Goal: Task Accomplishment & Management: Complete application form

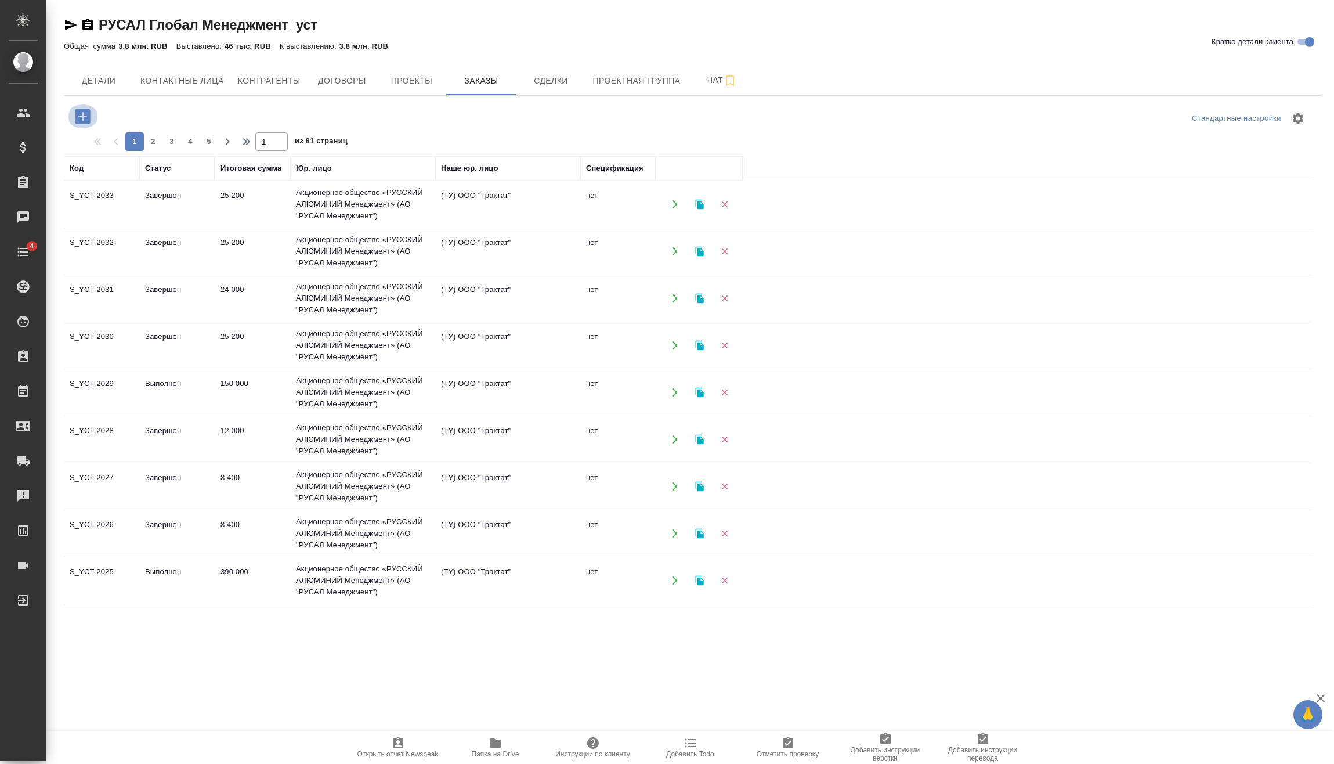
click at [84, 111] on icon "button" at bounding box center [82, 116] width 15 height 15
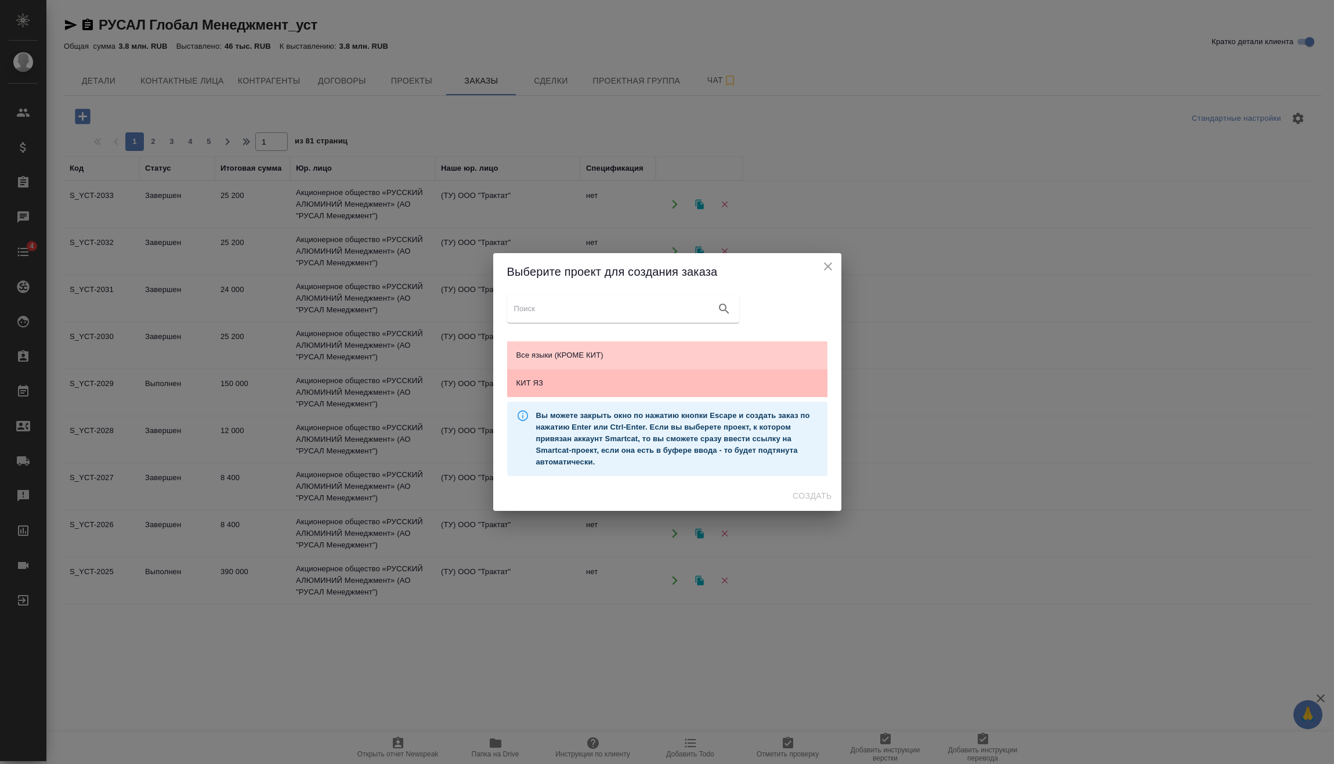
click at [566, 378] on span "КИТ ЯЗ" at bounding box center [668, 383] width 302 height 12
click at [820, 498] on span "Создать" at bounding box center [812, 496] width 39 height 15
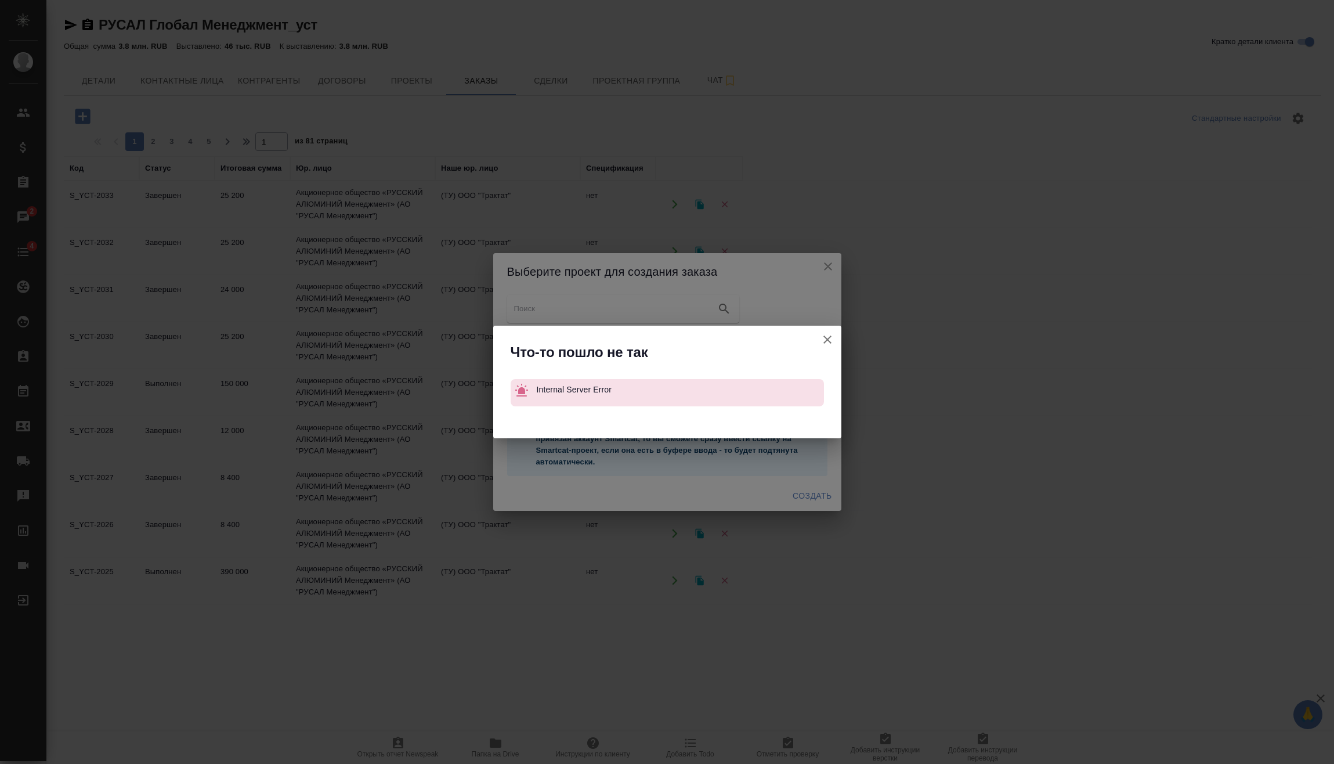
click at [825, 338] on icon "button" at bounding box center [828, 340] width 14 height 14
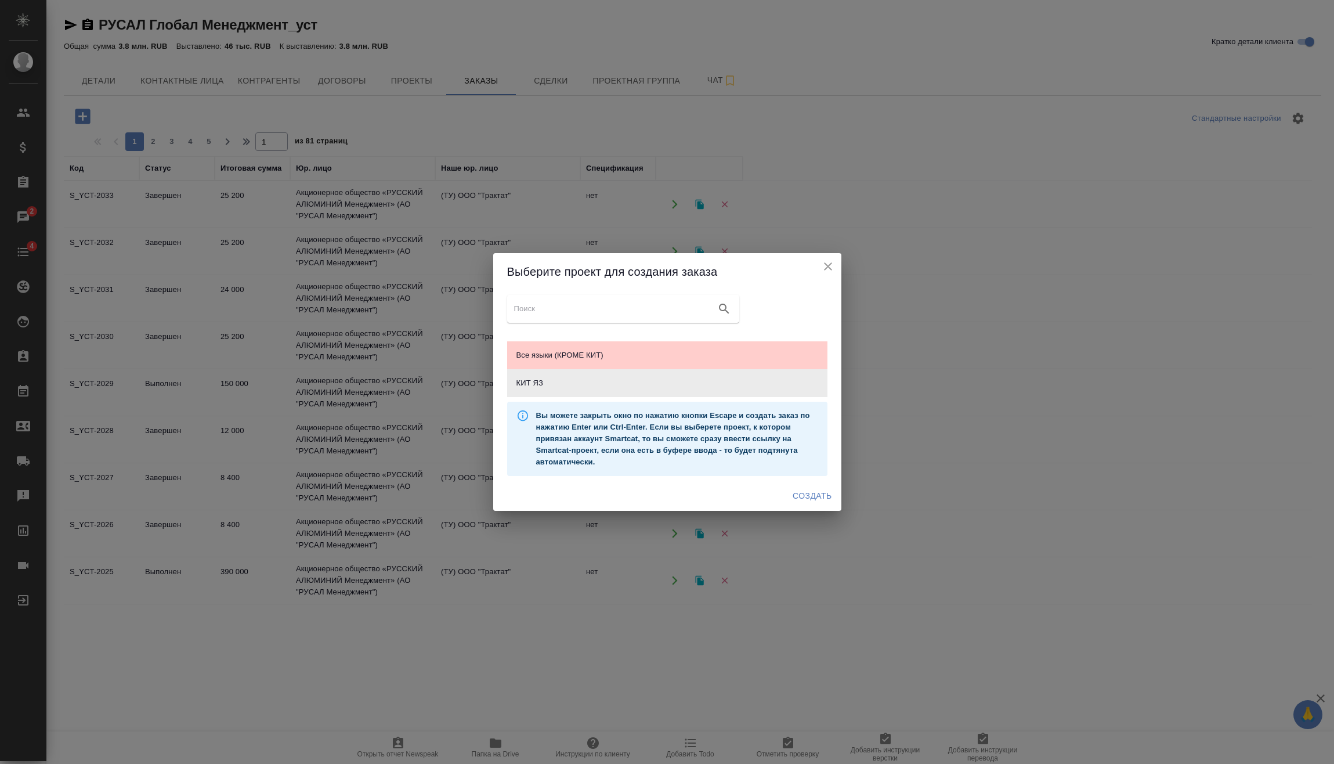
click at [826, 261] on icon "close" at bounding box center [828, 266] width 14 height 14
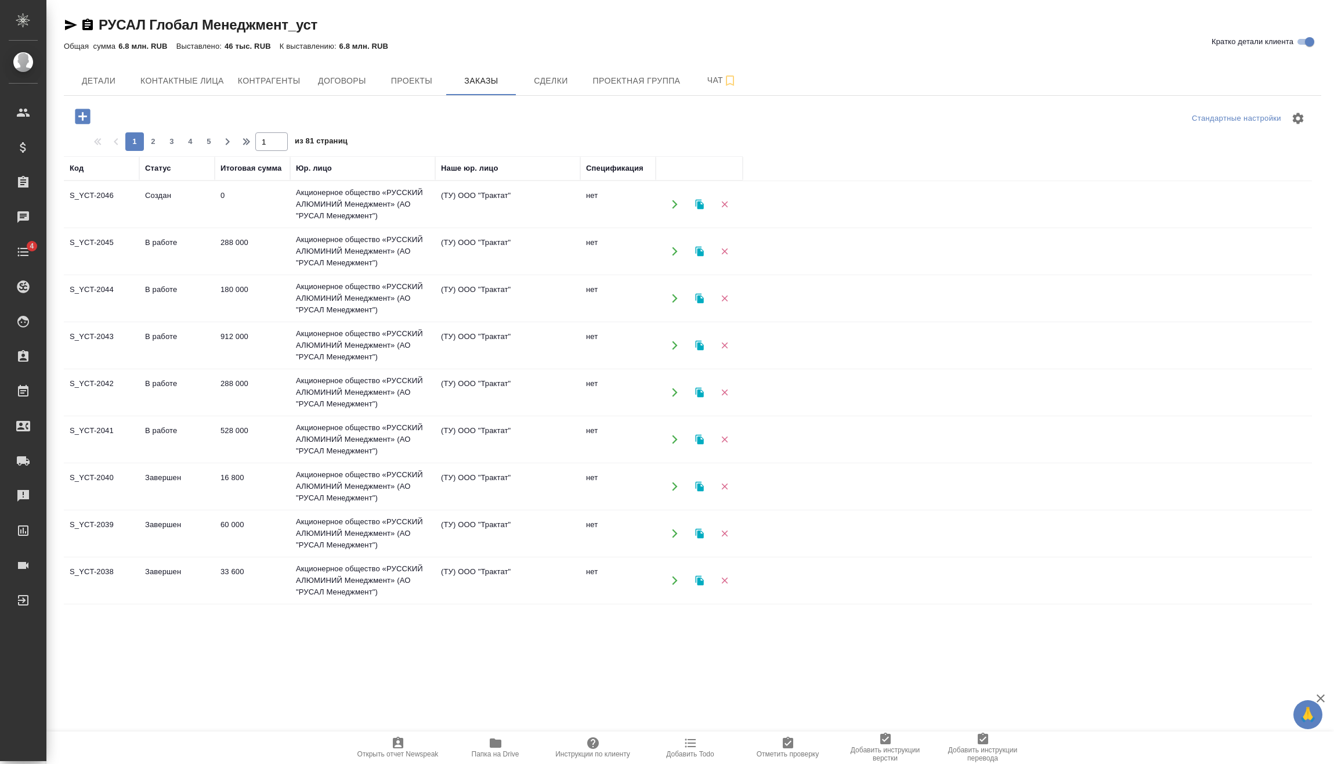
click at [192, 207] on td "Создан" at bounding box center [176, 204] width 75 height 41
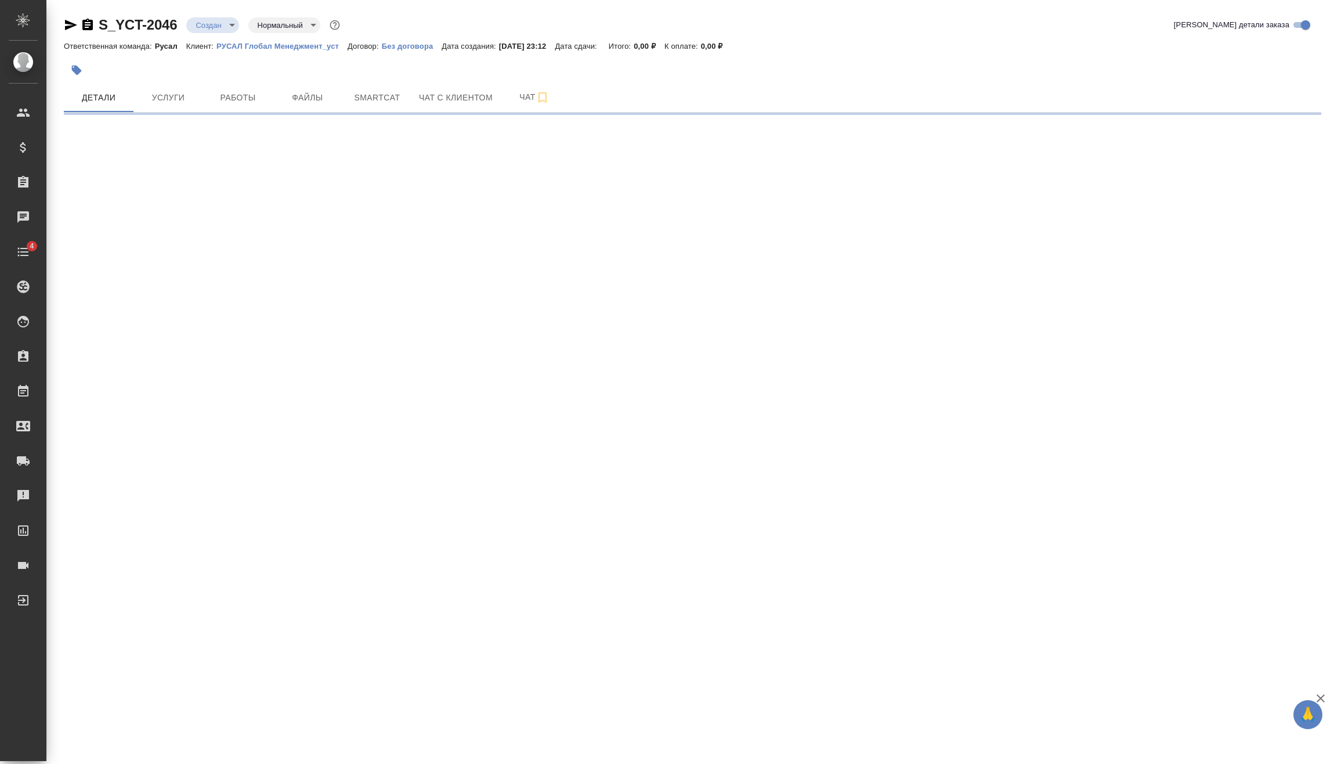
select select "RU"
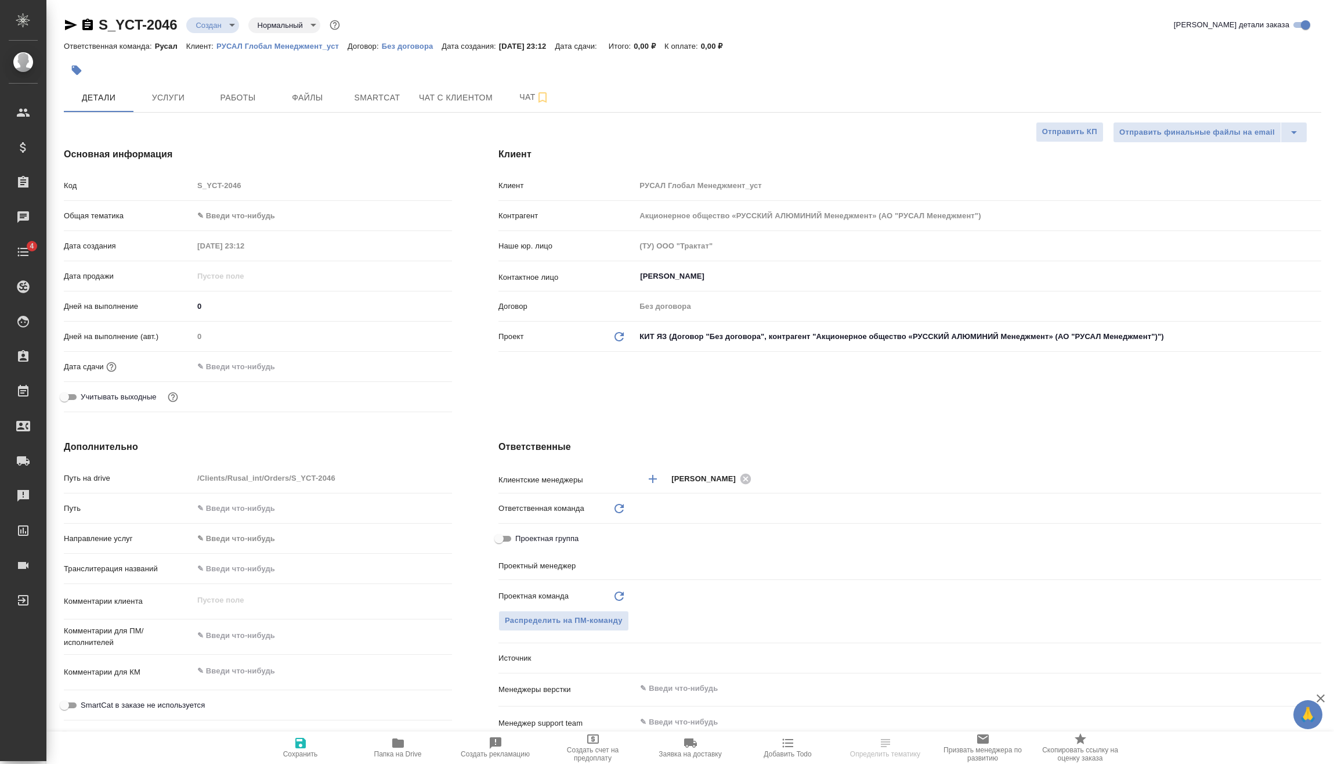
type textarea "x"
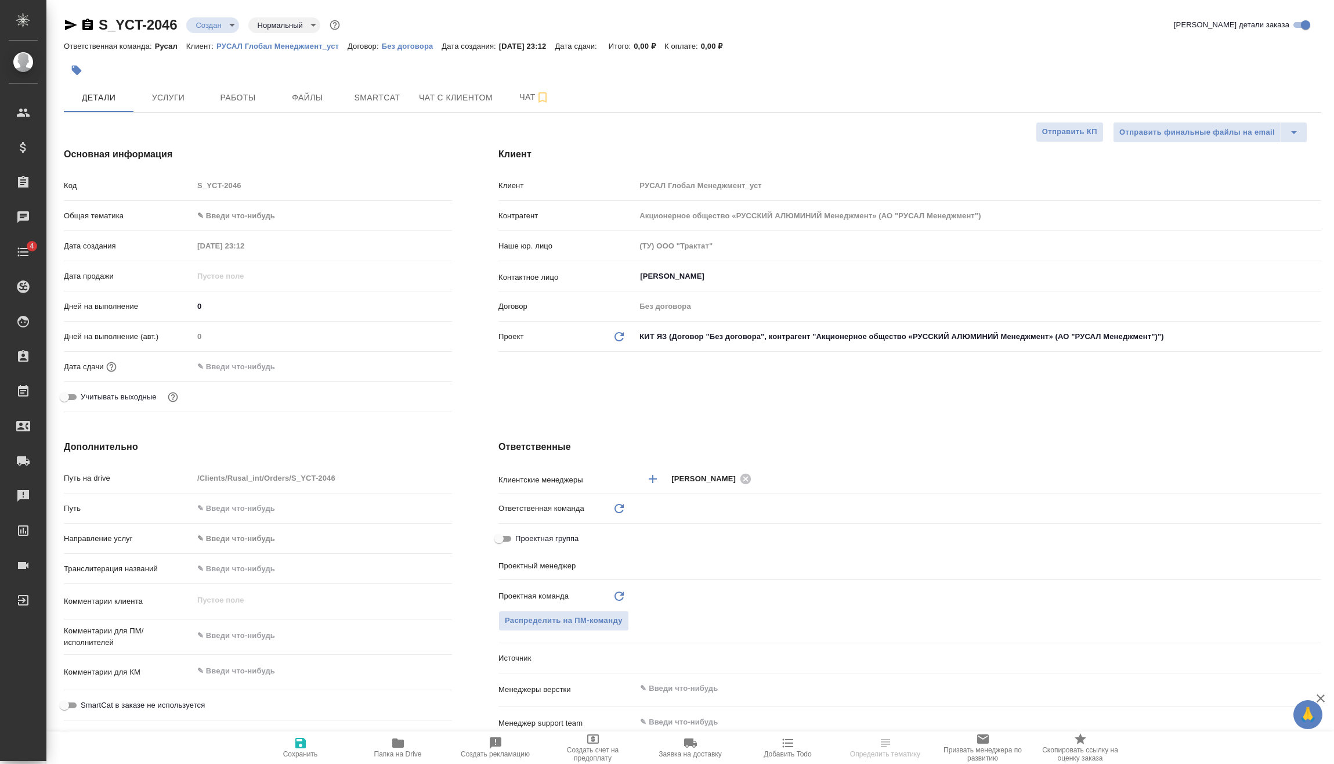
type textarea "x"
type input "Русал"
click at [236, 210] on body "🙏 .cls-1 fill:#fff; AWATERA [PERSON_NAME] Спецификации Заказы Чаты 4 Todo Проек…" at bounding box center [667, 382] width 1334 height 764
type textarea "x"
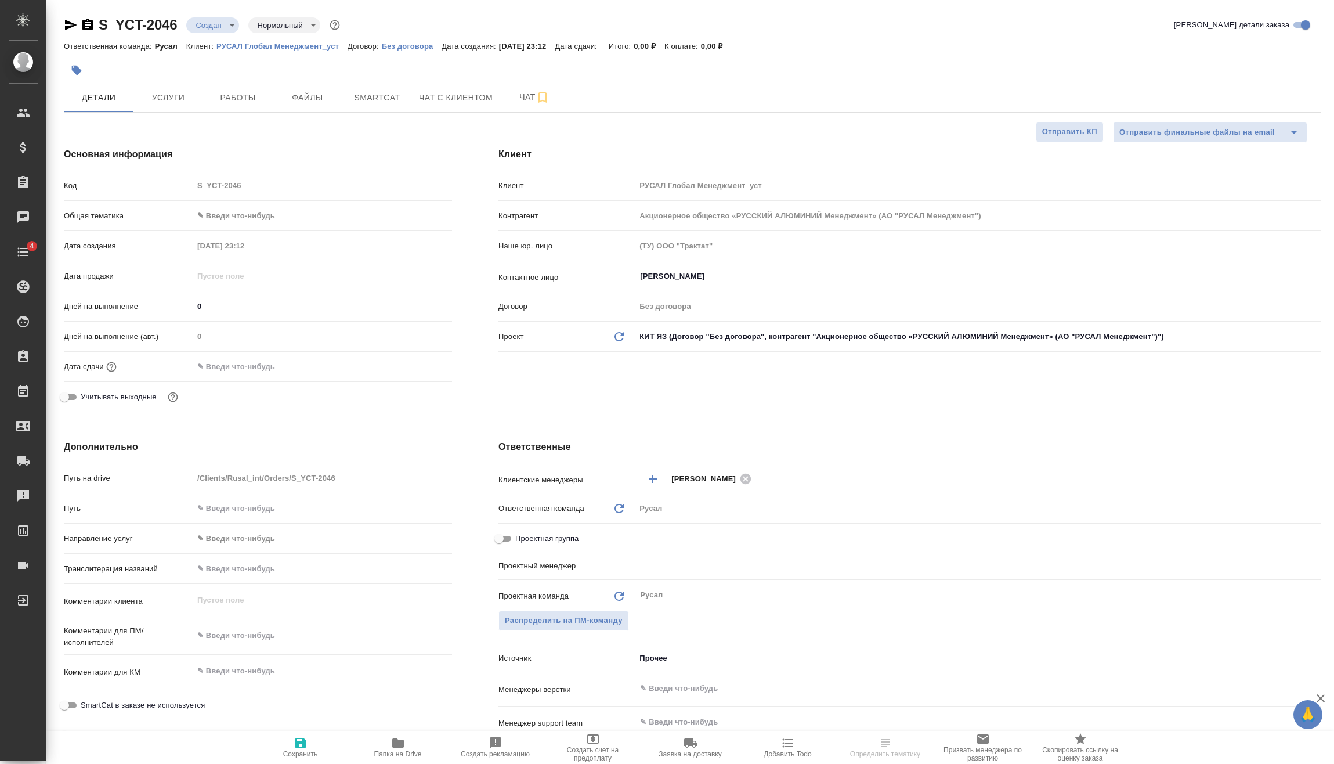
type textarea "x"
type input "[PERSON_NAME]"
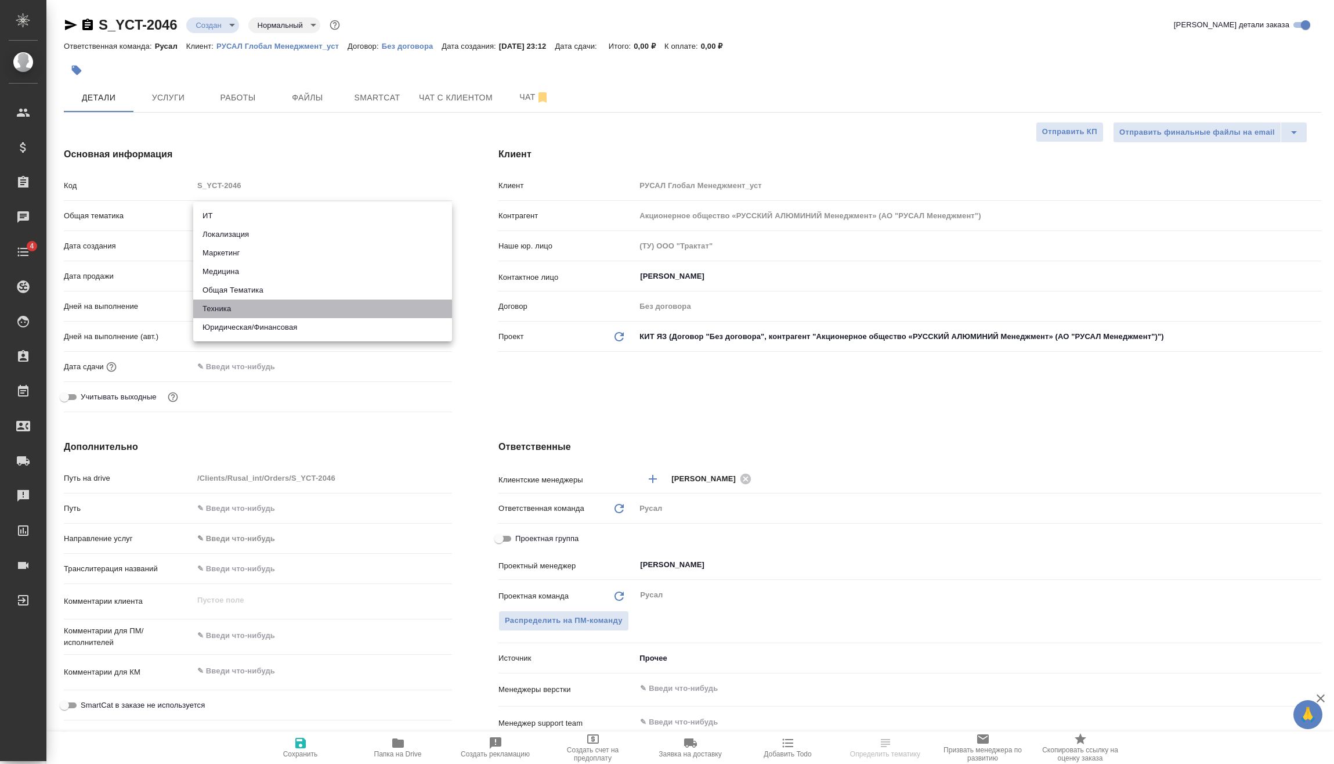
click at [249, 305] on li "Техника" at bounding box center [322, 308] width 259 height 19
type input "tech"
type textarea "x"
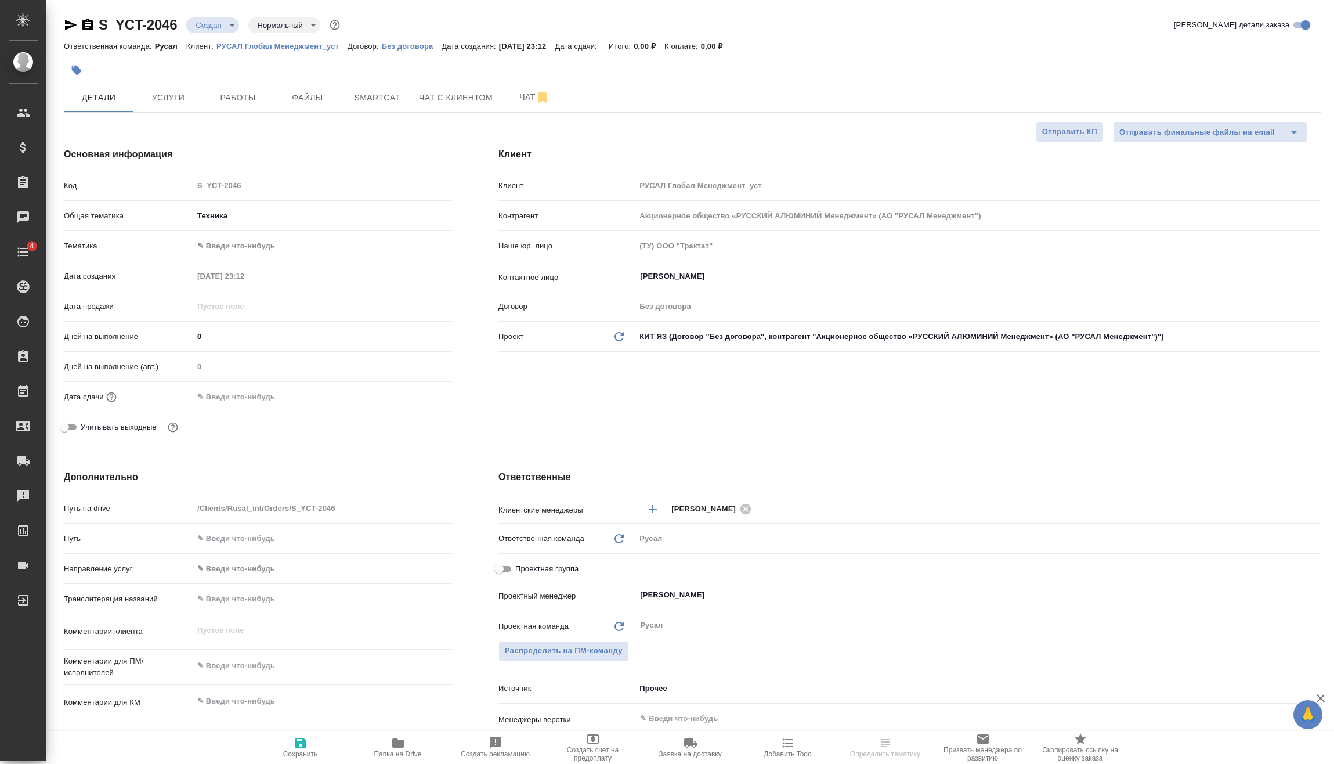
click at [250, 246] on body "🙏 .cls-1 fill:#fff; AWATERA [PERSON_NAME] Спецификации Заказы Чаты 4 Todo Проек…" at bounding box center [667, 382] width 1334 height 764
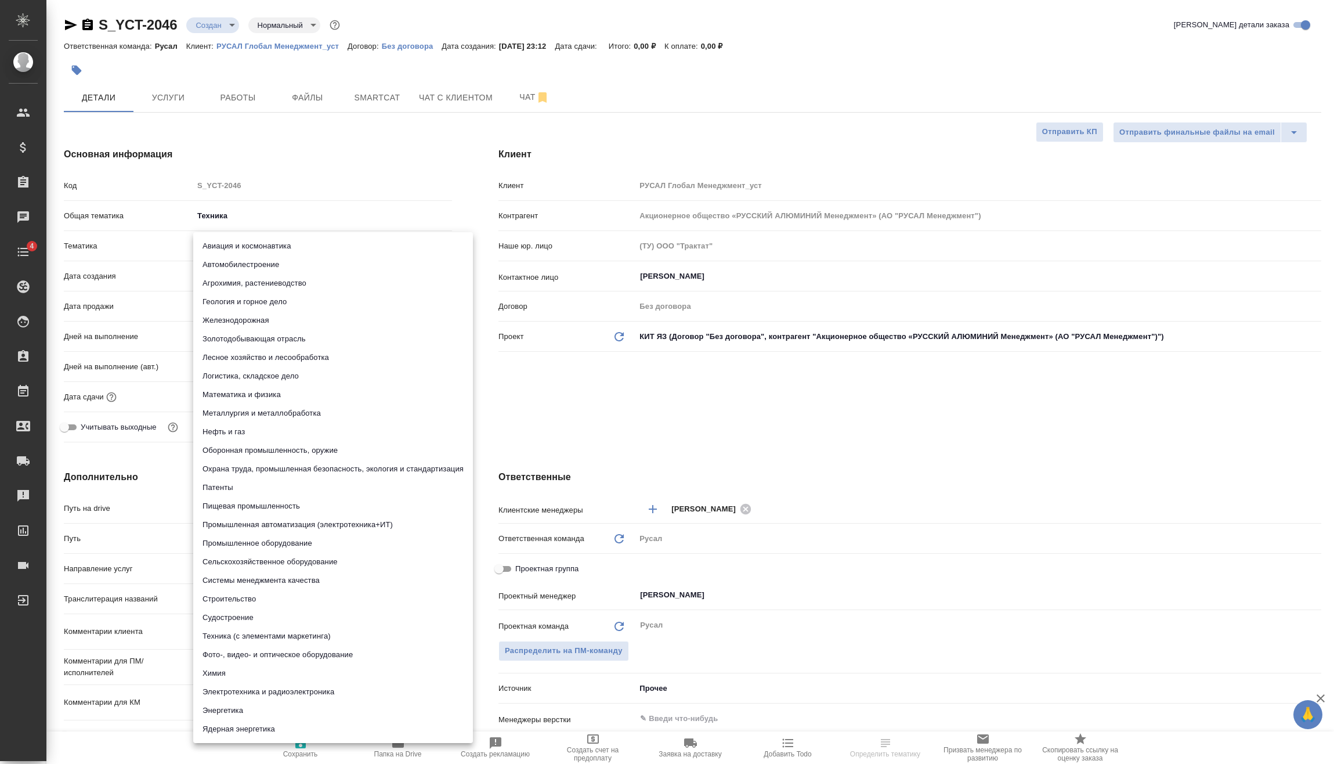
click at [244, 411] on li "Металлургия и металлобработка" at bounding box center [333, 413] width 280 height 19
type textarea "x"
type input "60014e23f7d9dc5f480a3cf8"
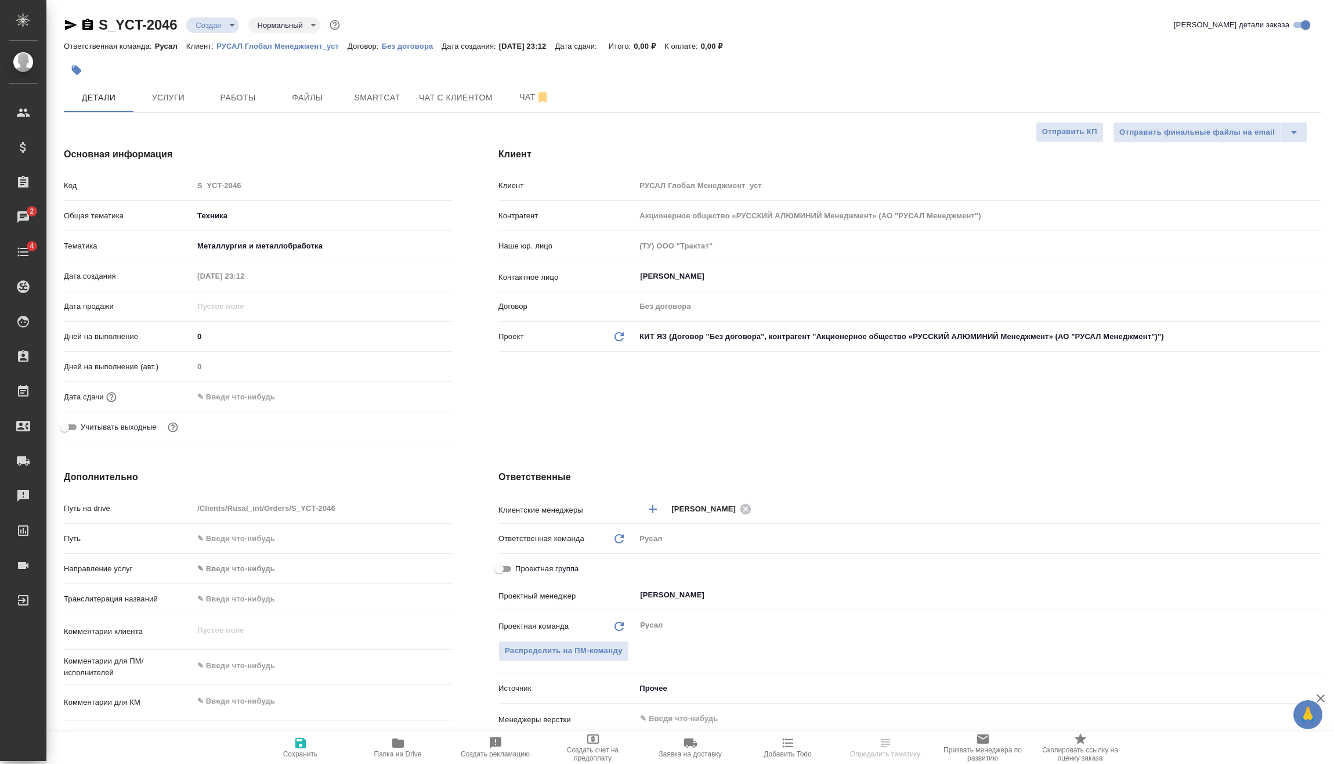
click at [255, 401] on input "text" at bounding box center [244, 396] width 102 height 17
click at [420, 393] on icon "button" at bounding box center [418, 396] width 10 height 12
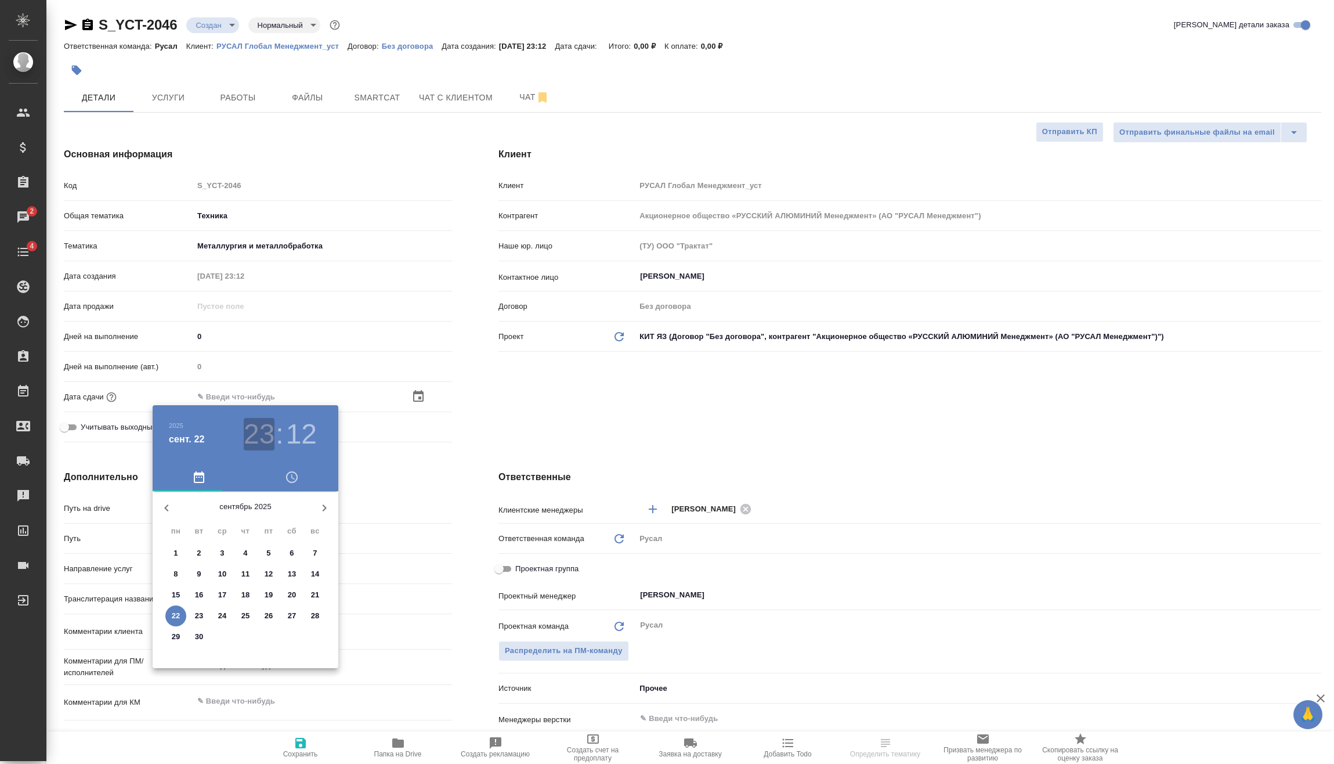
click at [250, 434] on h3 "23" at bounding box center [259, 434] width 31 height 33
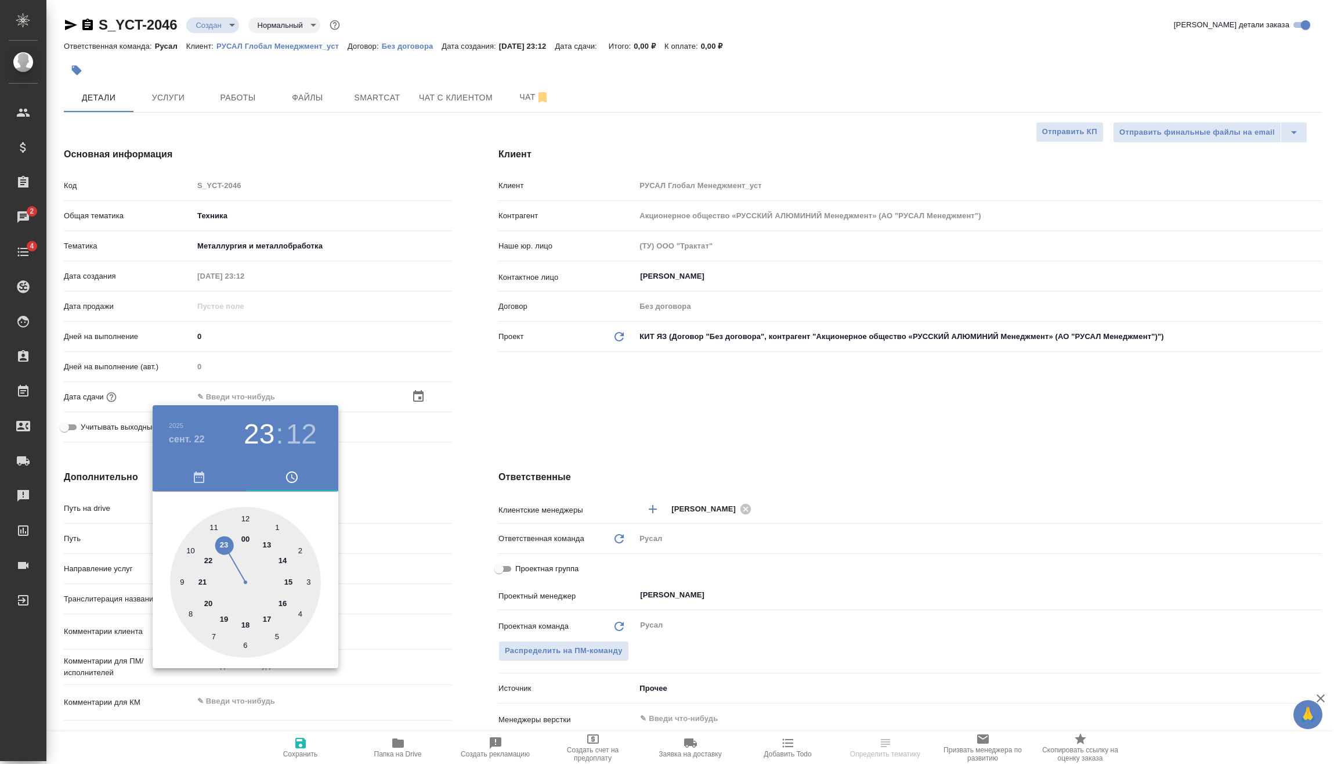
click at [294, 434] on h3 "12" at bounding box center [301, 434] width 31 height 33
click at [244, 645] on div at bounding box center [245, 582] width 151 height 151
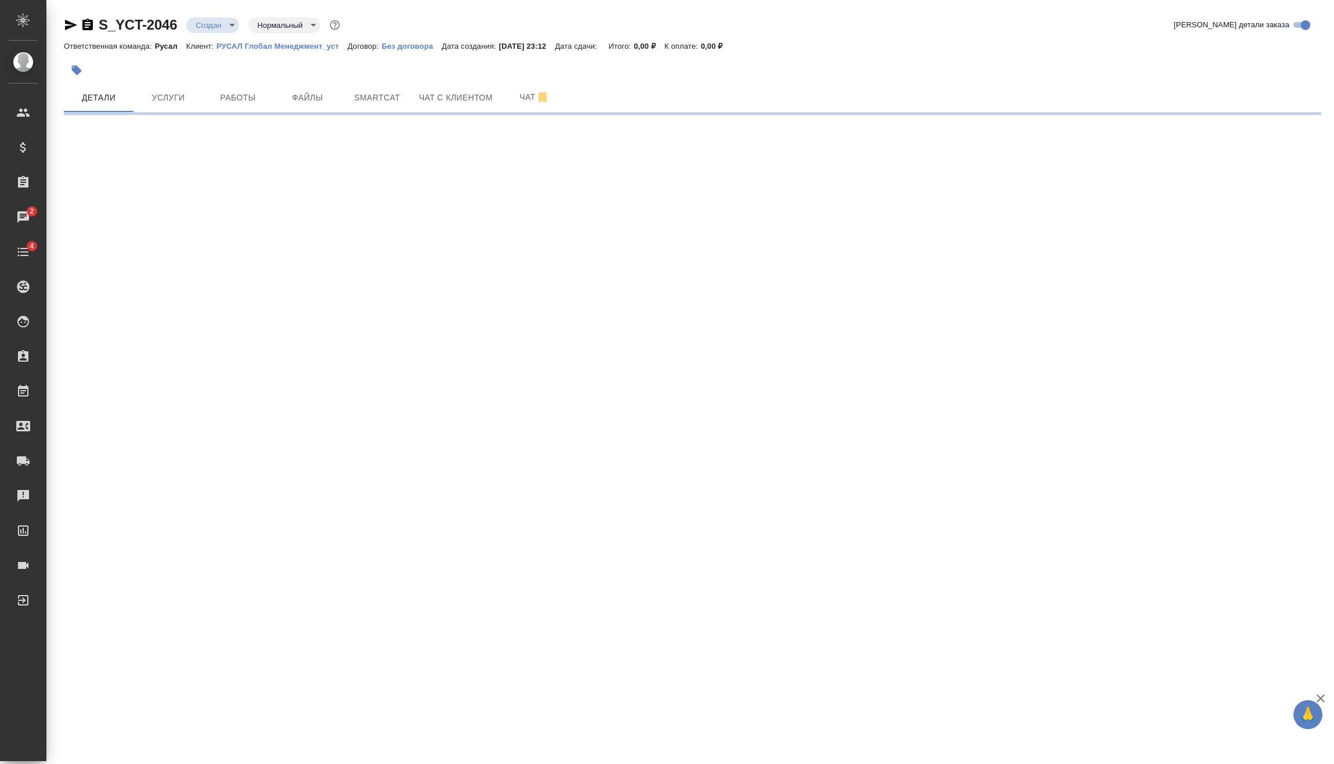
select select "RU"
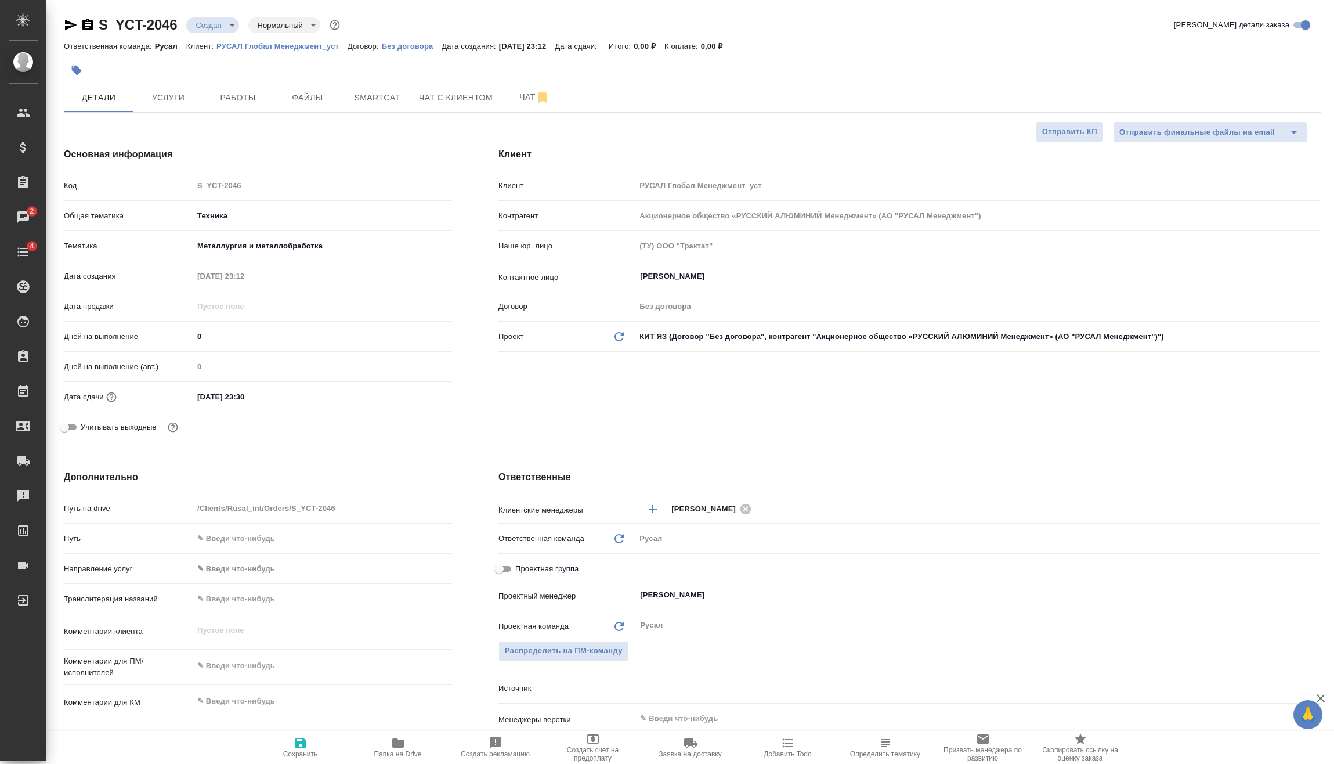
type textarea "x"
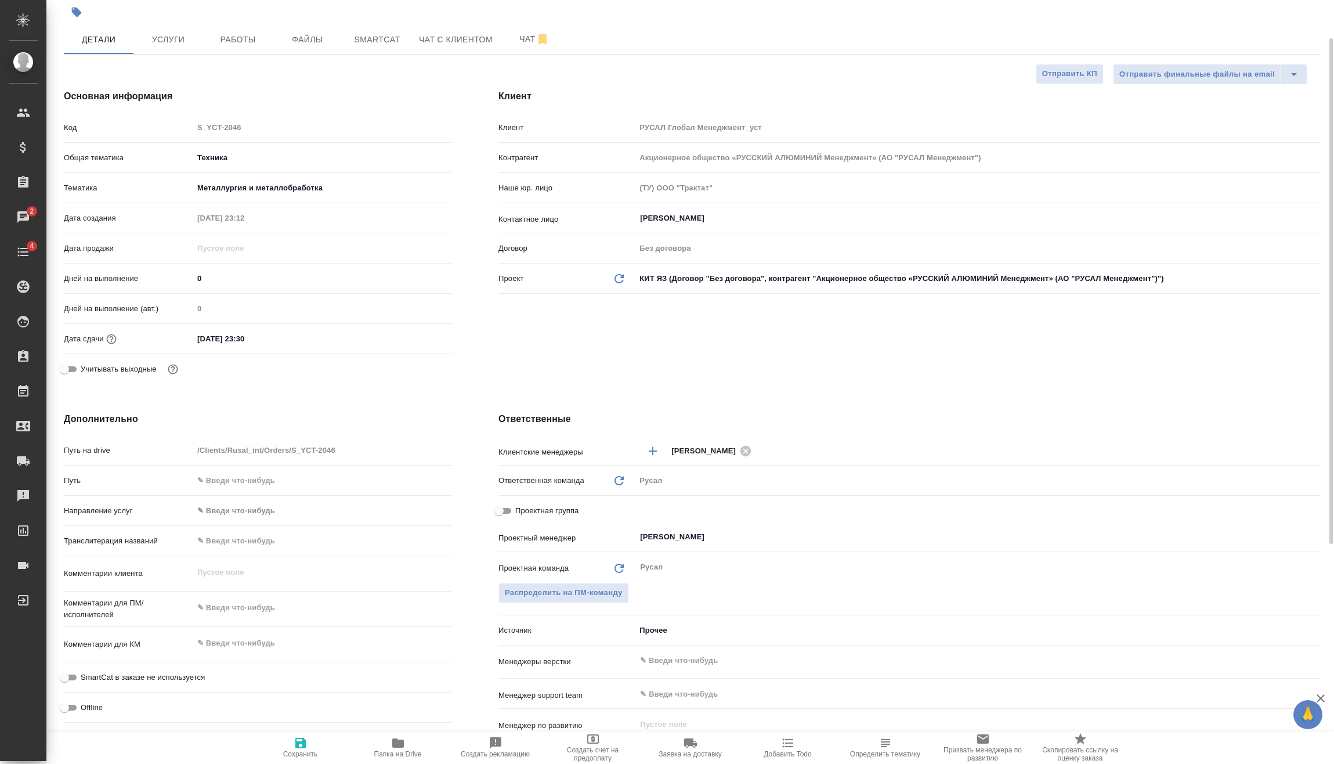
type textarea "x"
click at [261, 598] on div "x" at bounding box center [322, 609] width 259 height 27
type textarea "x"
type textarea "2"
type textarea "x"
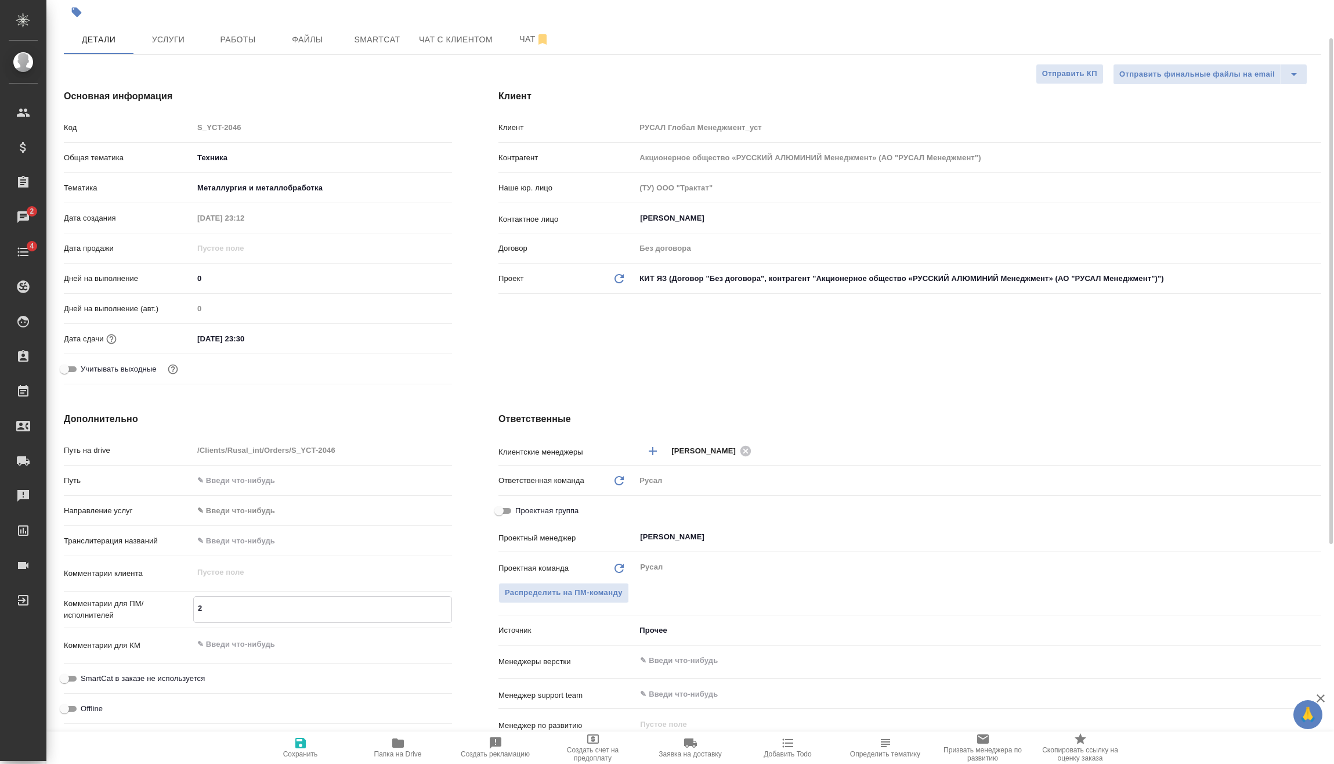
type textarea "x"
type textarea "22"
type textarea "x"
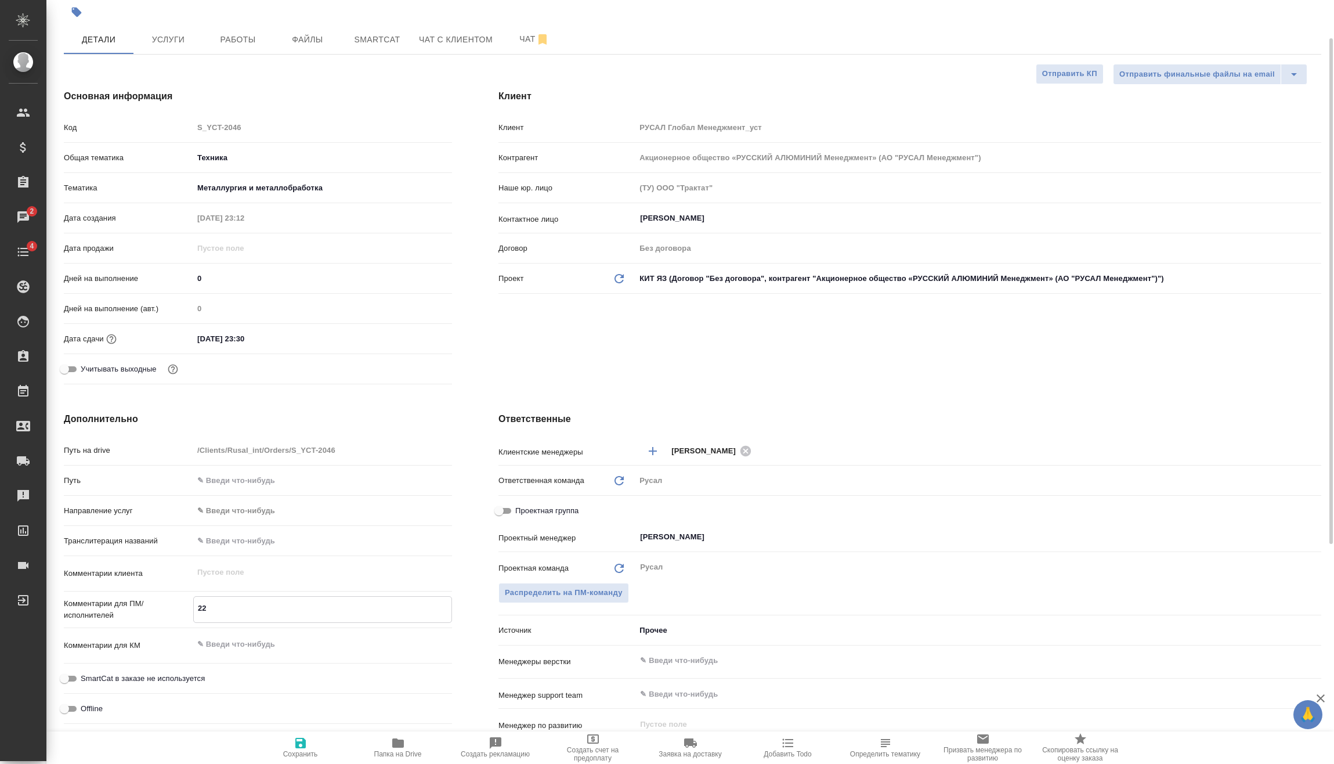
type textarea "x"
type textarea "22."
type textarea "x"
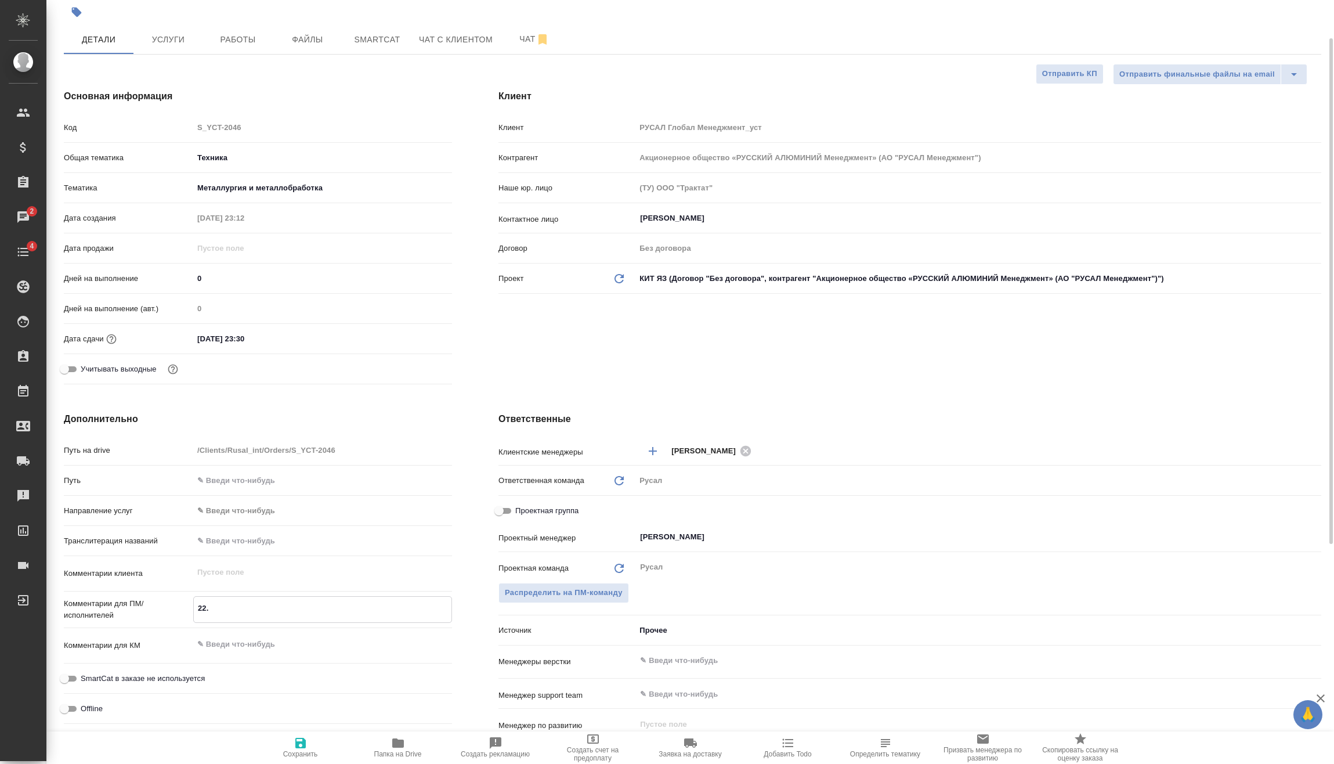
type textarea "22.0"
type textarea "x"
type textarea "22.09"
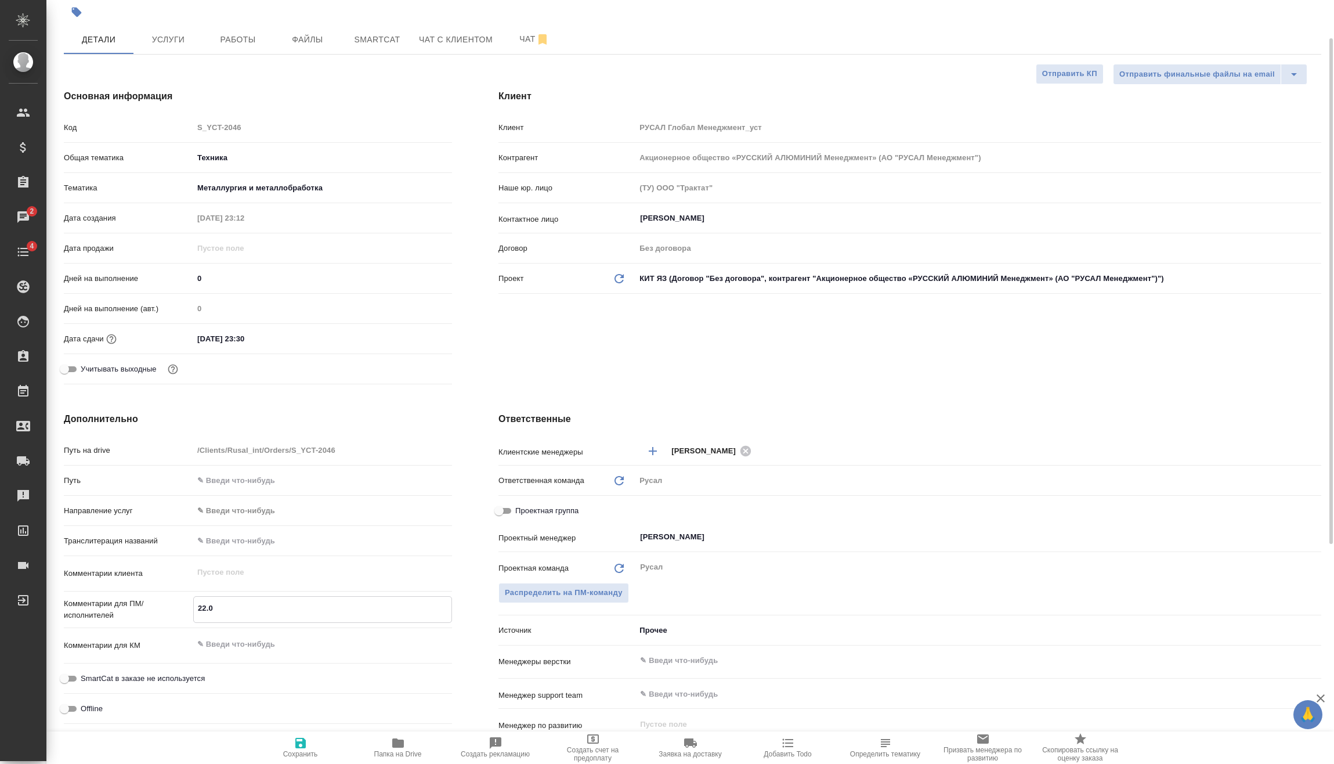
type textarea "x"
type textarea "22.09"
type textarea "x"
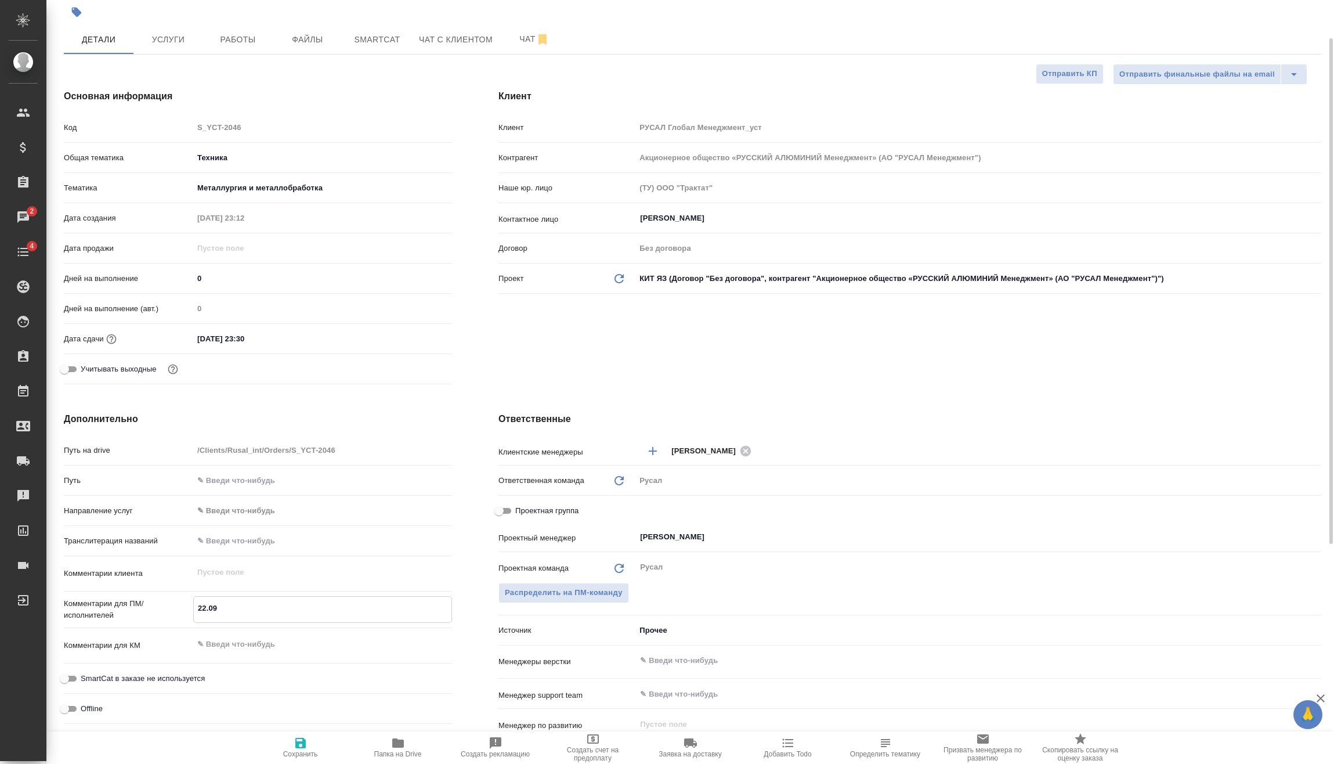
type textarea "x"
type textarea "22.09 М"
type textarea "x"
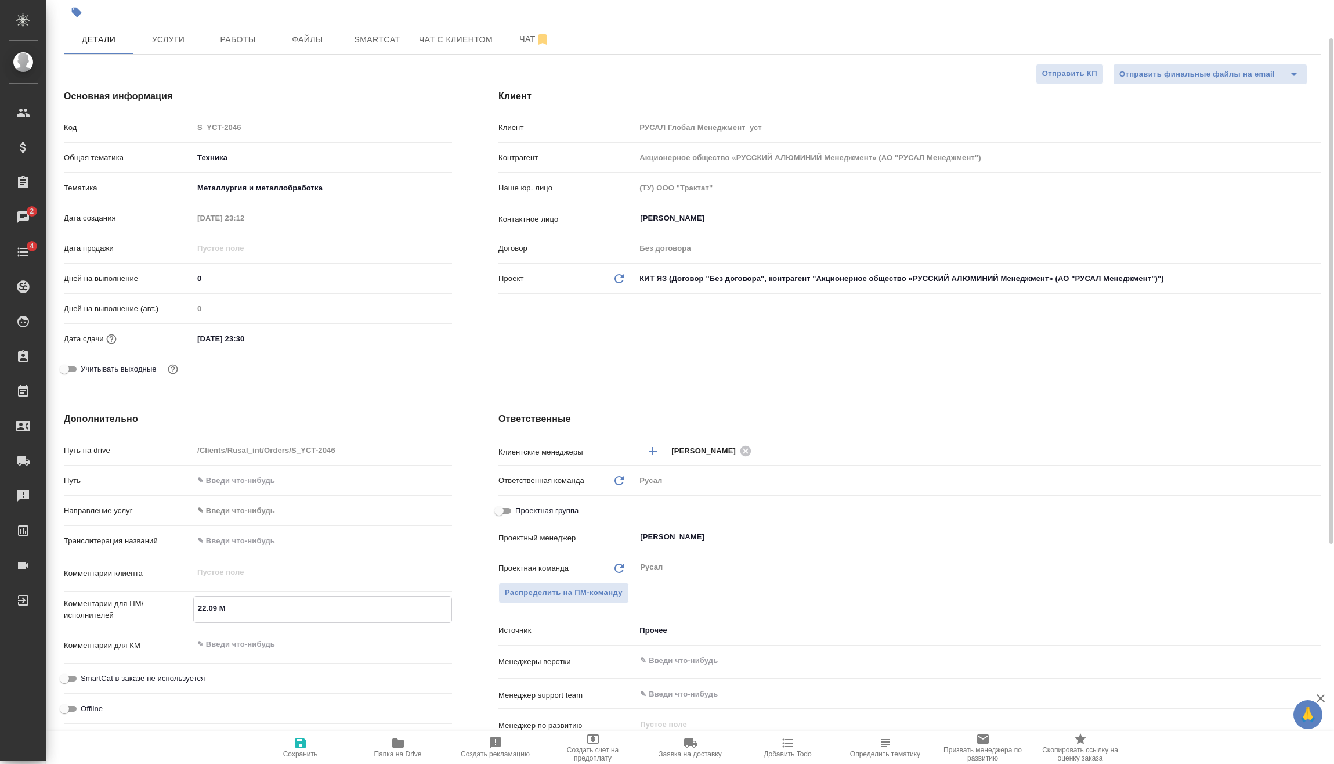
type textarea "x"
type textarea "22.09 Ми"
type textarea "x"
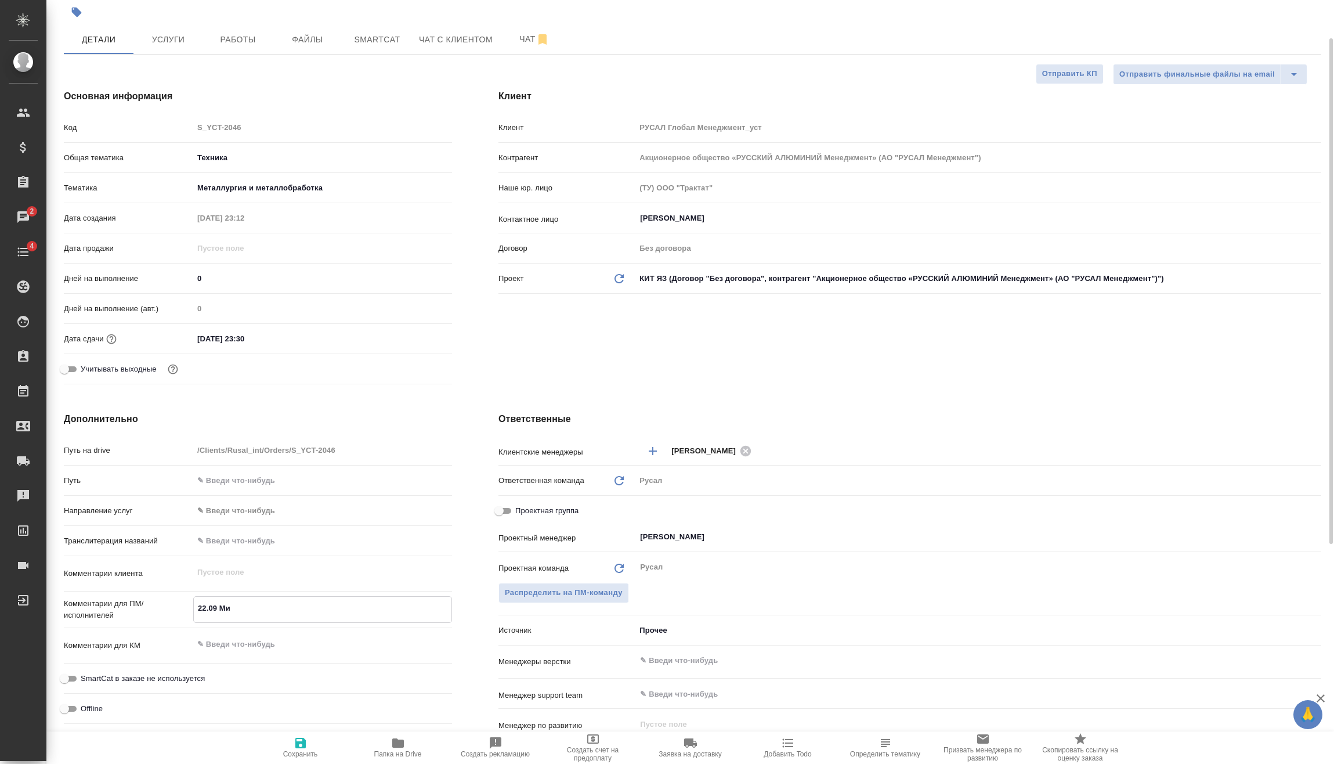
type textarea "22.09 Мир"
type textarea "x"
type textarea "22.09 Миро"
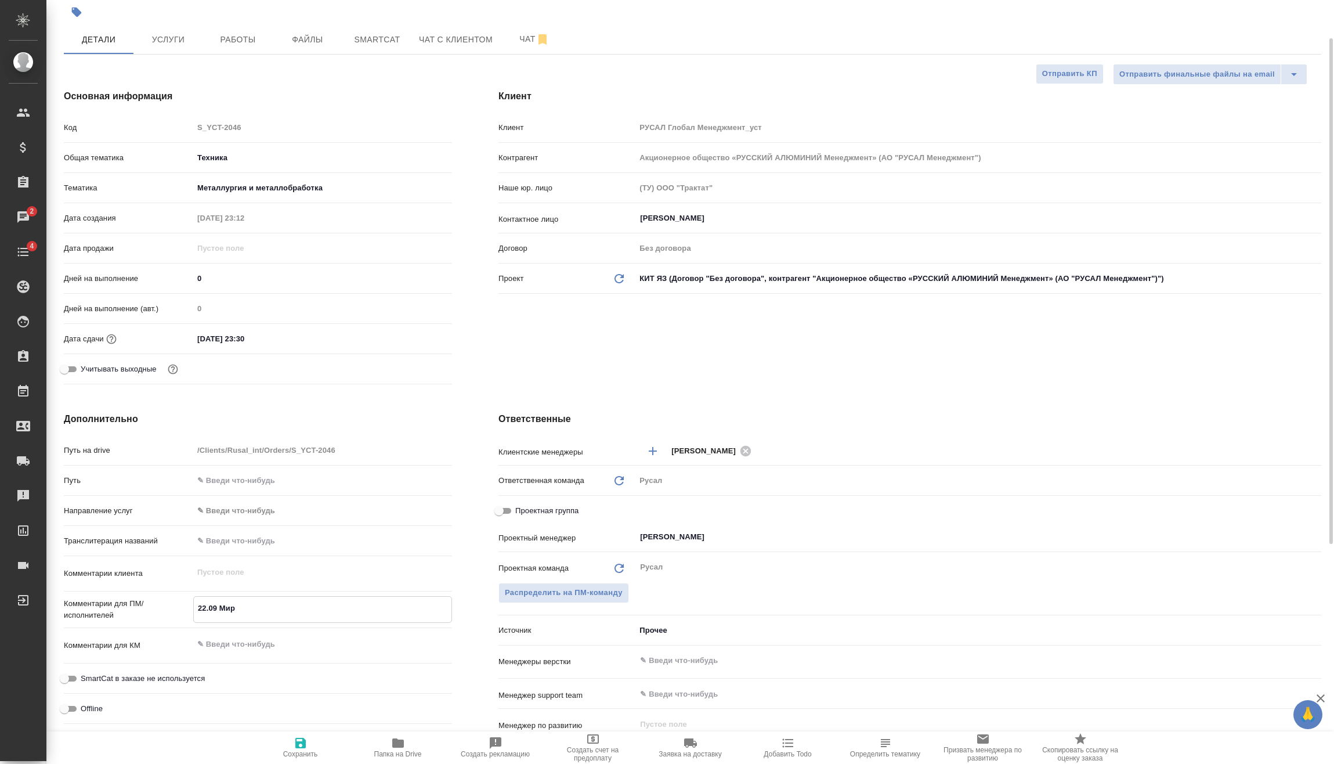
type textarea "x"
type textarea "22.09 [PERSON_NAME]"
type textarea "x"
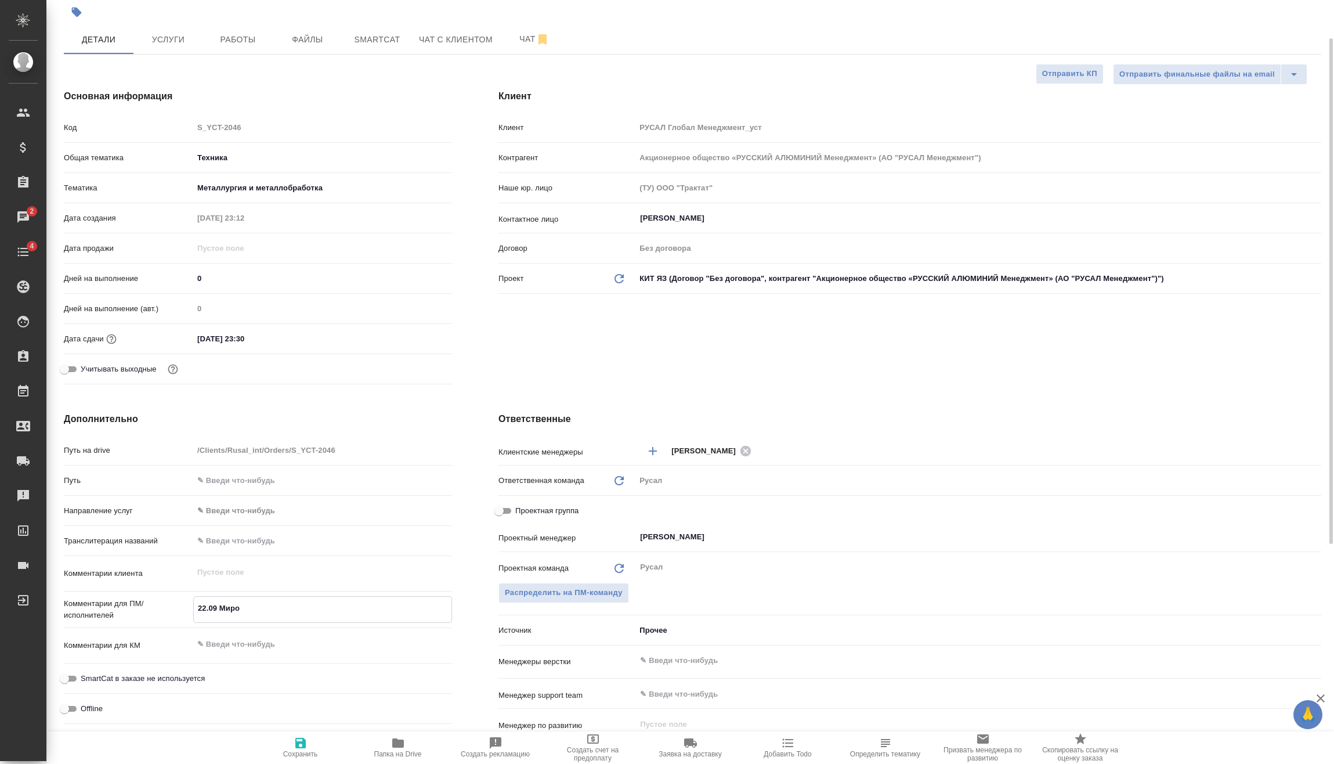
type textarea "x"
type textarea "22.09 Мироши"
type textarea "x"
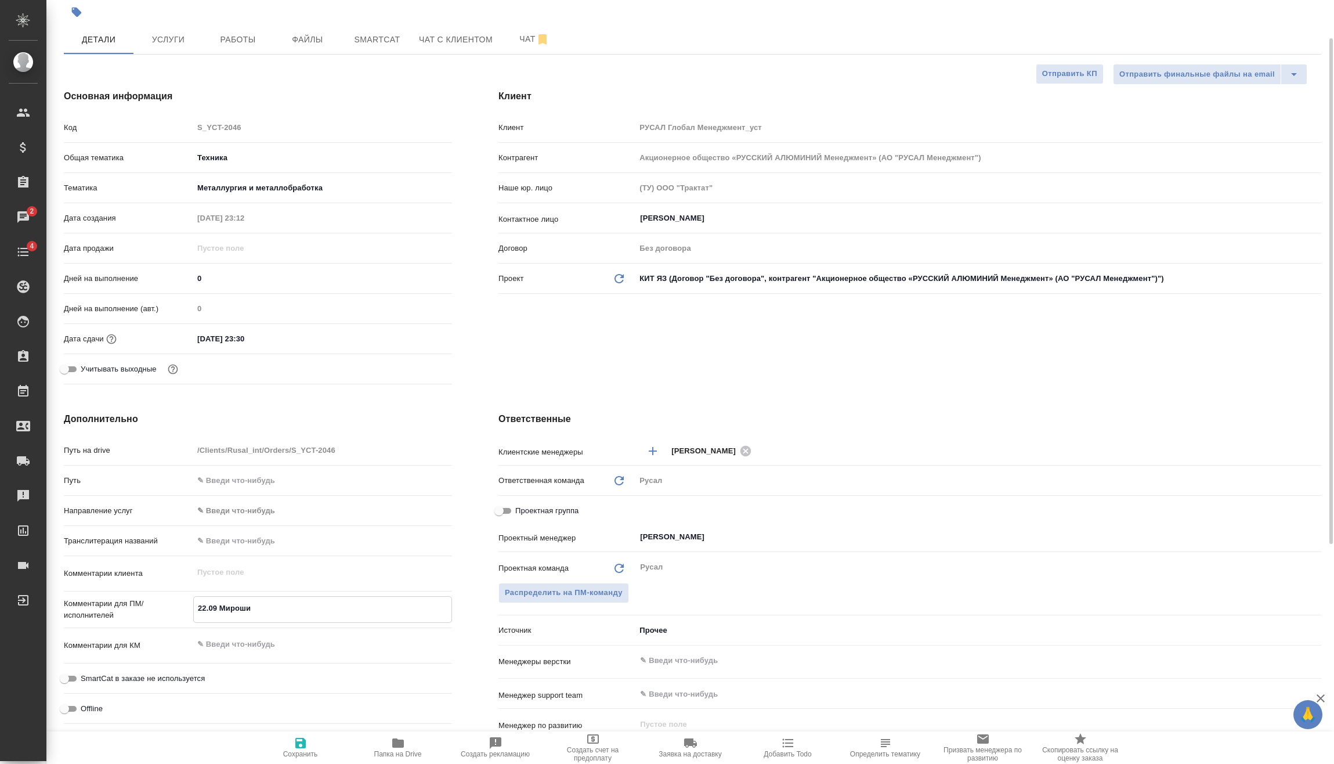
type textarea "x"
type textarea "22.09 [PERSON_NAME]"
type textarea "x"
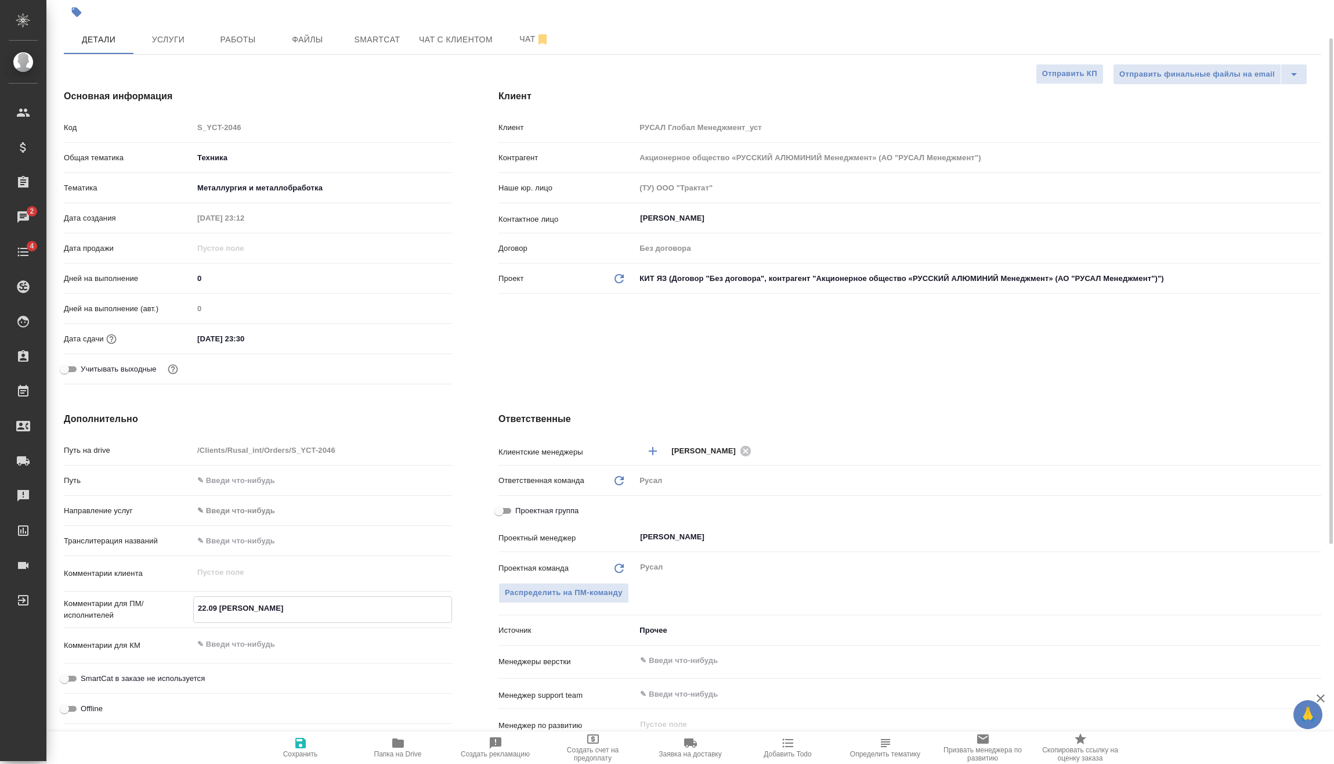
type textarea "22.09 [PERSON_NAME]"
type textarea "x"
type textarea "22.09 [PERSON_NAME]"
type textarea "x"
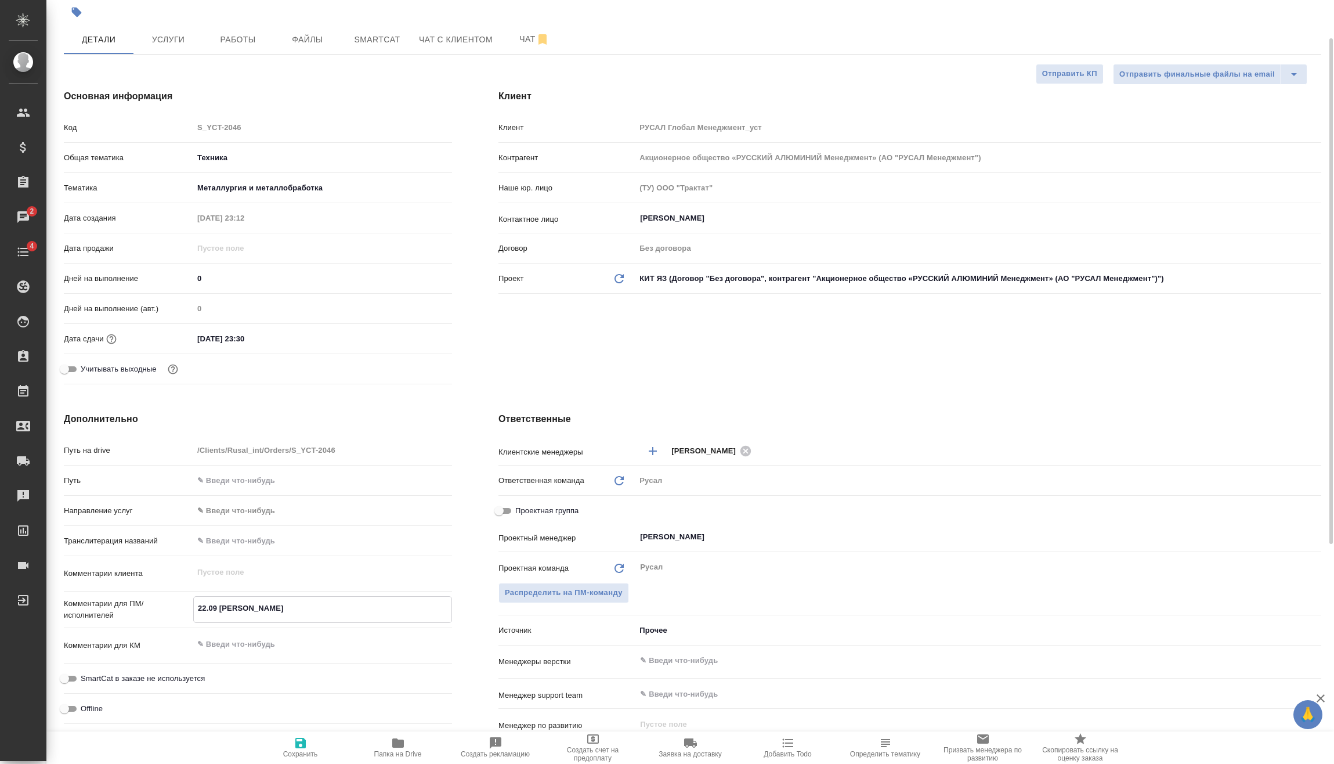
type textarea "x"
type textarea "22.09 [PERSON_NAME] о"
type textarea "x"
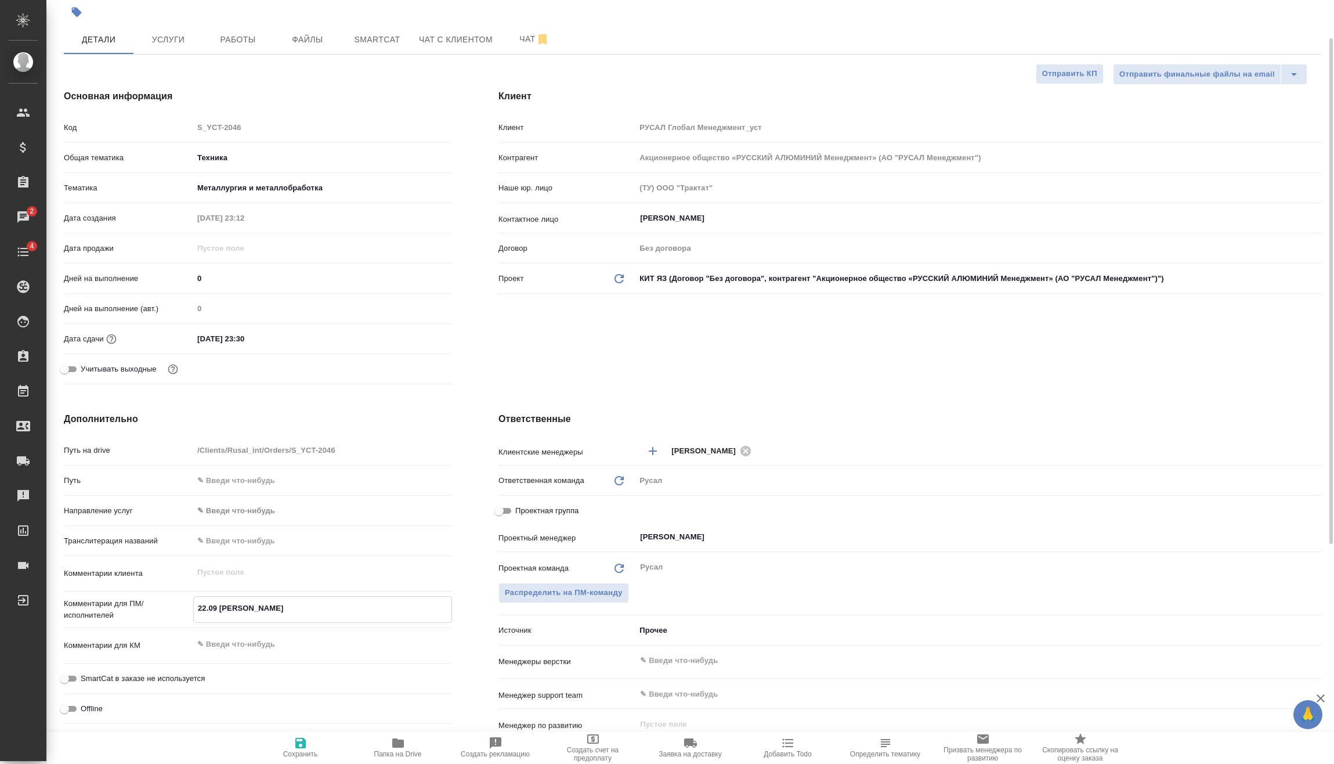
type textarea "x"
type textarea "22.09 [PERSON_NAME] он"
type textarea "x"
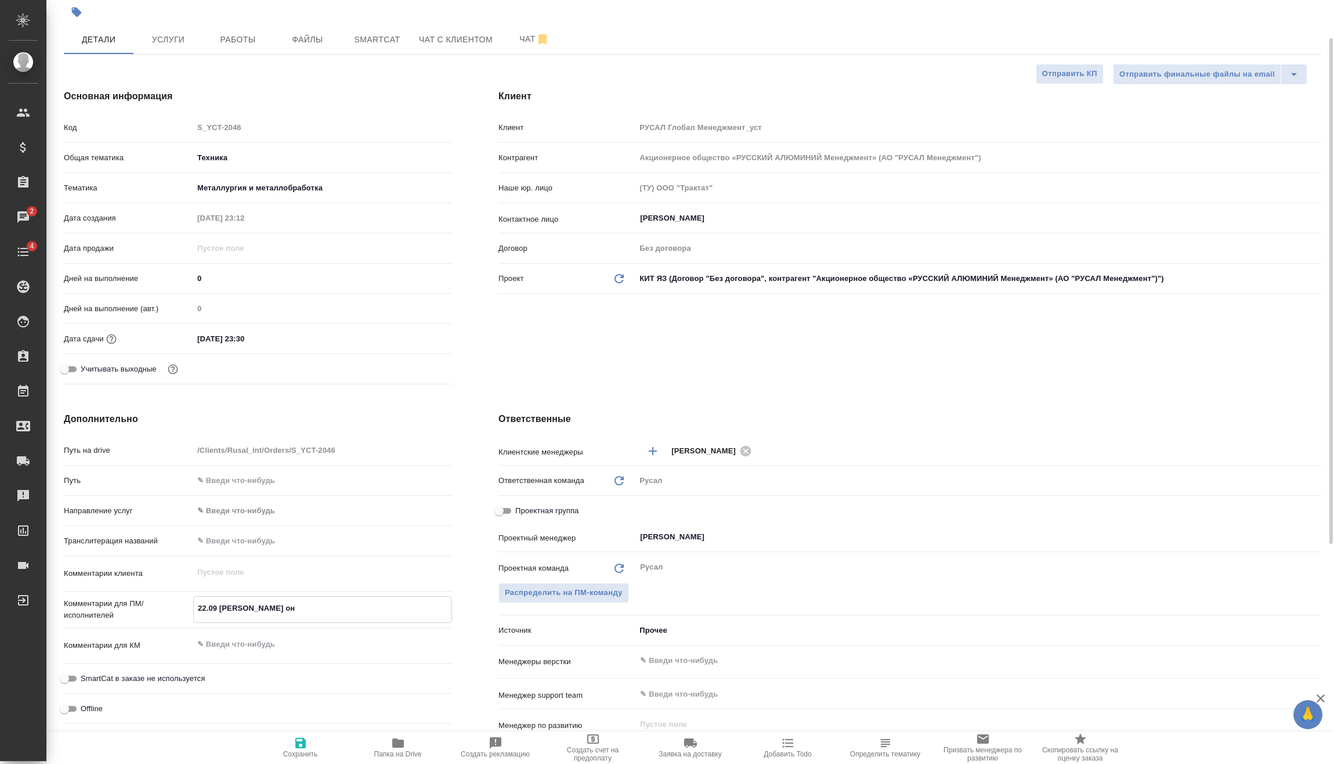
type textarea "x"
type textarea "22.09 [PERSON_NAME] онл"
type textarea "x"
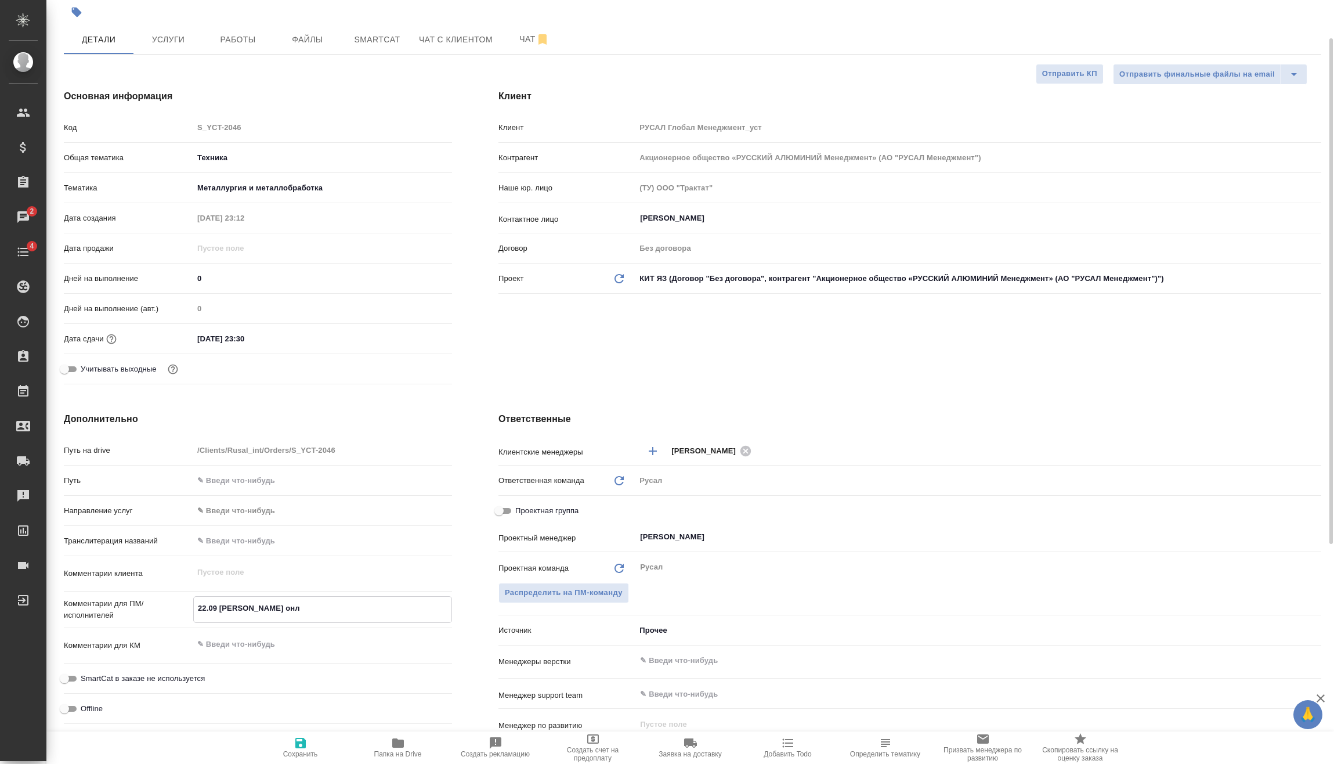
type textarea "22.09 [PERSON_NAME] онла"
type textarea "x"
type textarea "22.09 [PERSON_NAME]"
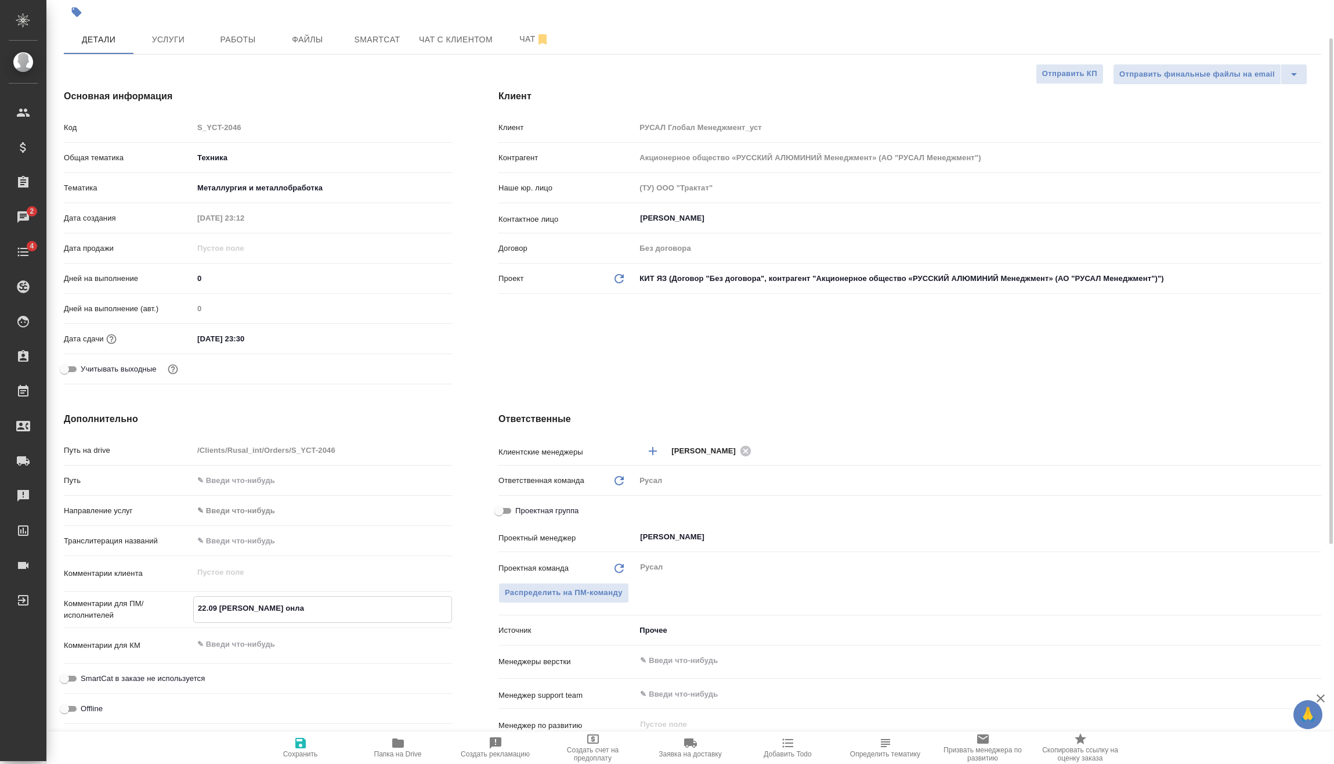
type textarea "x"
type textarea "22.09 [PERSON_NAME] онлайн"
type textarea "x"
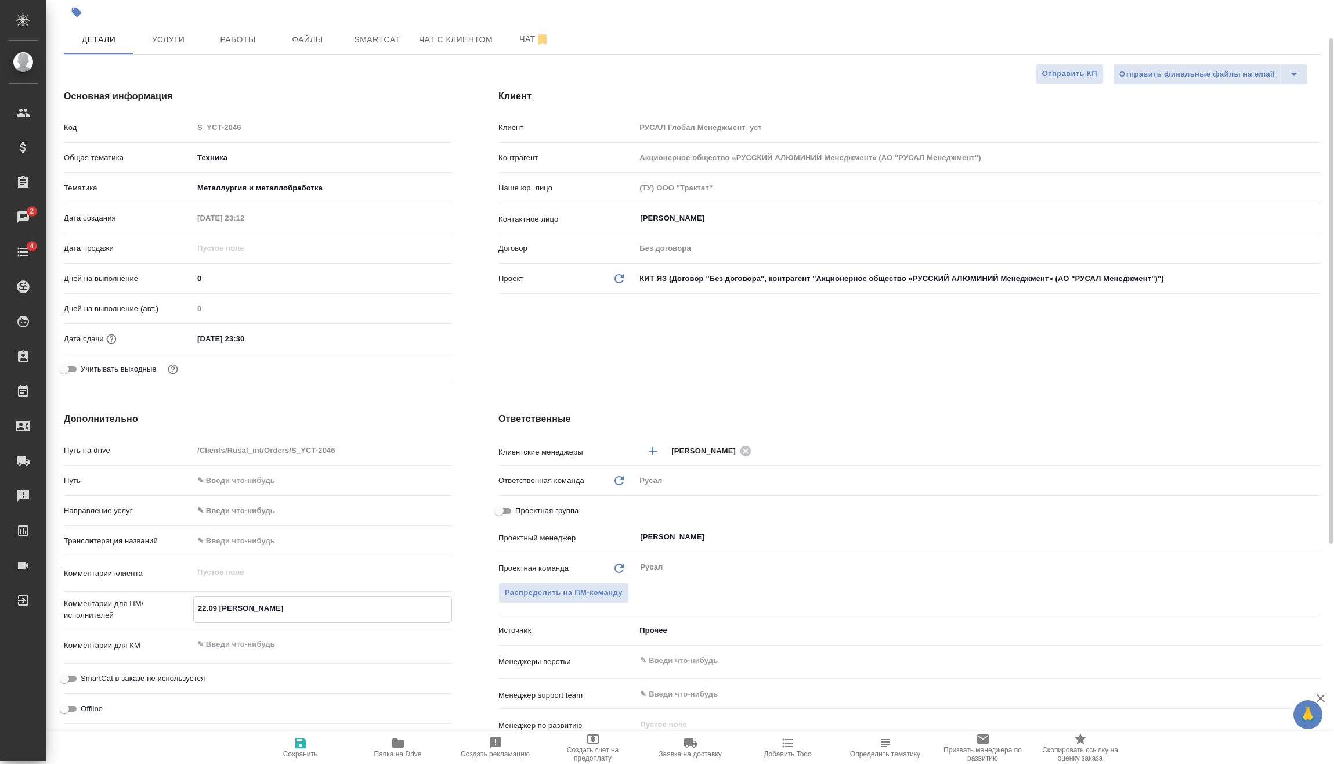
type textarea "x"
type textarea "22.09 [PERSON_NAME] онлайн"
type textarea "x"
click at [303, 751] on span "Сохранить" at bounding box center [300, 754] width 35 height 8
type textarea "x"
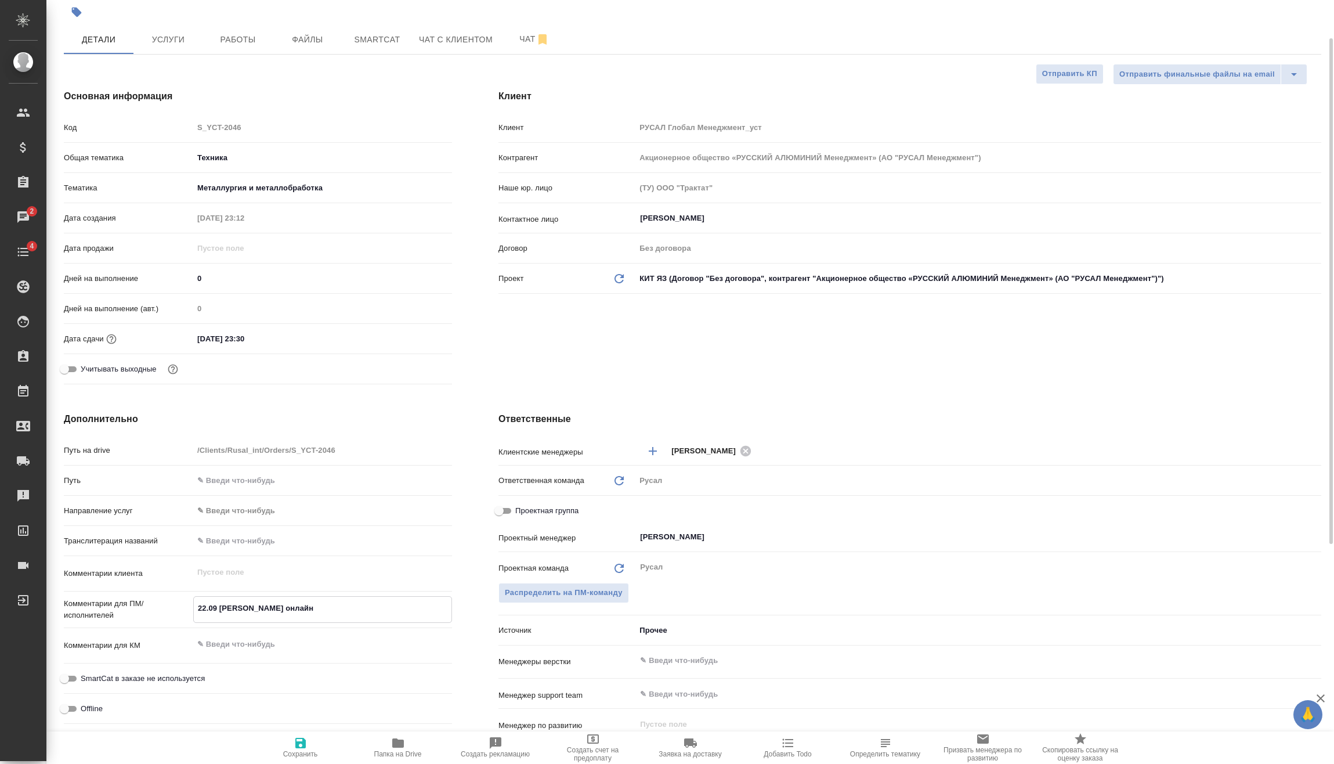
type textarea "x"
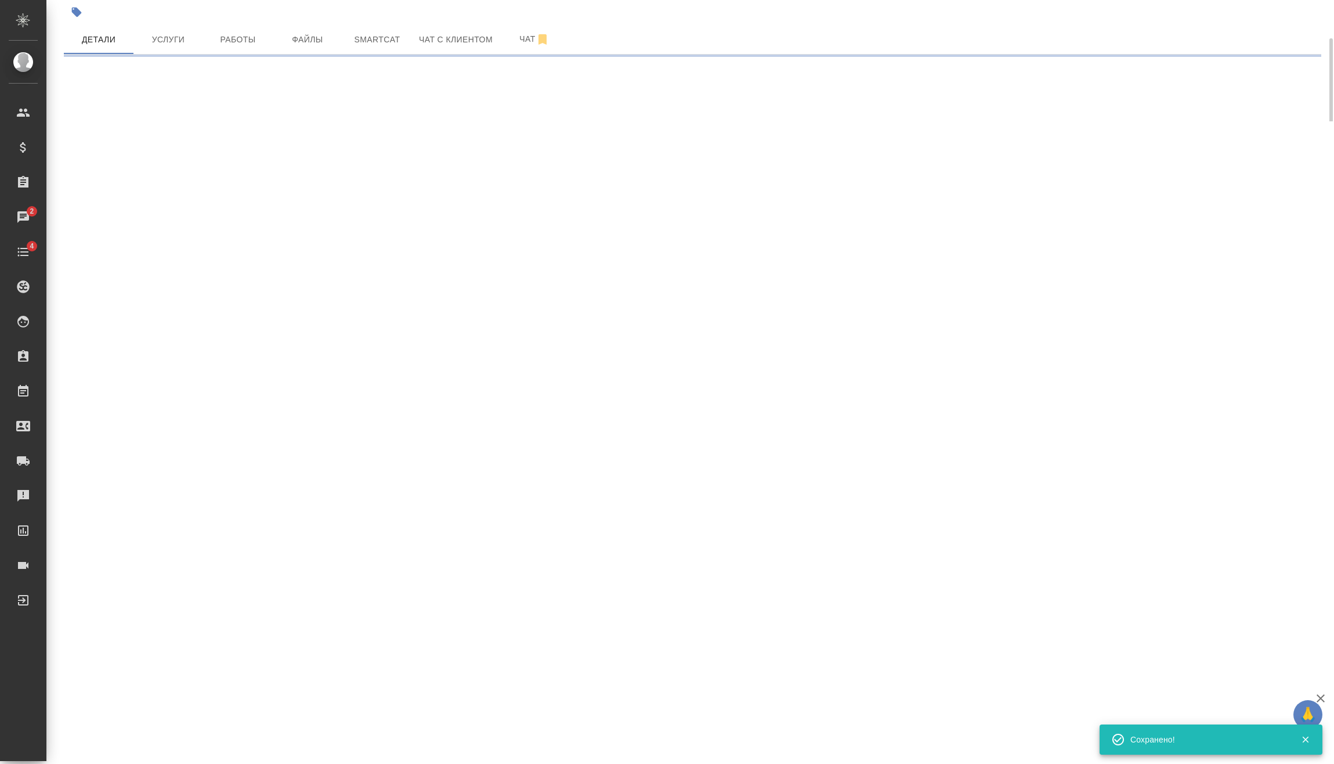
select select "RU"
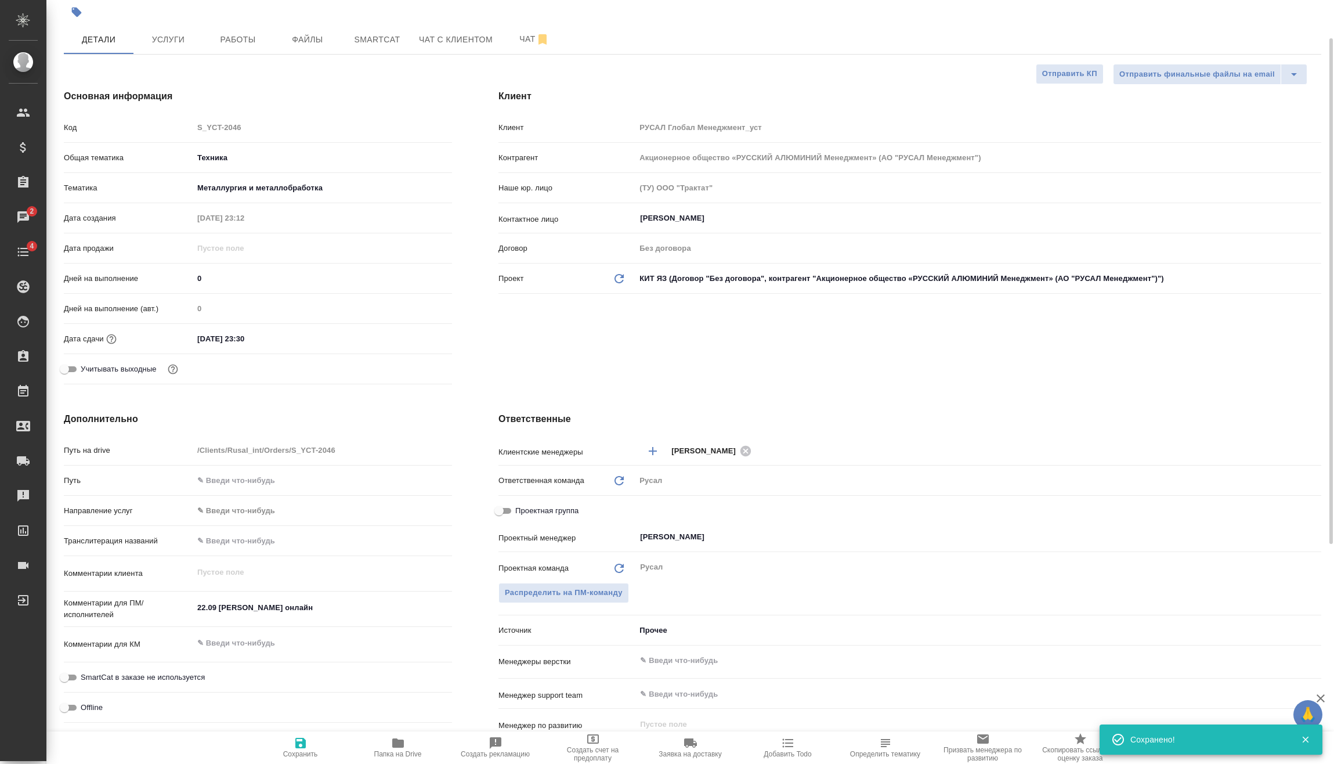
type textarea "x"
click at [191, 39] on span "Услуги" at bounding box center [168, 40] width 56 height 15
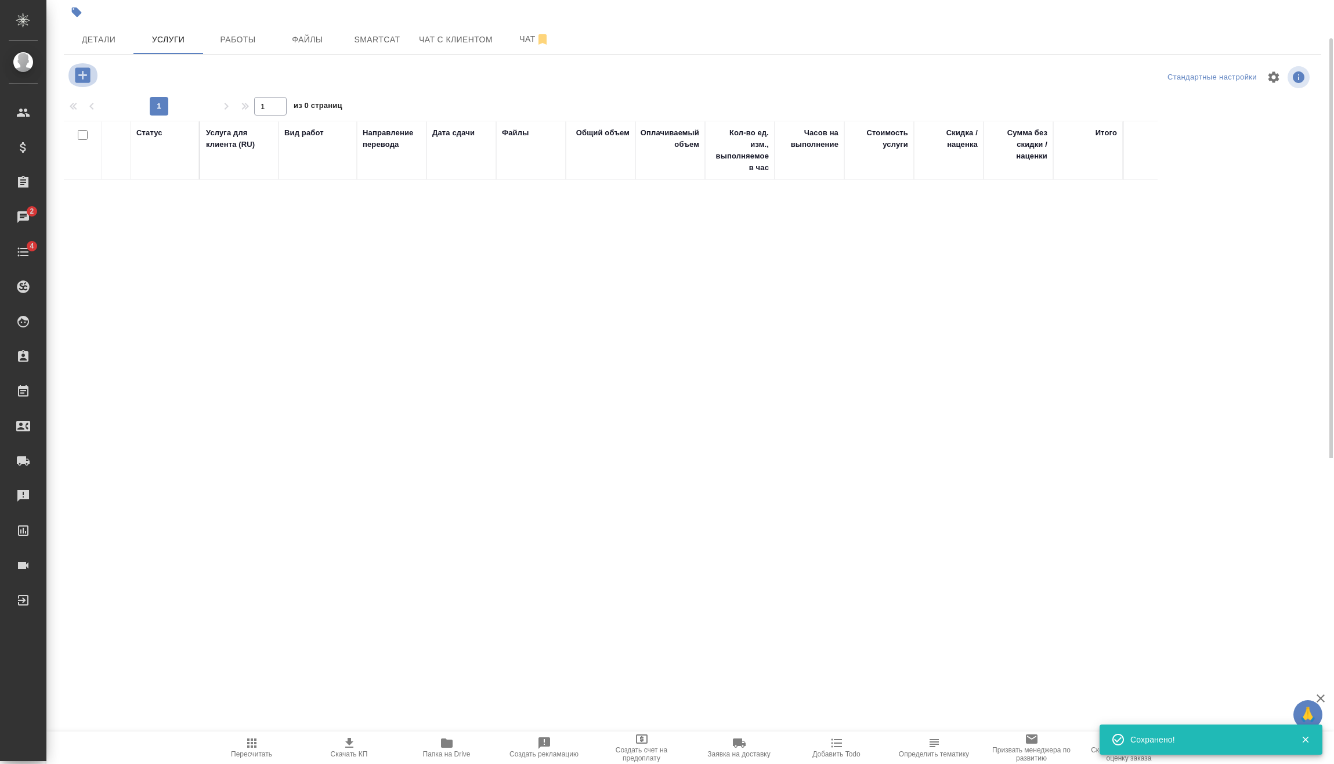
click at [82, 75] on icon "button" at bounding box center [83, 75] width 20 height 20
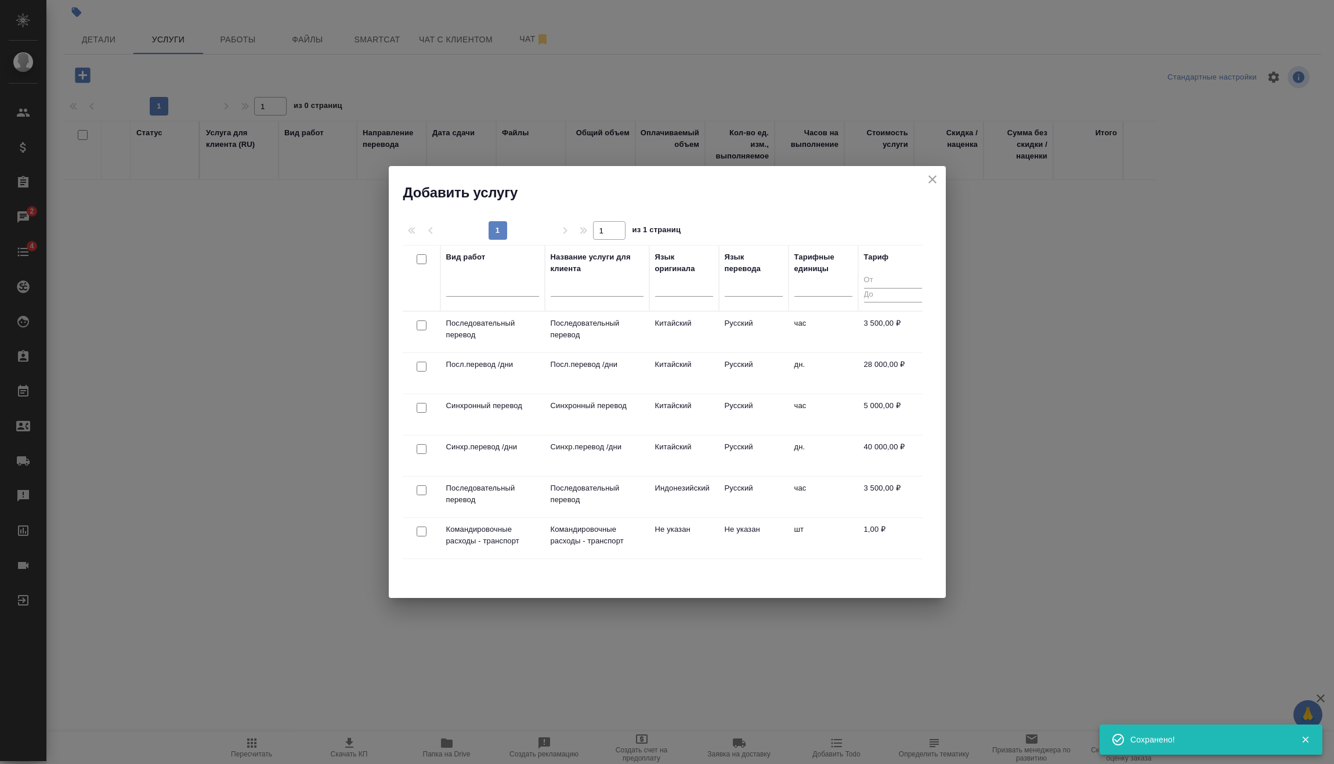
click at [420, 327] on input "checkbox" at bounding box center [422, 325] width 10 height 10
checkbox input "true"
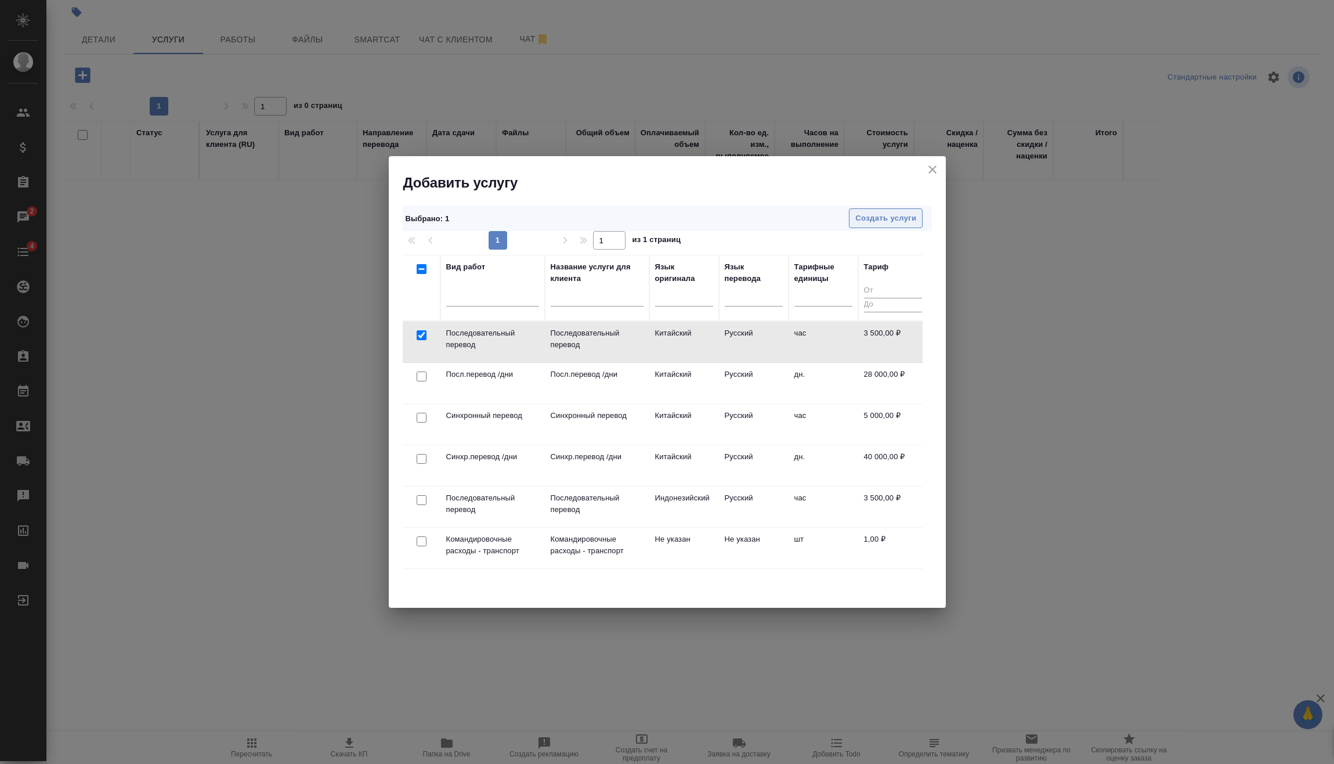
click at [873, 210] on button "Создать услуги" at bounding box center [886, 218] width 74 height 20
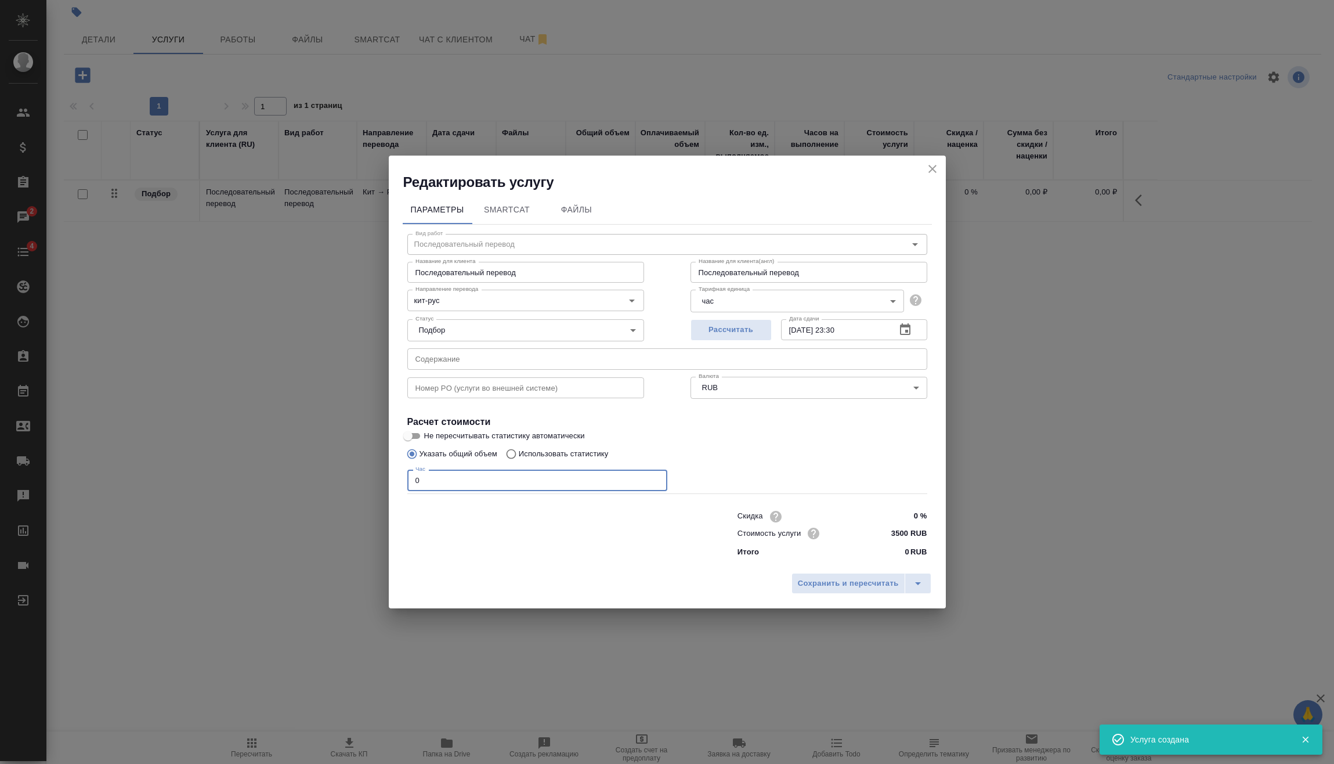
drag, startPoint x: 439, startPoint y: 485, endPoint x: 367, endPoint y: 482, distance: 71.4
click at [384, 485] on div "Редактировать услугу Параметры SmartCat Файлы Вид работ Последовательный перево…" at bounding box center [667, 382] width 1334 height 764
type input "4"
click at [850, 583] on span "Сохранить и пересчитать" at bounding box center [848, 583] width 101 height 13
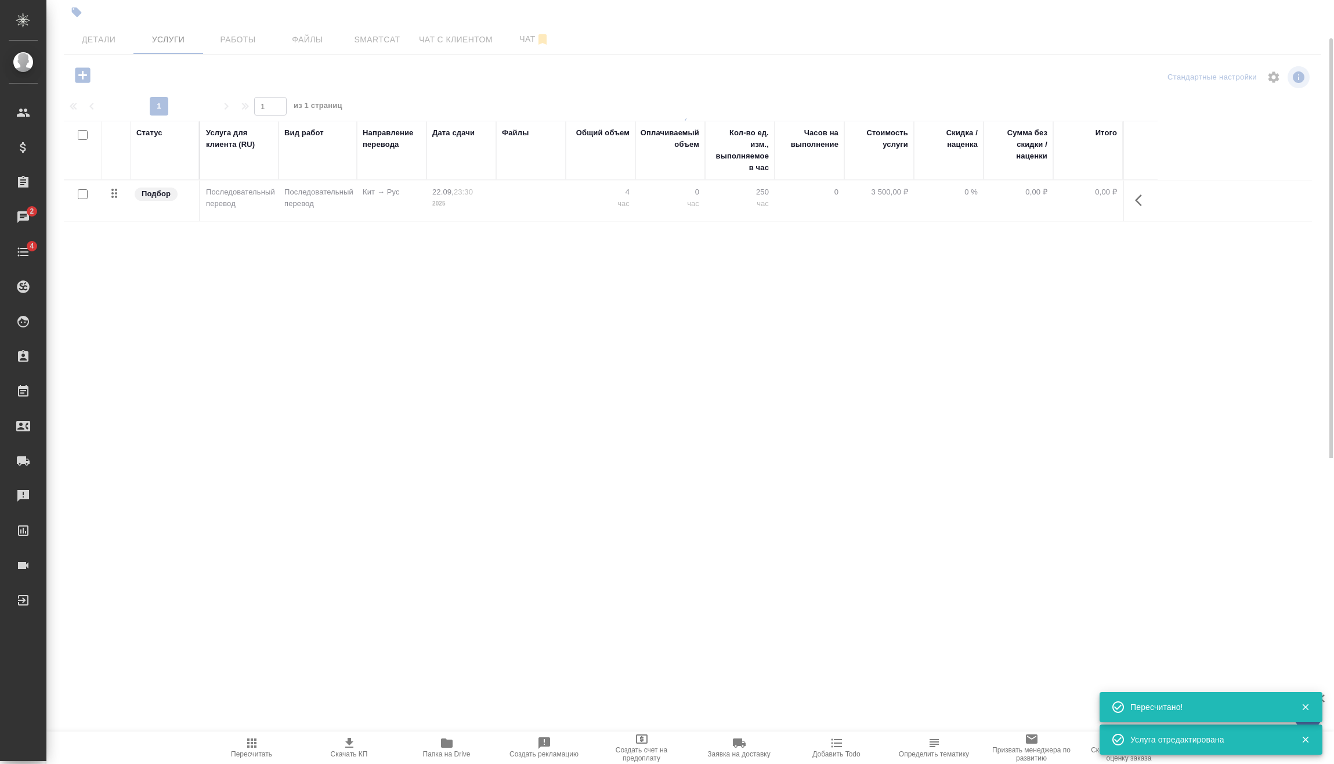
type input "urgent"
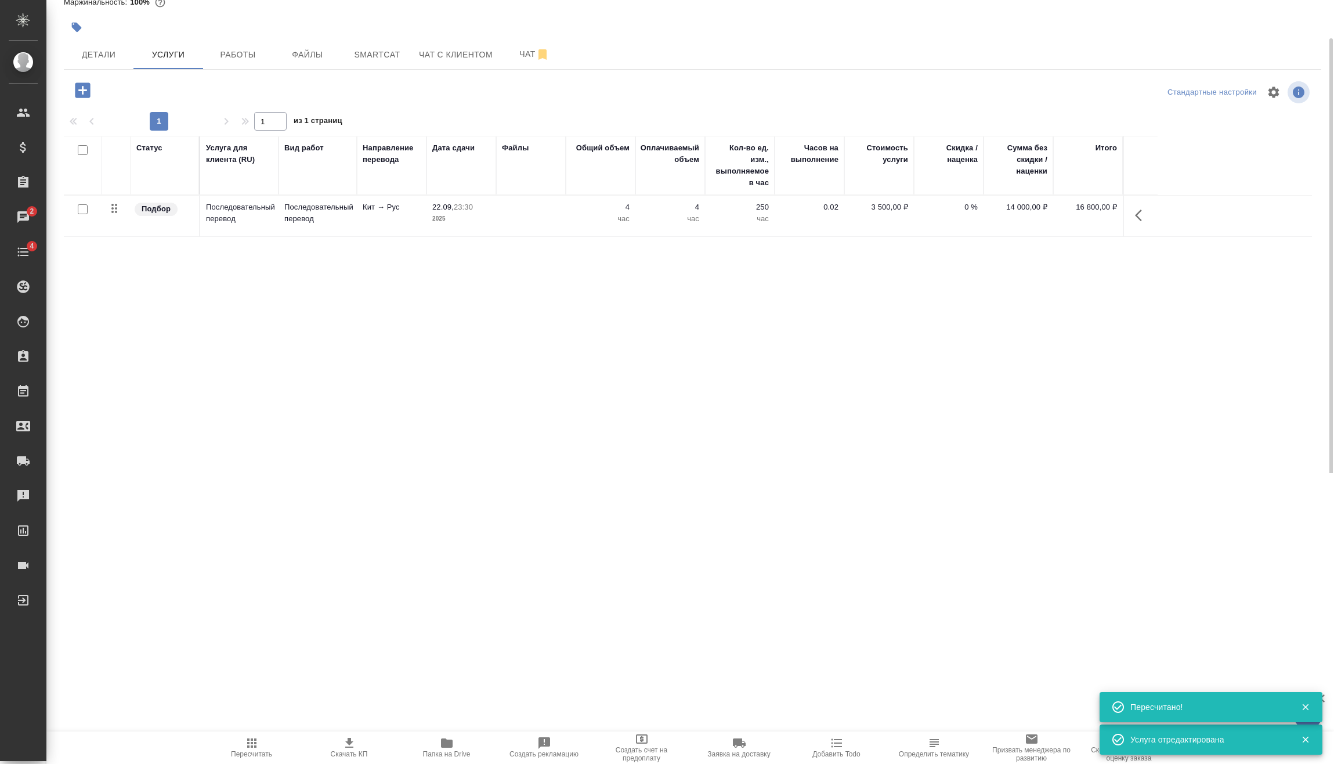
click at [241, 752] on span "Пересчитать" at bounding box center [251, 754] width 41 height 8
click at [221, 51] on span "Работы" at bounding box center [238, 55] width 56 height 15
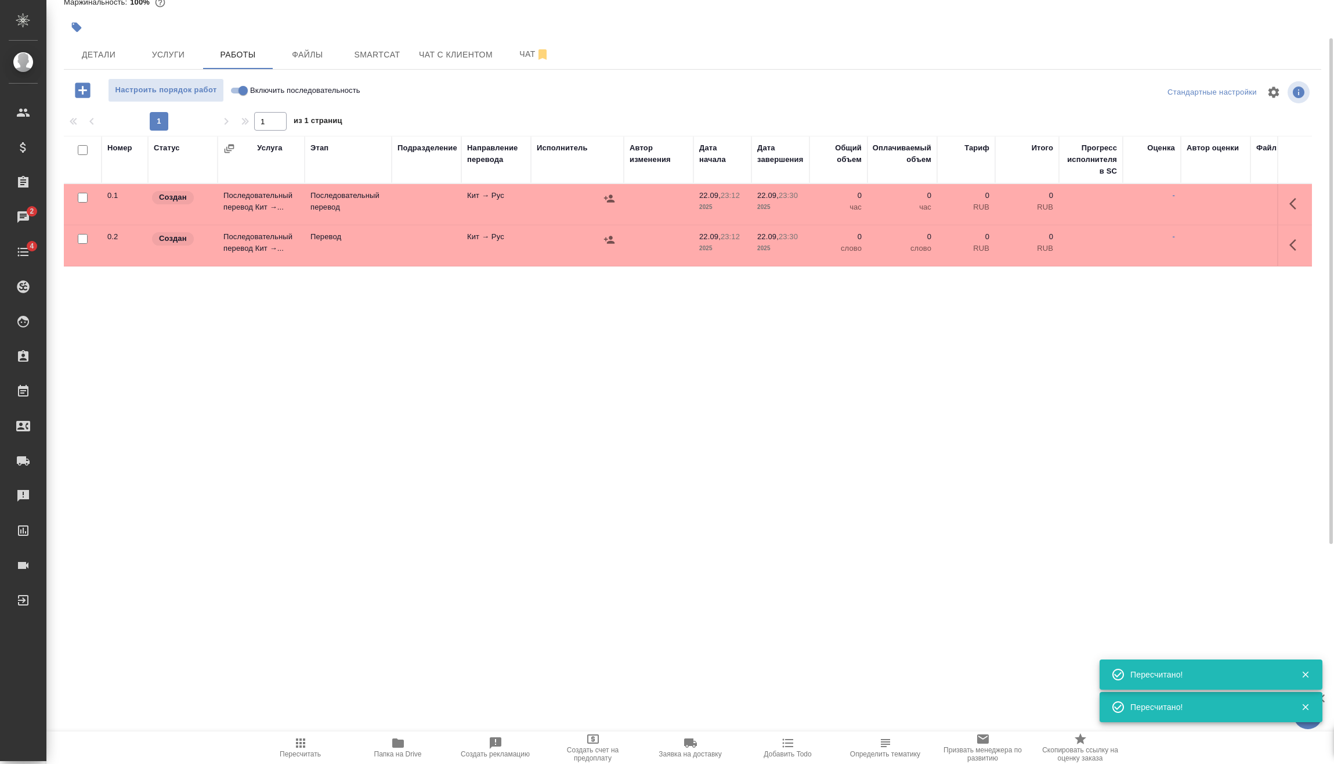
click at [247, 92] on input "Включить последовательность" at bounding box center [243, 91] width 42 height 14
checkbox input "true"
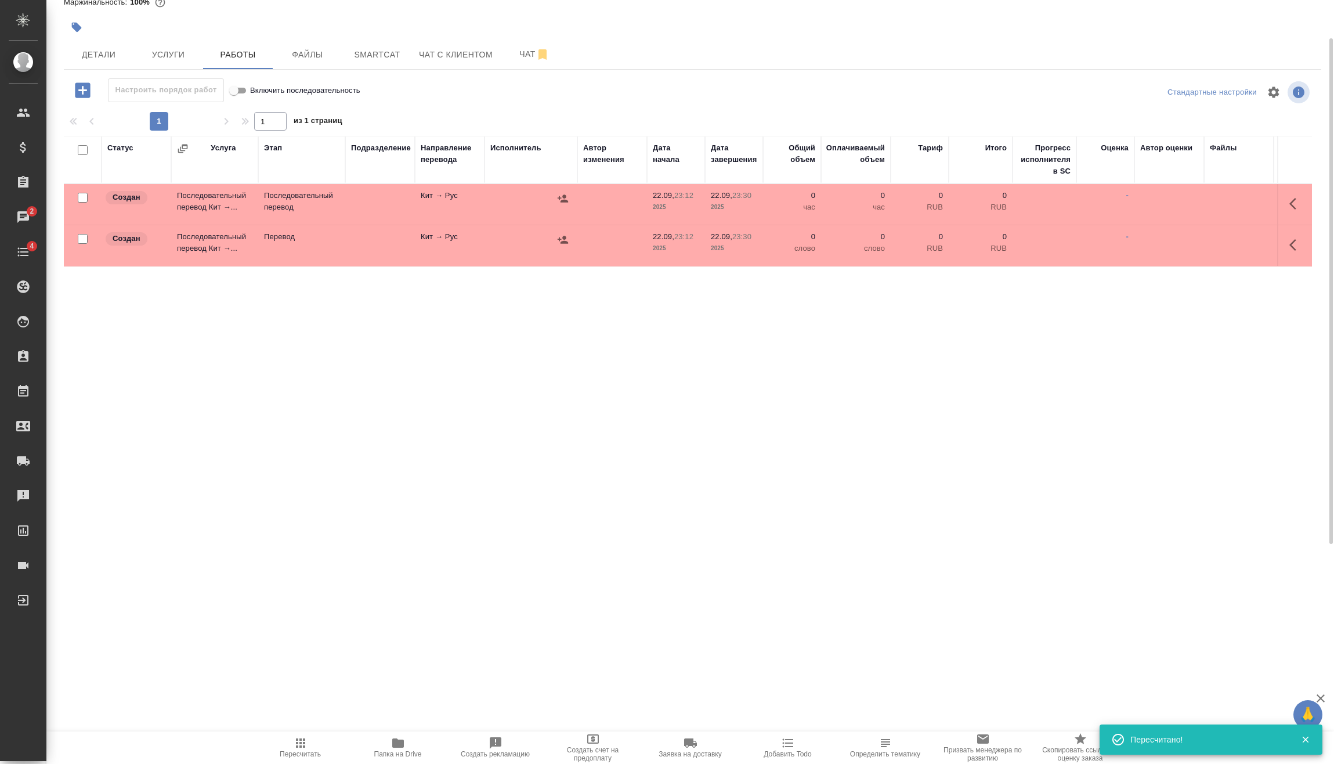
click at [85, 237] on input "checkbox" at bounding box center [83, 239] width 10 height 10
checkbox input "true"
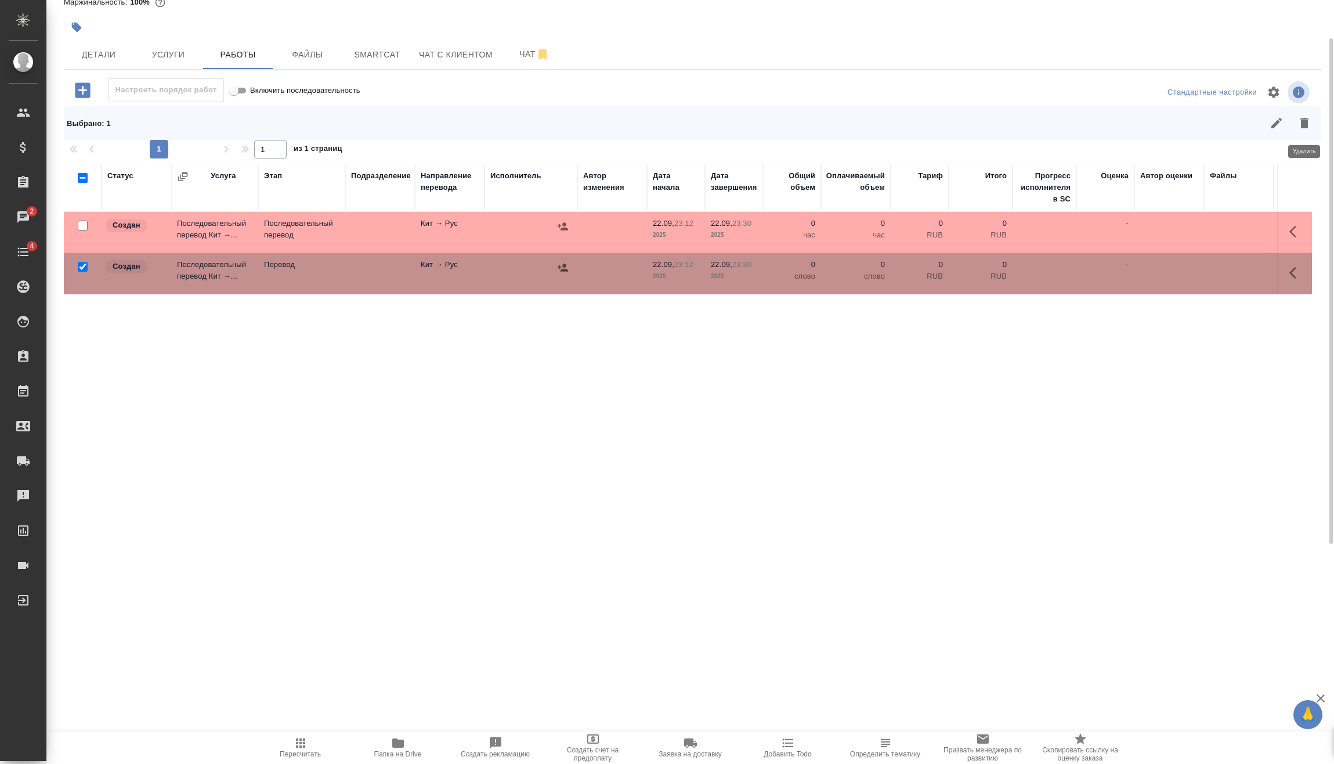
click at [1302, 131] on button "button" at bounding box center [1305, 123] width 28 height 28
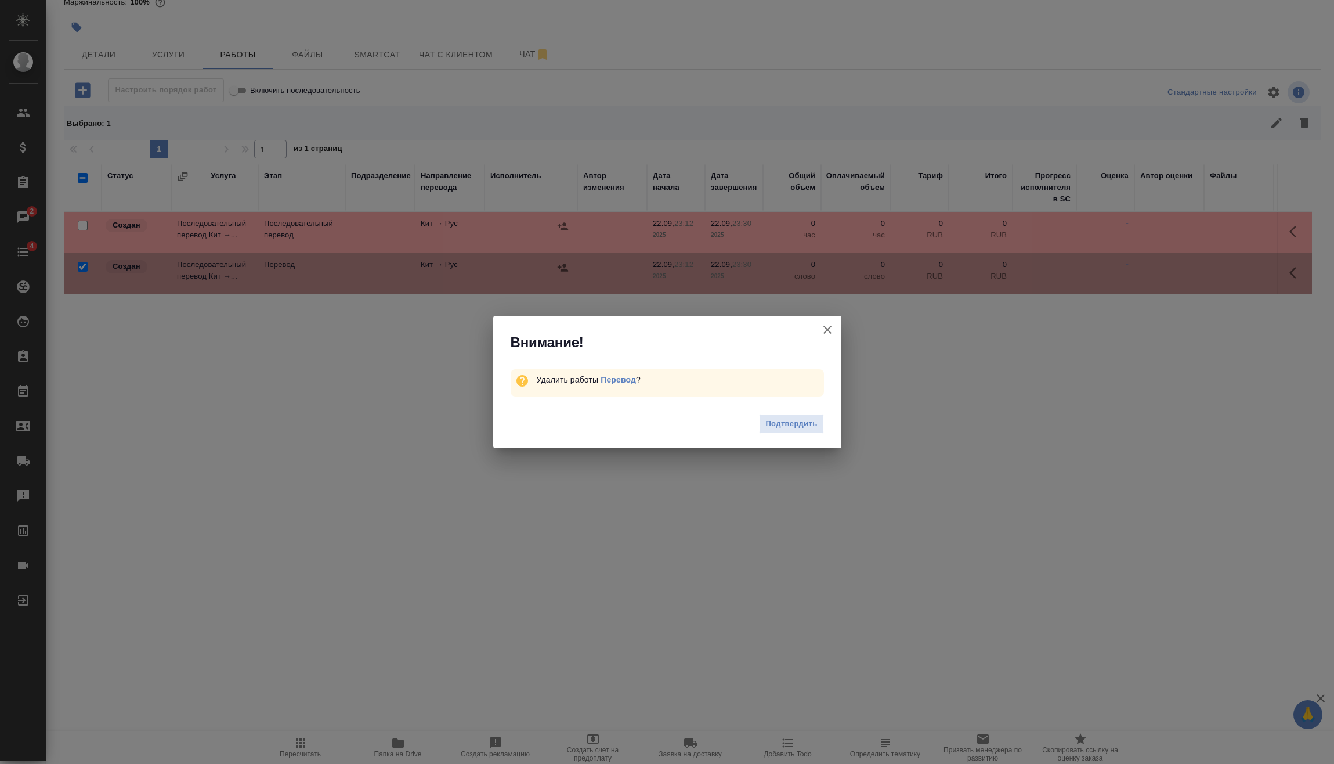
click at [807, 418] on span "Подтвердить" at bounding box center [792, 423] width 52 height 13
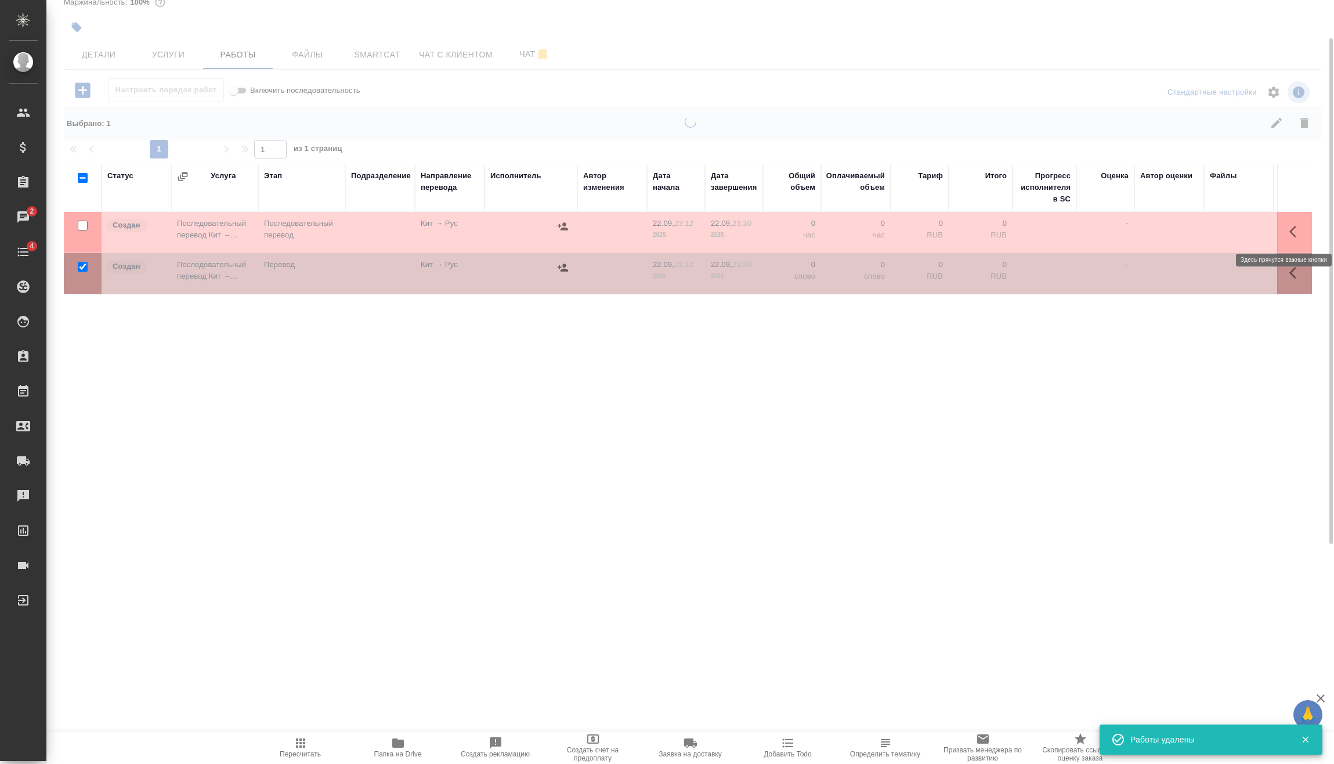
click at [1291, 229] on icon "button" at bounding box center [1297, 232] width 14 height 14
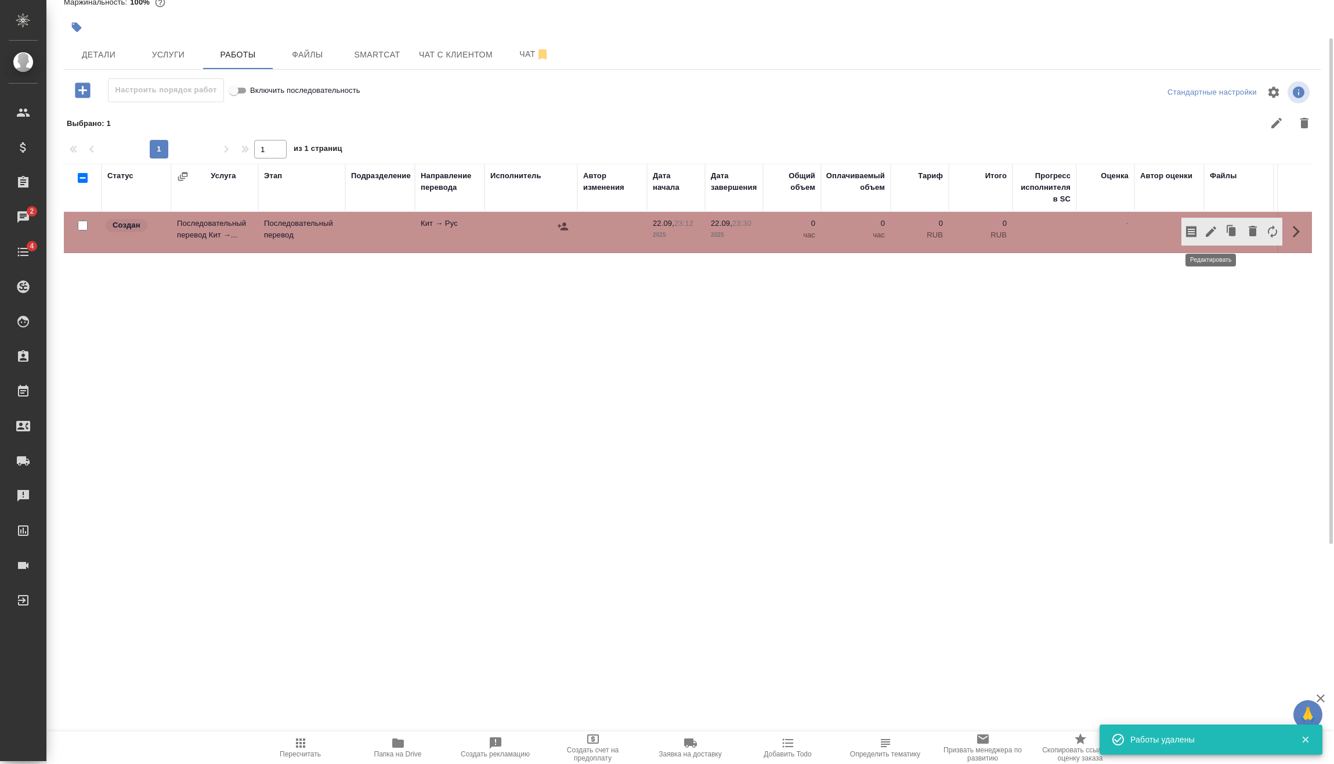
click at [1206, 234] on icon "button" at bounding box center [1211, 232] width 14 height 14
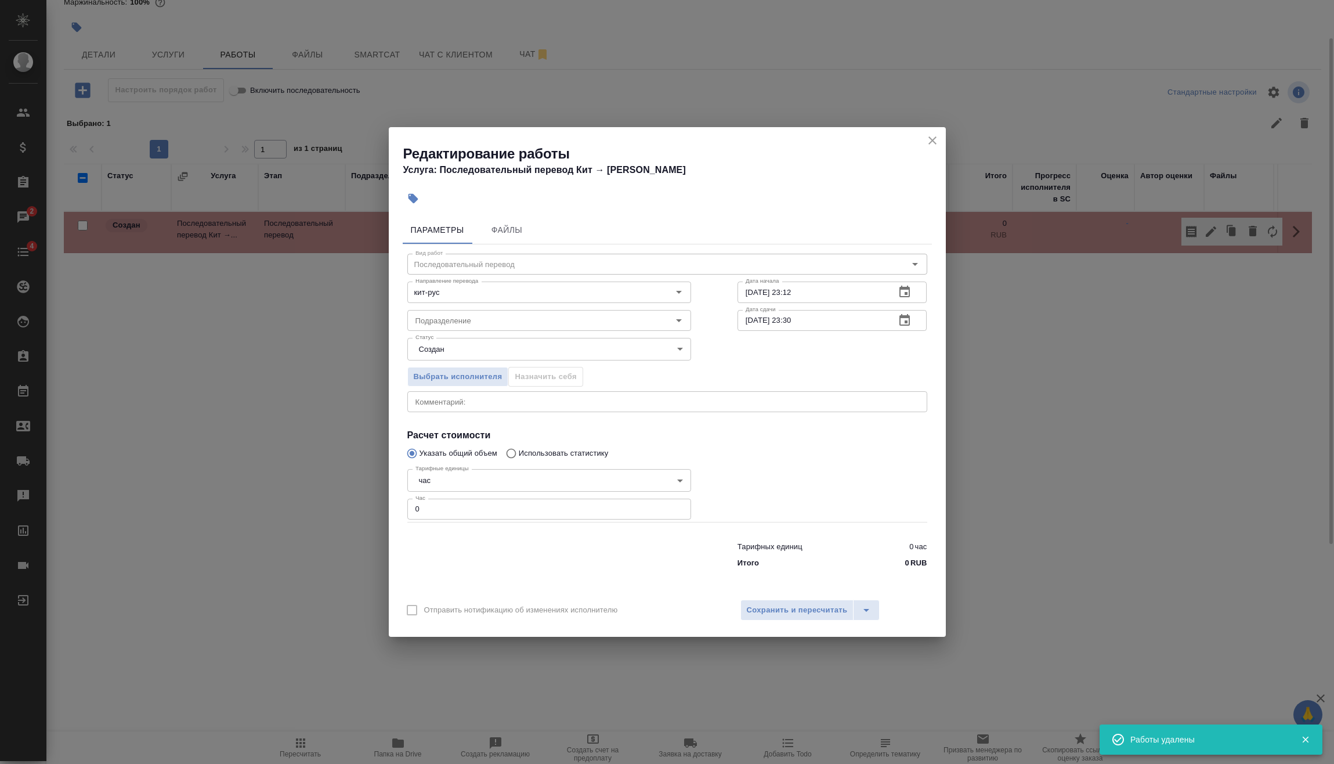
drag, startPoint x: 425, startPoint y: 515, endPoint x: 316, endPoint y: 514, distance: 109.1
click at [333, 514] on div "Редактирование работы Услуга: Последовательный перевод Кит → [PERSON_NAME] Файл…" at bounding box center [667, 382] width 1334 height 764
type input "2"
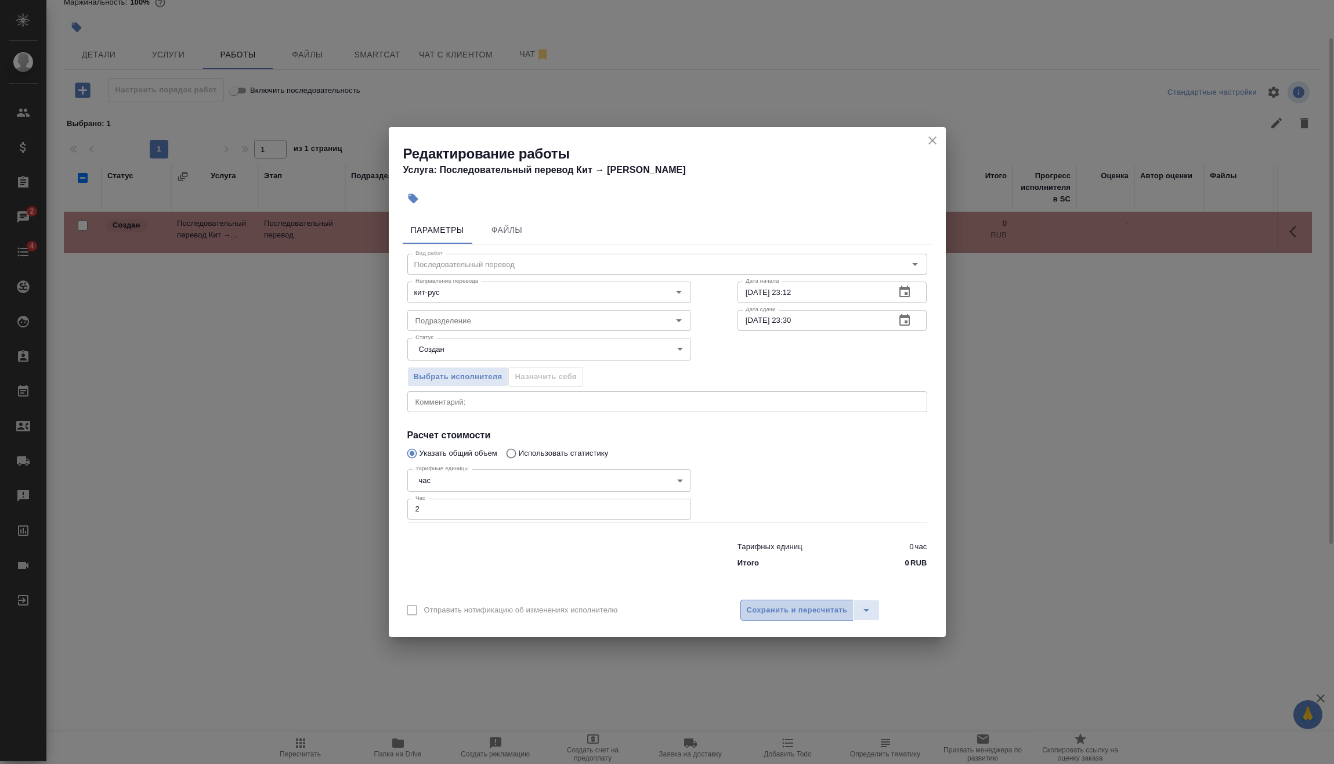
click at [837, 600] on button "Сохранить и пересчитать" at bounding box center [798, 610] width 114 height 21
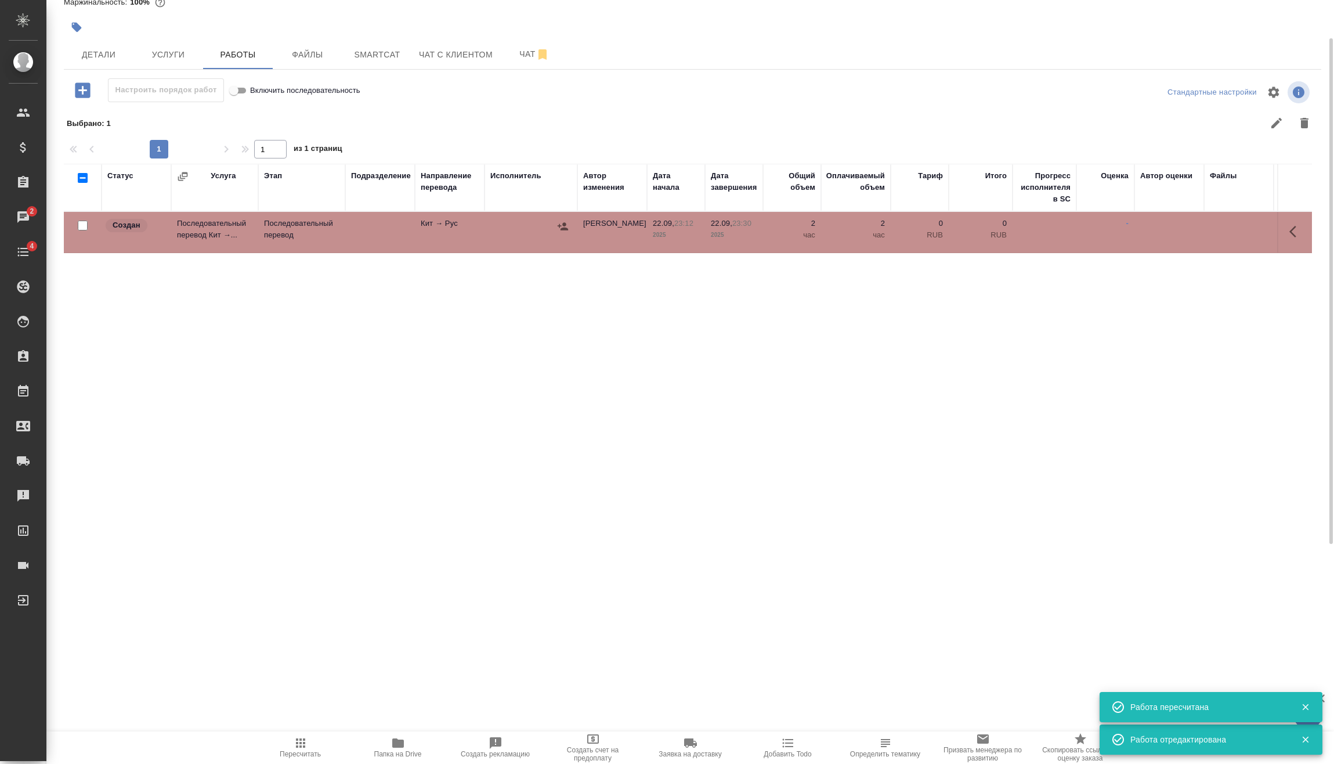
click at [566, 225] on icon "button" at bounding box center [563, 226] width 10 height 8
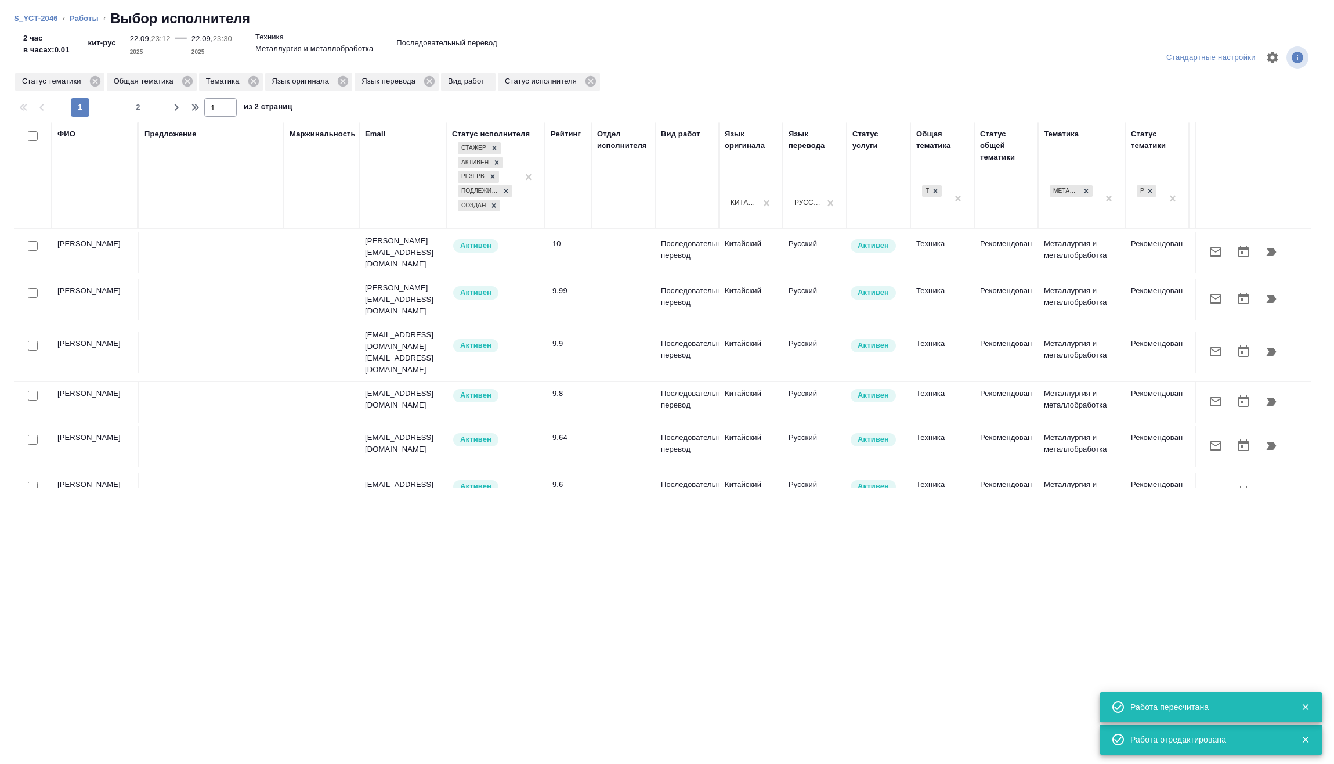
click at [96, 202] on input "text" at bounding box center [94, 207] width 74 height 15
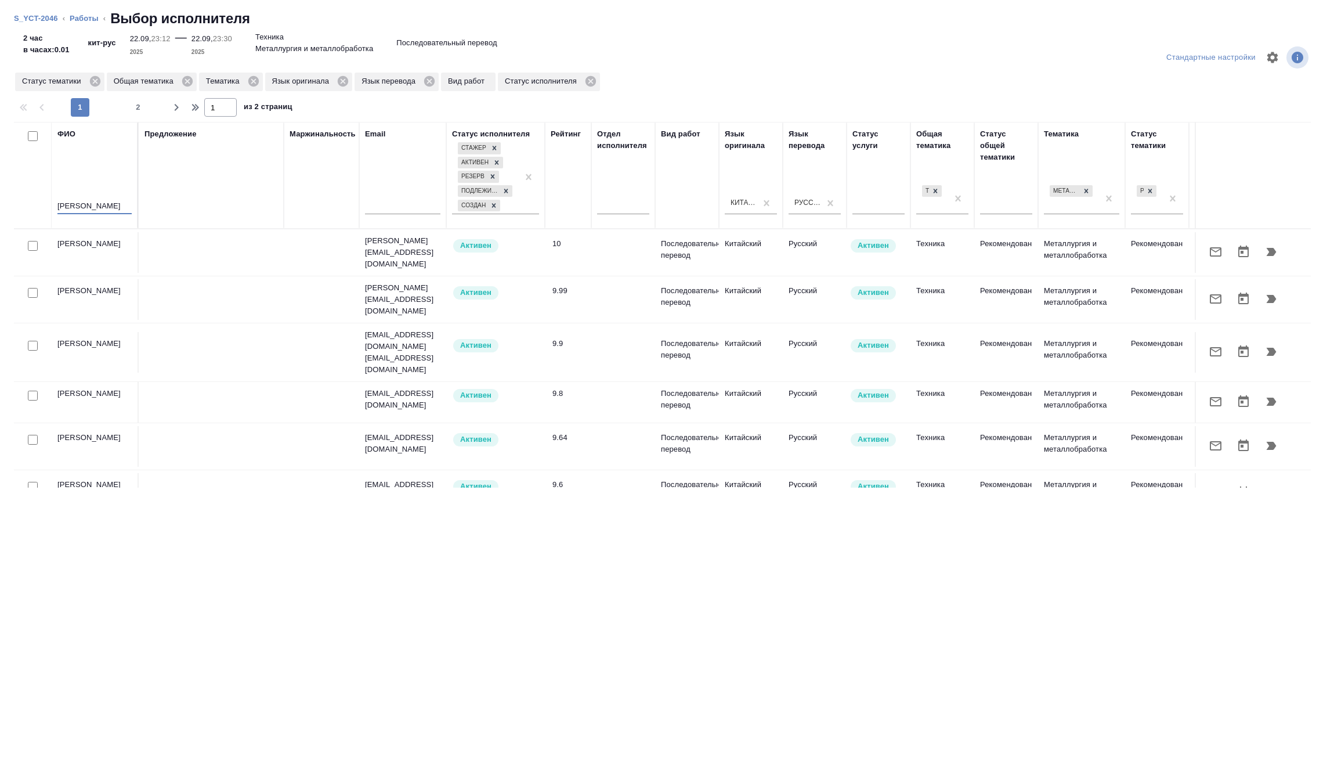
type input "[PERSON_NAME]"
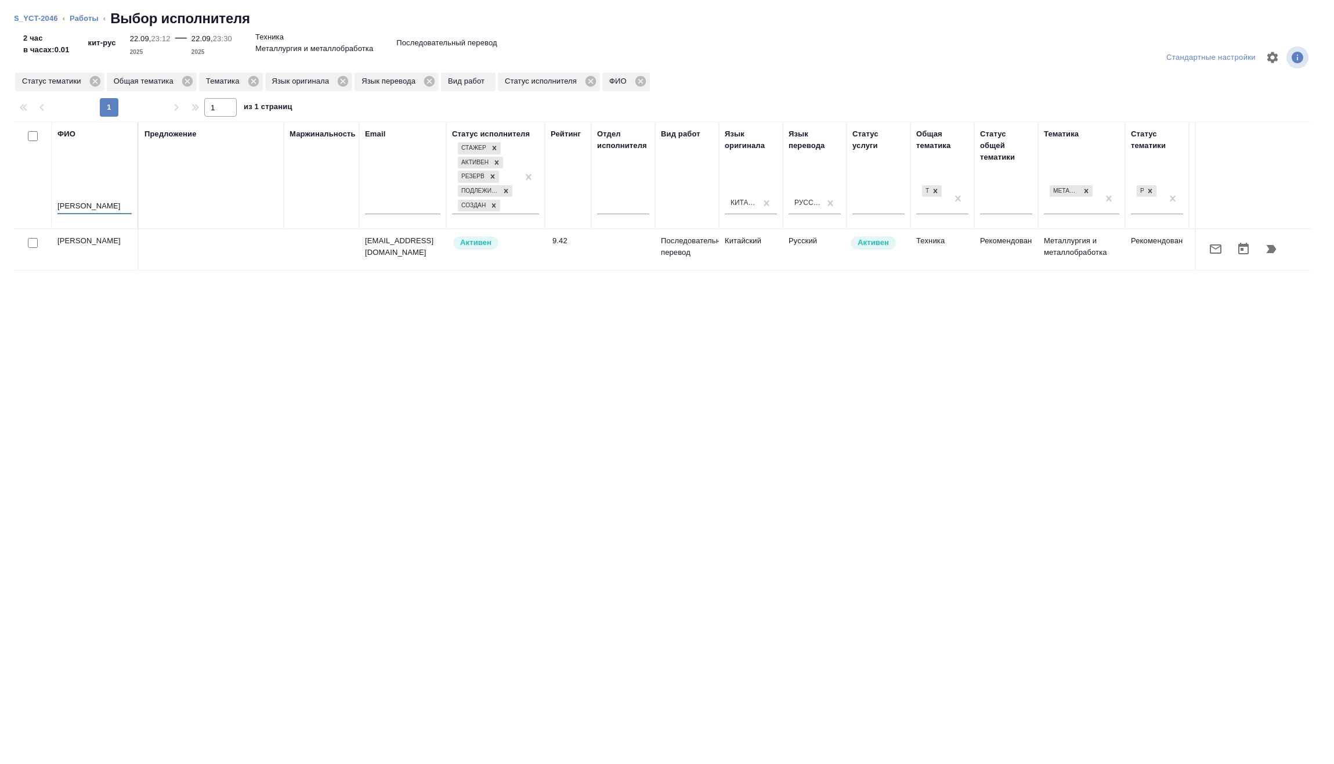
click at [1276, 254] on icon "button" at bounding box center [1272, 249] width 14 height 14
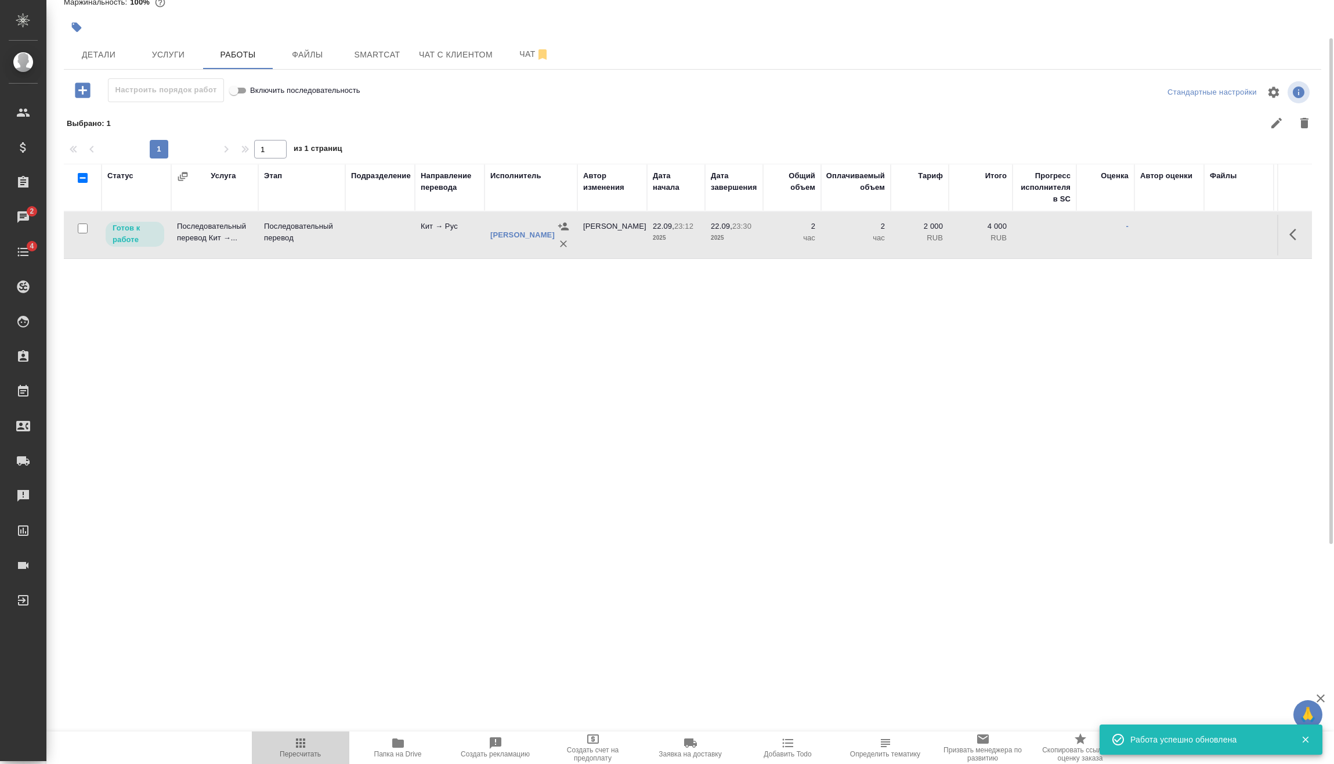
click at [309, 738] on span "Пересчитать" at bounding box center [301, 747] width 84 height 22
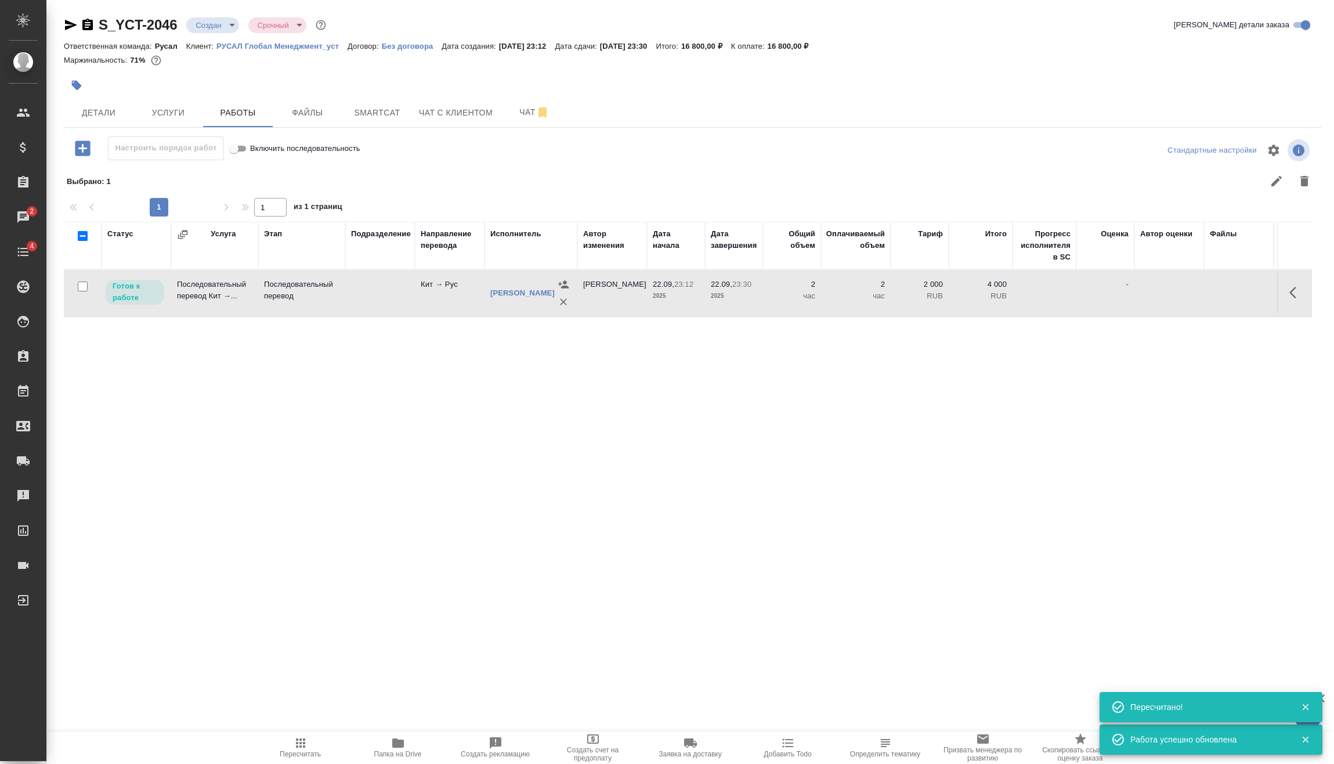
click at [225, 20] on body "🙏 .cls-1 fill:#fff; AWATERA [PERSON_NAME] Спецификации Заказы 2 Чаты 4 Todo Про…" at bounding box center [667, 382] width 1334 height 764
click at [246, 101] on button "Подтвержден" at bounding box center [223, 104] width 55 height 13
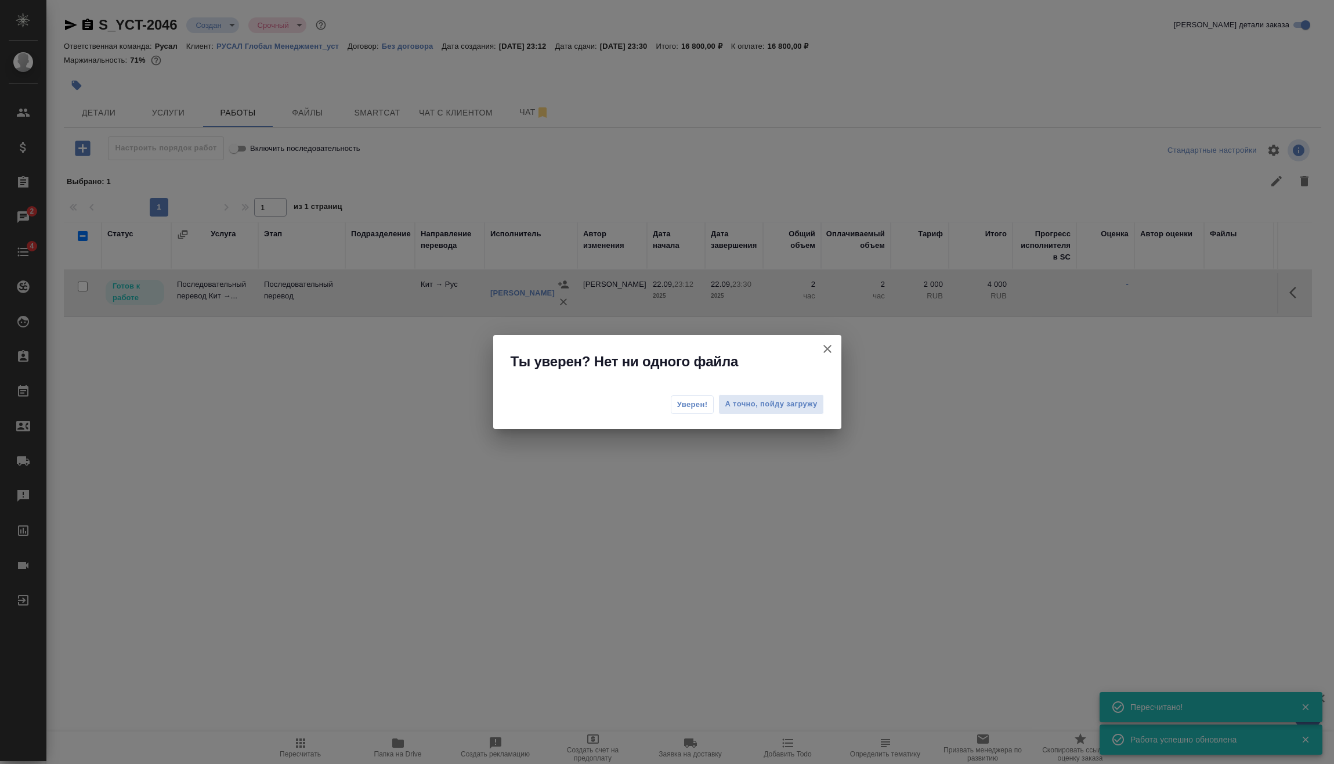
click at [699, 401] on span "Уверен!" at bounding box center [692, 405] width 31 height 12
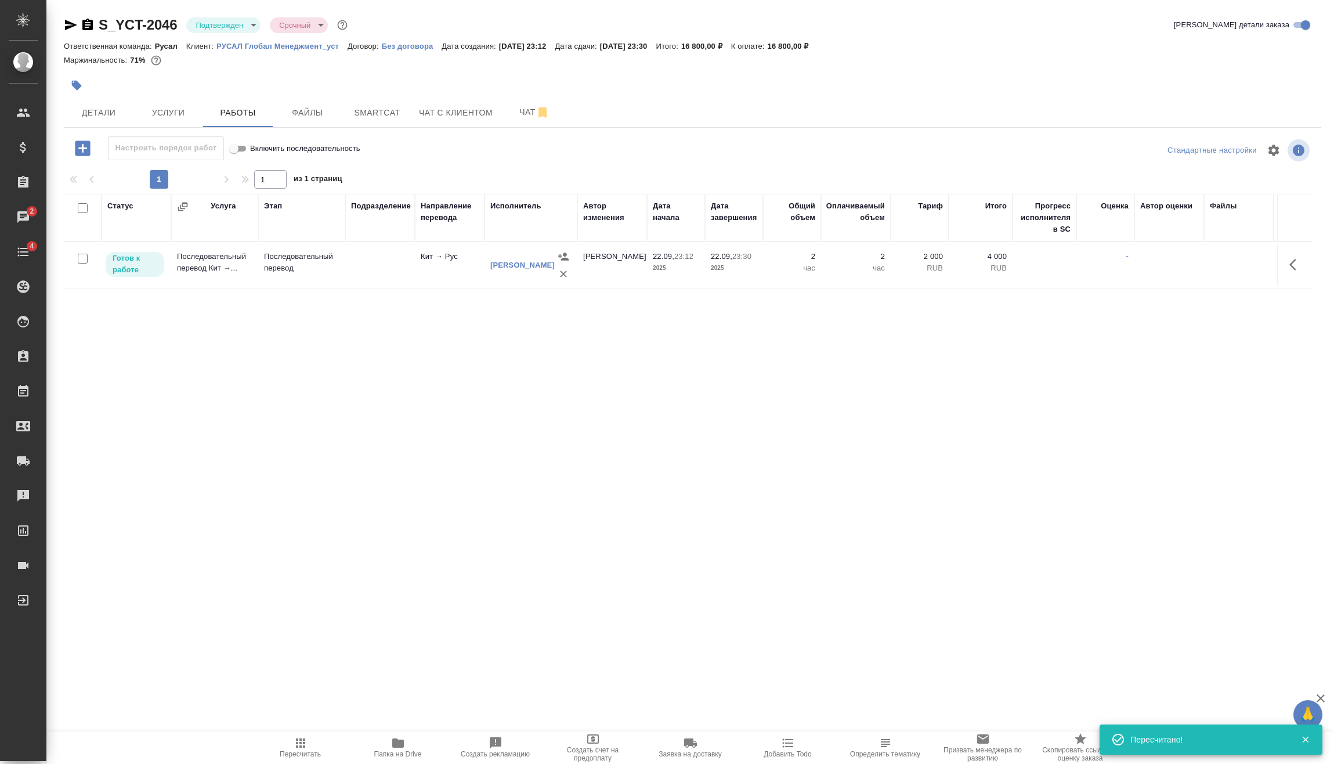
click at [219, 29] on body "🙏 .cls-1 fill:#fff; AWATERA [PERSON_NAME] Спецификации Заказы 2 Чаты 4 Todo Про…" at bounding box center [667, 382] width 1334 height 764
click at [247, 121] on li "В работе" at bounding box center [239, 123] width 106 height 20
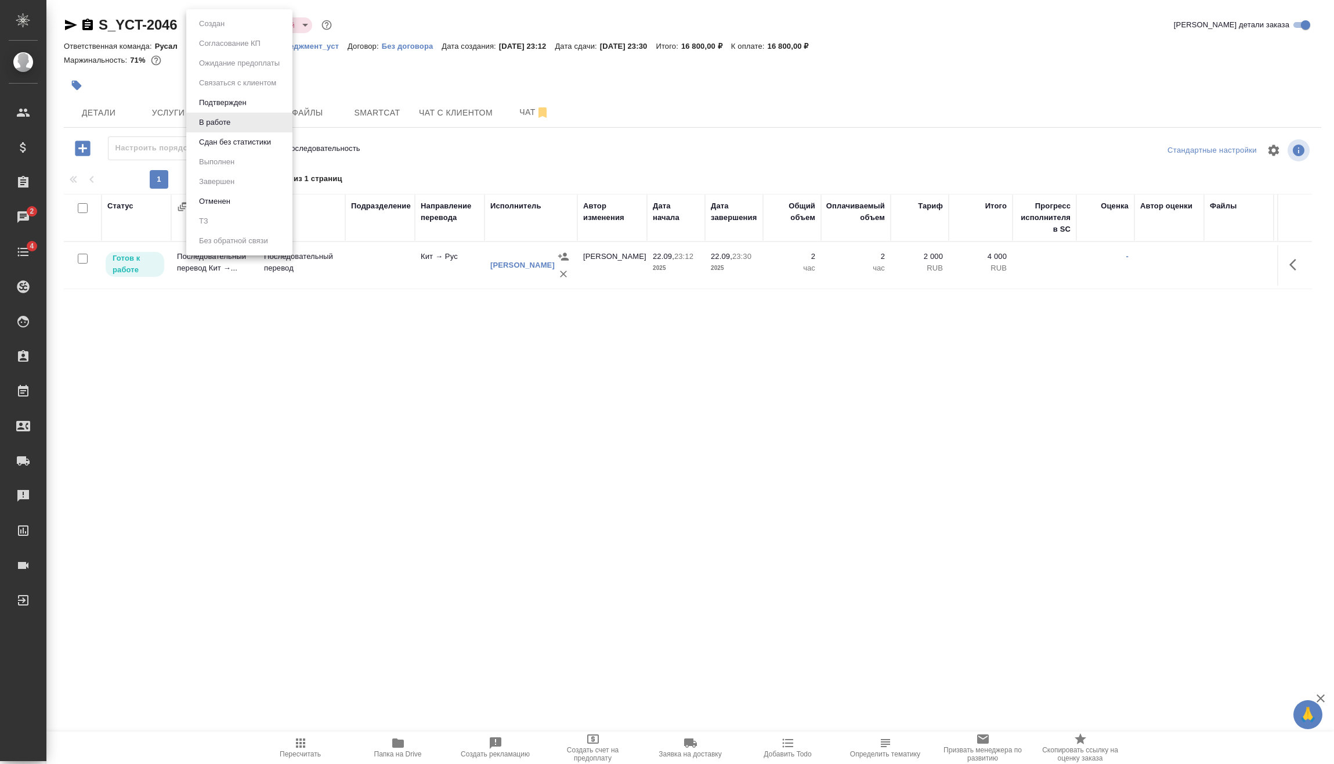
click at [221, 19] on body "🙏 .cls-1 fill:#fff; AWATERA [PERSON_NAME] Спецификации Заказы 2 Чаты 4 Todo Про…" at bounding box center [667, 382] width 1334 height 764
click at [259, 145] on button "Сдан без статистики" at bounding box center [235, 142] width 79 height 13
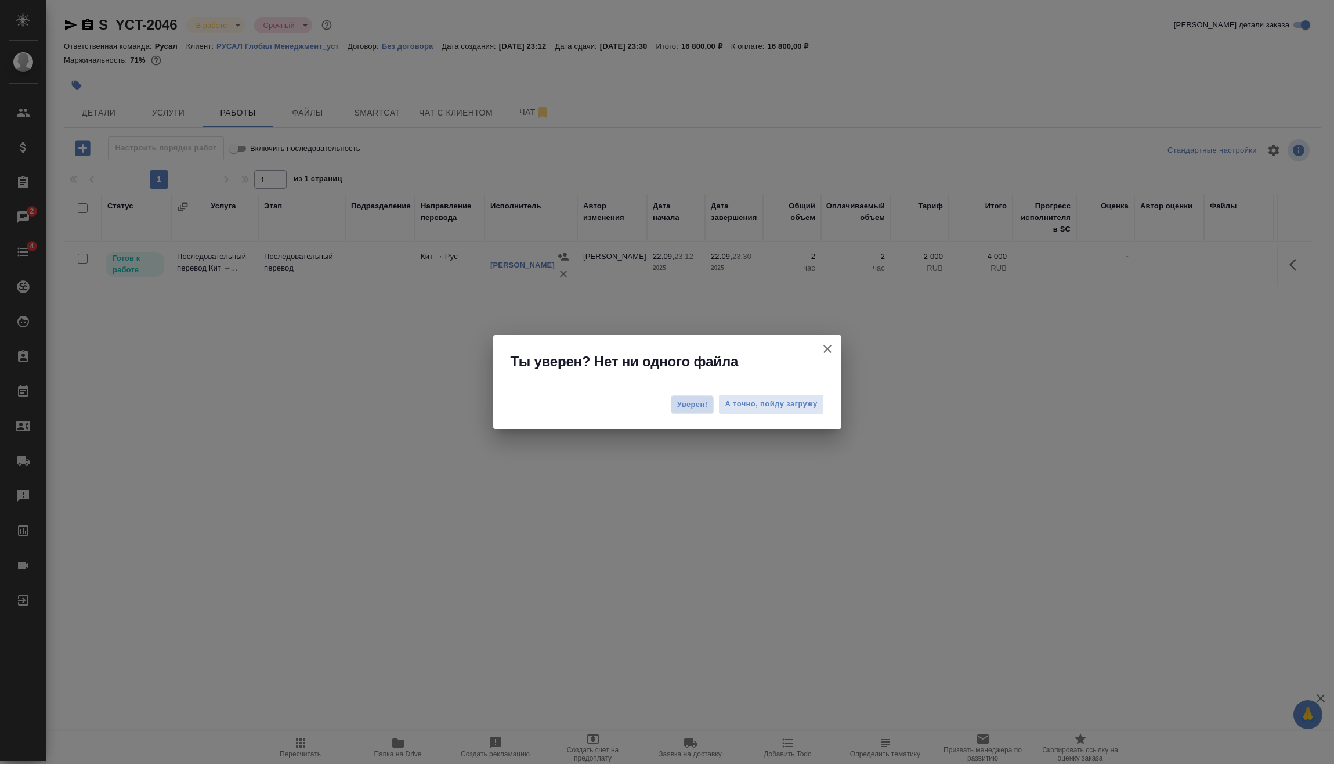
click at [694, 406] on span "Уверен!" at bounding box center [692, 405] width 31 height 12
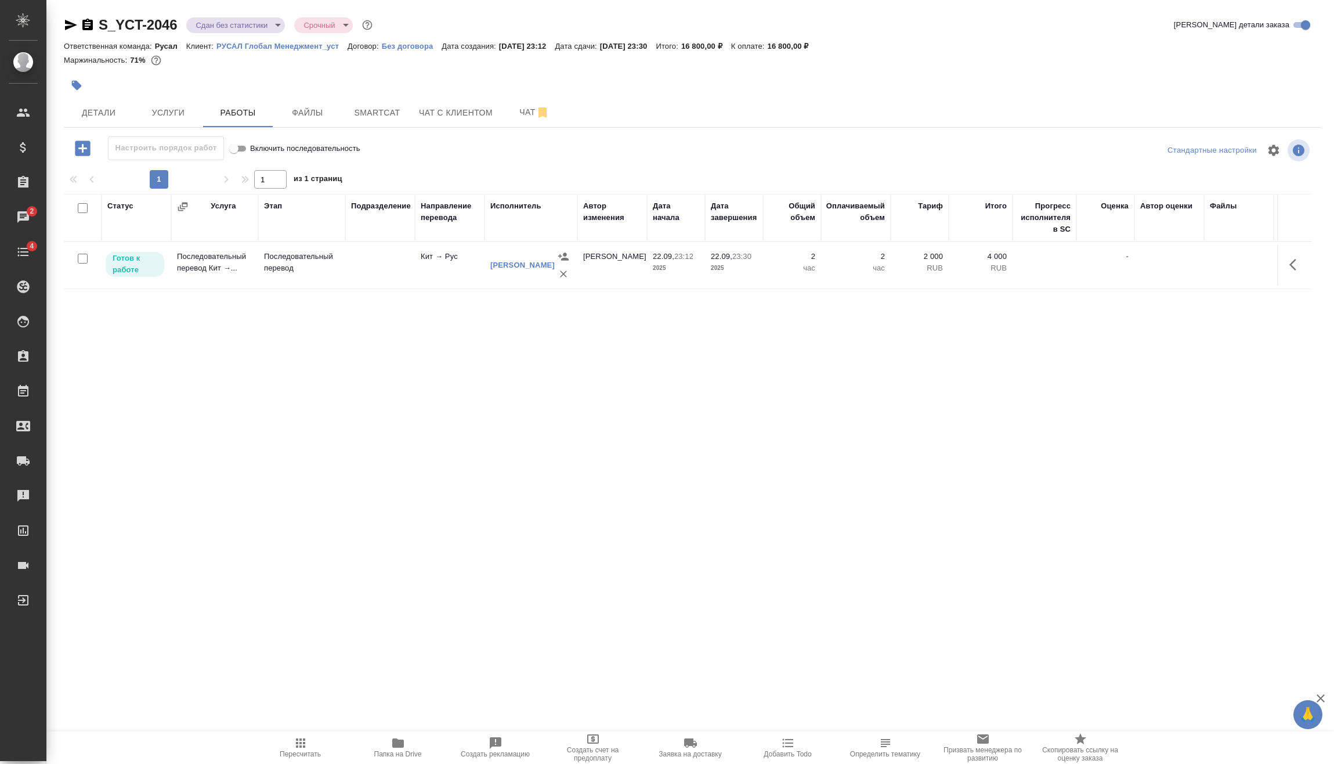
click at [251, 27] on body "🙏 .cls-1 fill:#fff; AWATERA [PERSON_NAME] Спецификации Заказы 2 Чаты 4 Todo Про…" at bounding box center [667, 382] width 1334 height 764
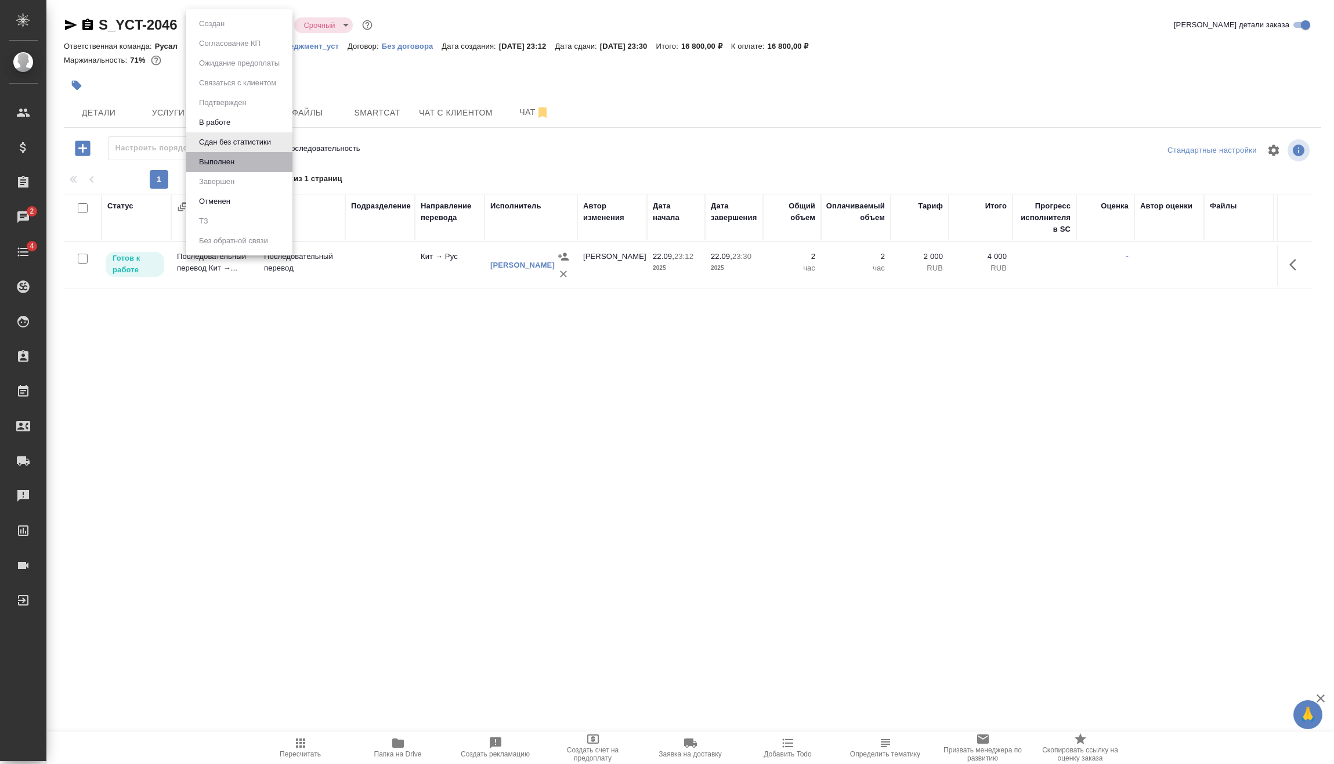
click at [265, 164] on li "Выполнен" at bounding box center [239, 162] width 106 height 20
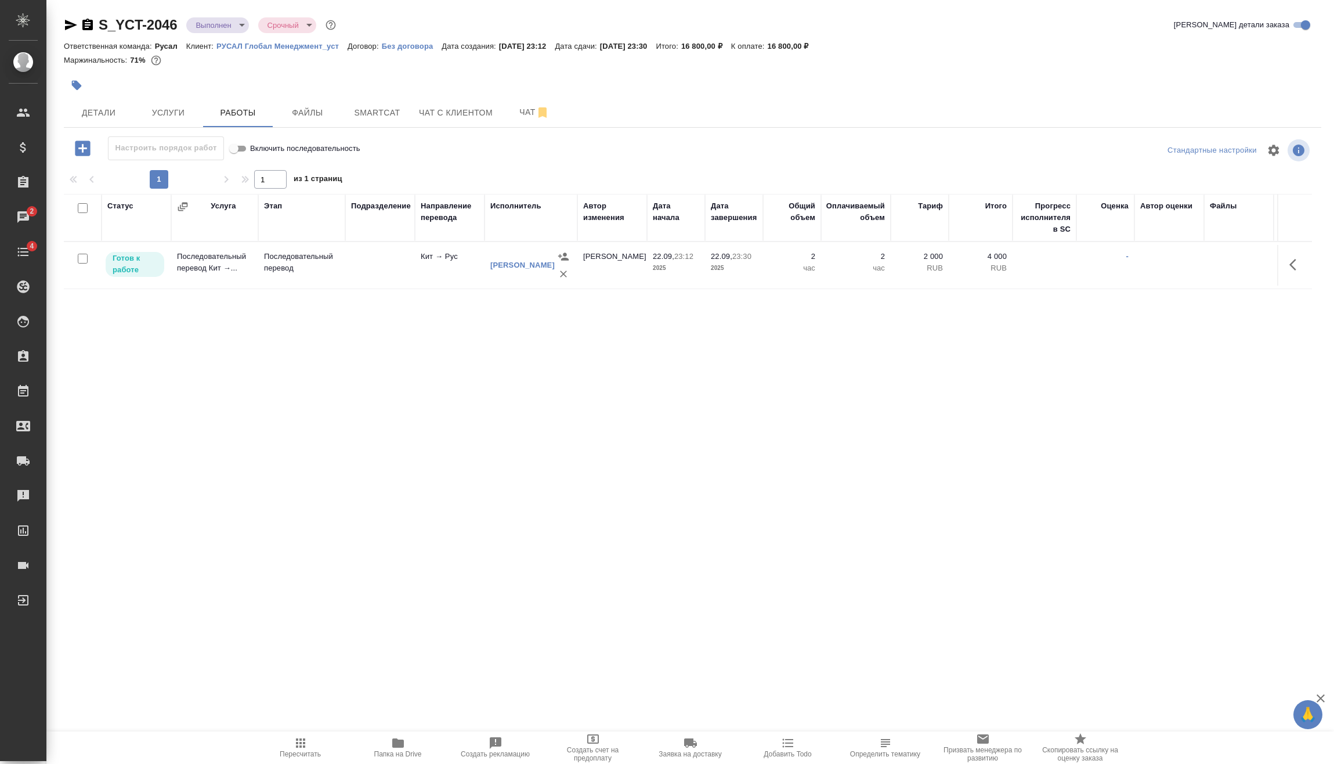
click at [83, 261] on input "checkbox" at bounding box center [83, 259] width 10 height 10
checkbox input "true"
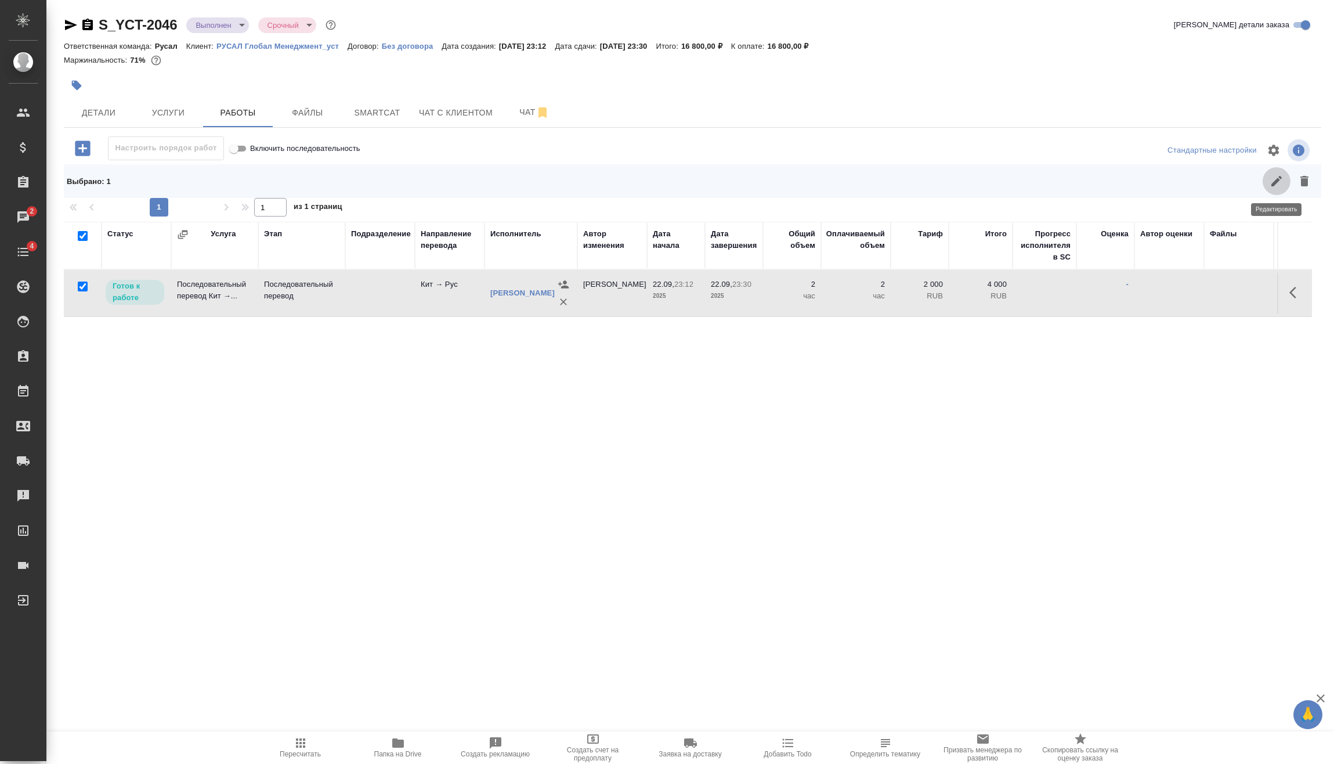
click at [1267, 189] on button "button" at bounding box center [1277, 181] width 28 height 28
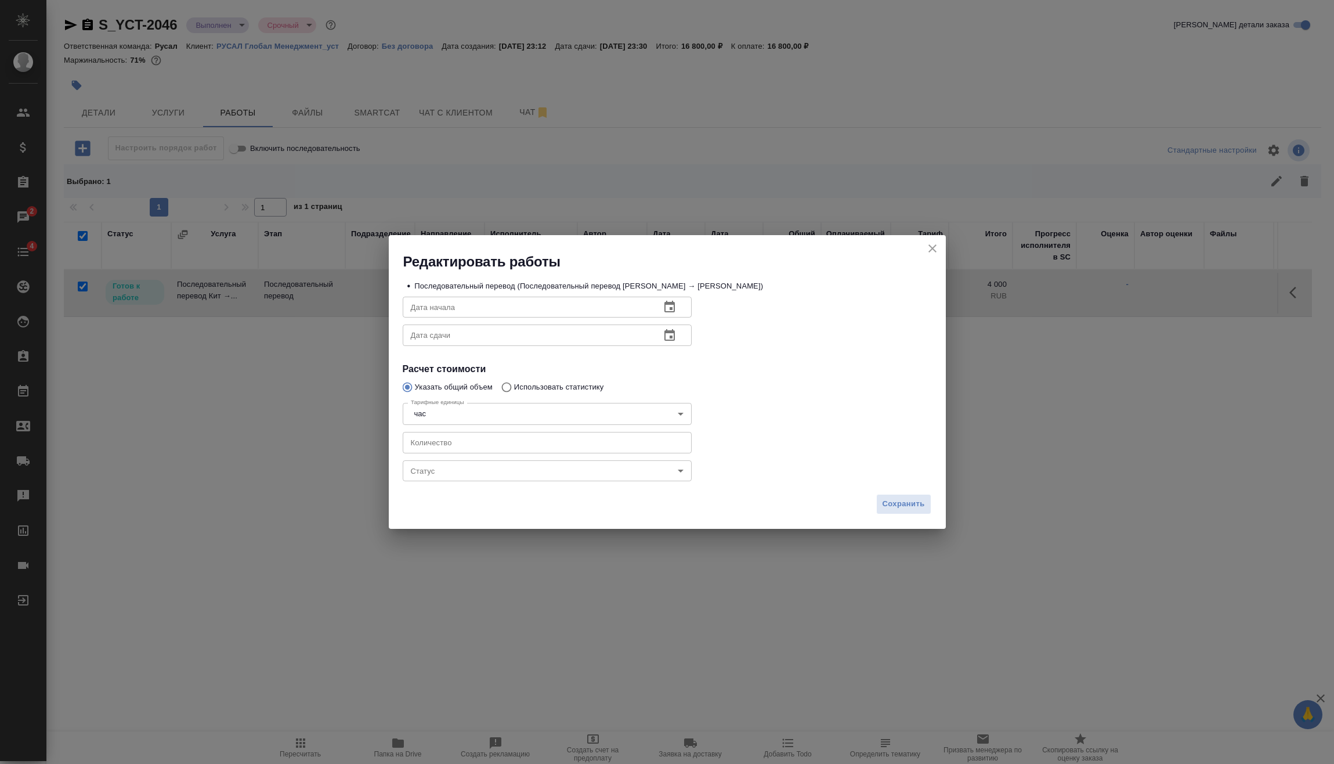
click at [510, 470] on body "🙏 .cls-1 fill:#fff; AWATERA [PERSON_NAME] Спецификации Заказы 2 Чаты 4 Todo Про…" at bounding box center [667, 382] width 1334 height 764
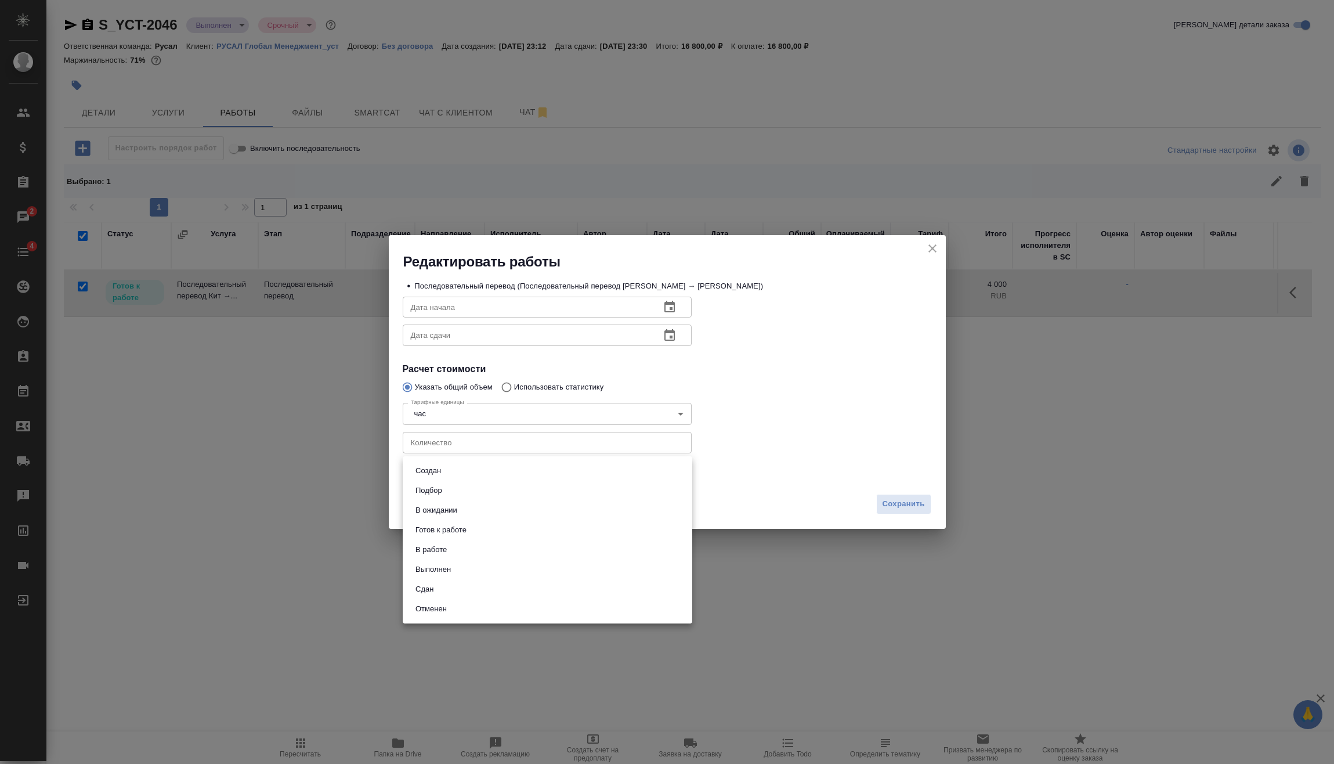
drag, startPoint x: 441, startPoint y: 583, endPoint x: 796, endPoint y: 530, distance: 359.0
click at [441, 583] on li "Сдан" at bounding box center [548, 589] width 290 height 20
type input "closed"
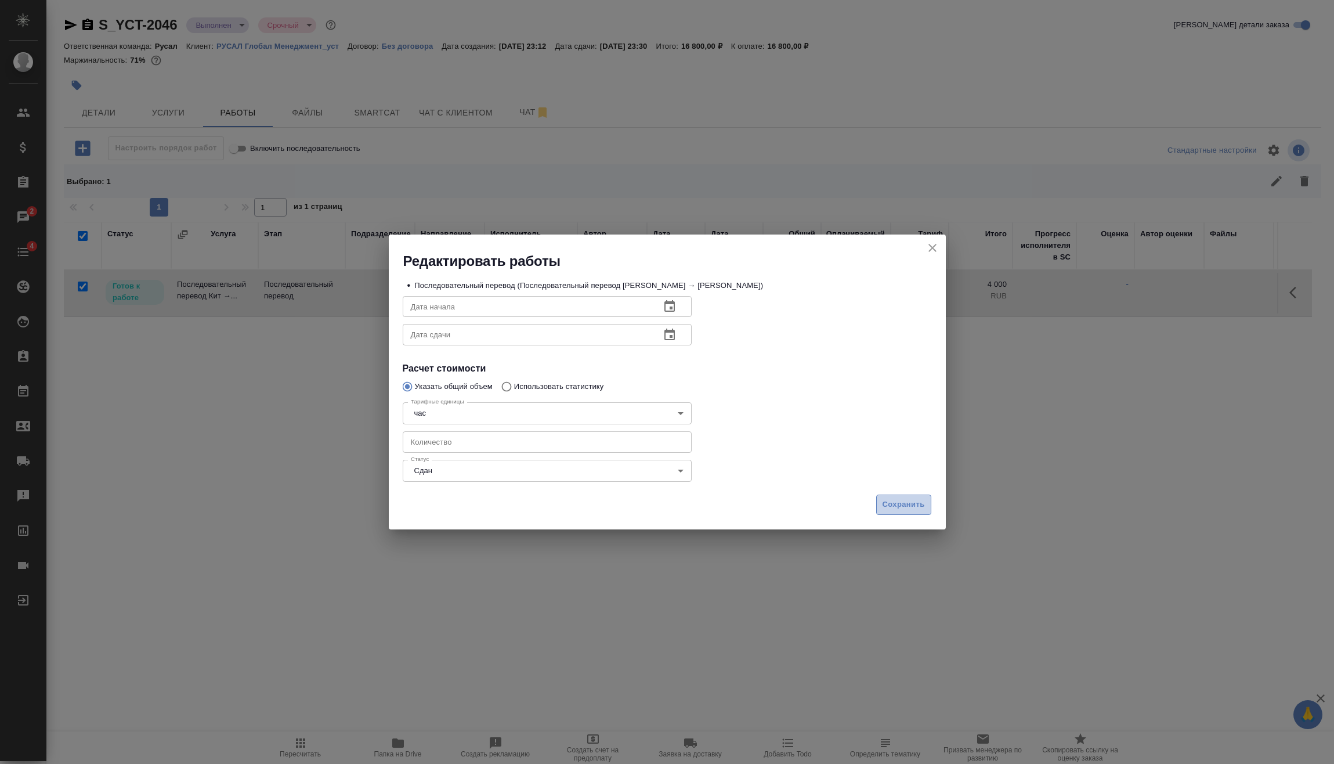
click at [915, 501] on span "Сохранить" at bounding box center [904, 504] width 42 height 13
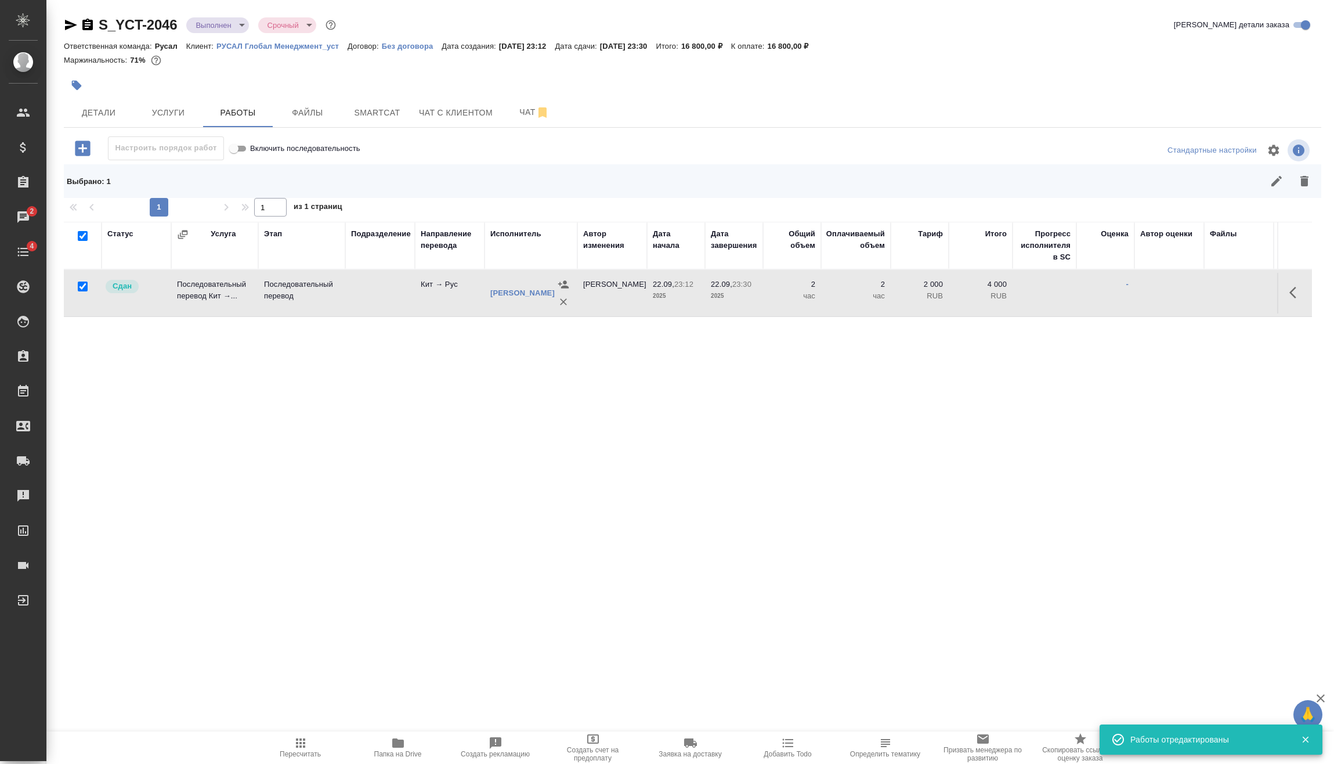
click at [235, 30] on body "🙏 .cls-1 fill:#fff; AWATERA [PERSON_NAME] Спецификации Заказы 2 Чаты 4 Todo Про…" at bounding box center [667, 382] width 1334 height 764
click at [244, 178] on li "Завершен" at bounding box center [239, 182] width 106 height 20
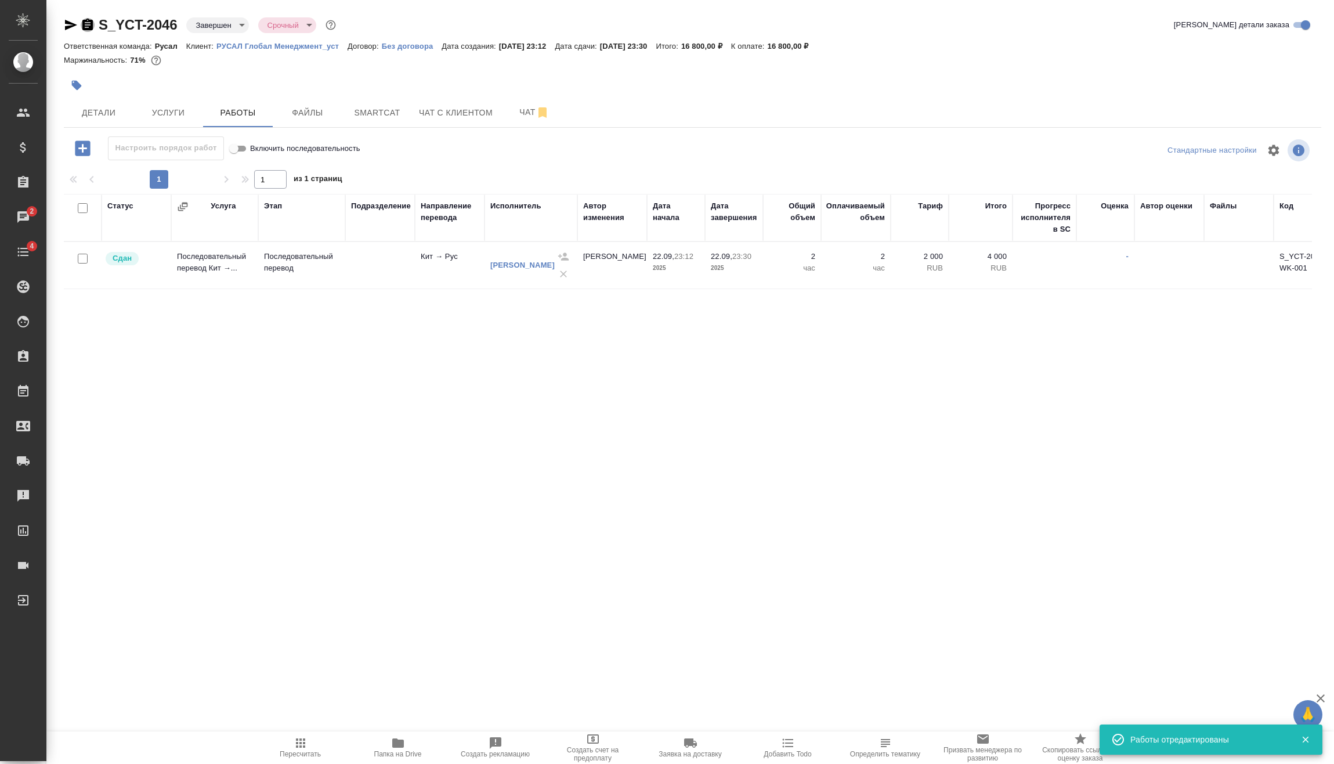
click at [87, 23] on icon "button" at bounding box center [87, 25] width 10 height 12
